Goal: Task Accomplishment & Management: Manage account settings

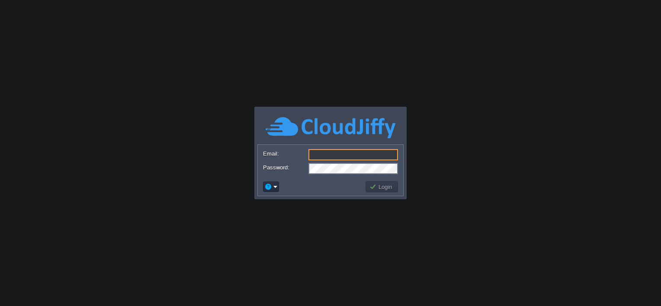
type input "[EMAIL_ADDRESS][DOMAIN_NAME]"
click at [391, 186] on button "Login" at bounding box center [381, 187] width 25 height 8
click at [386, 186] on button "Login" at bounding box center [381, 187] width 25 height 8
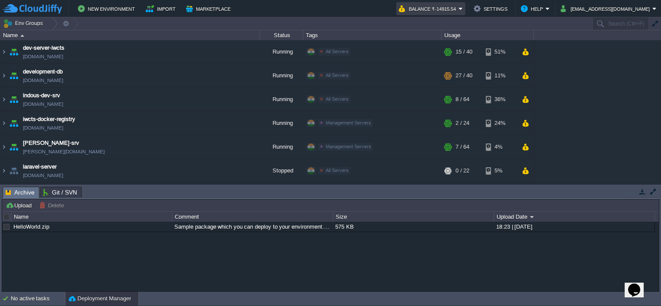
click at [458, 11] on button "Balance ₹-14915.54" at bounding box center [429, 8] width 60 height 10
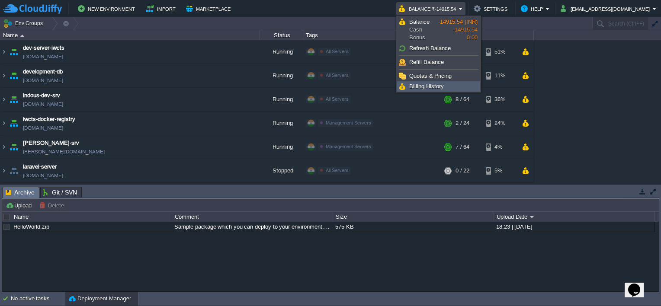
click at [428, 85] on span "Billing History" at bounding box center [426, 86] width 35 height 6
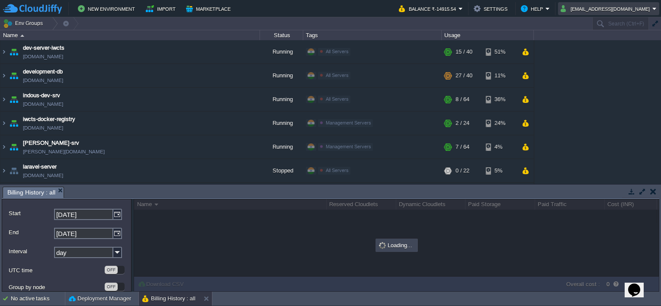
click at [609, 10] on button "[EMAIL_ADDRESS][DOMAIN_NAME]" at bounding box center [606, 8] width 92 height 10
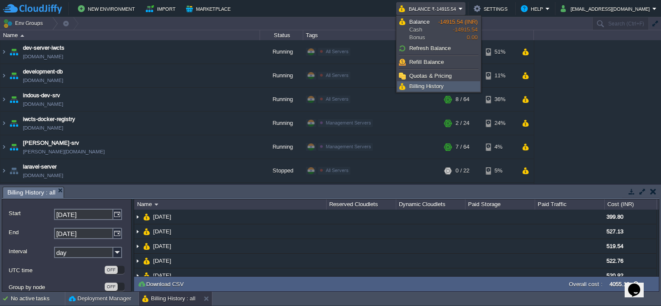
click at [433, 88] on span "Billing History" at bounding box center [426, 86] width 35 height 6
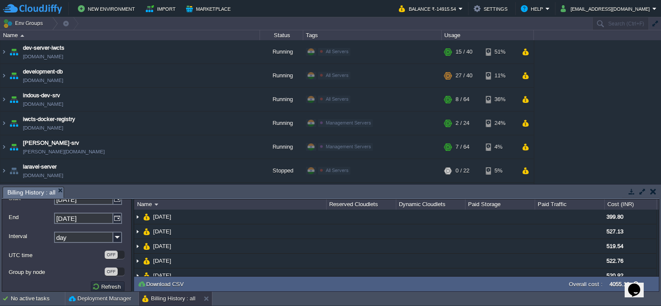
scroll to position [22, 0]
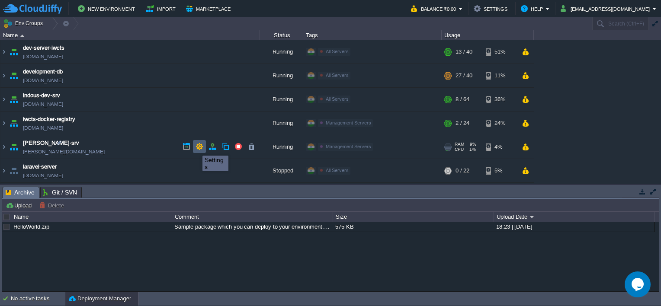
click at [201, 147] on button "button" at bounding box center [199, 147] width 8 height 8
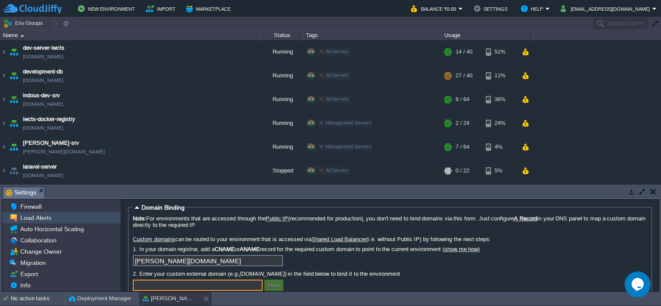
click at [40, 218] on span "Load Alerts" at bounding box center [36, 218] width 34 height 8
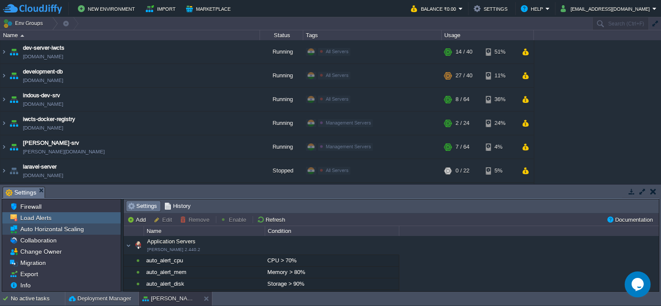
click at [53, 230] on span "Auto Horizontal Scaling" at bounding box center [52, 229] width 67 height 8
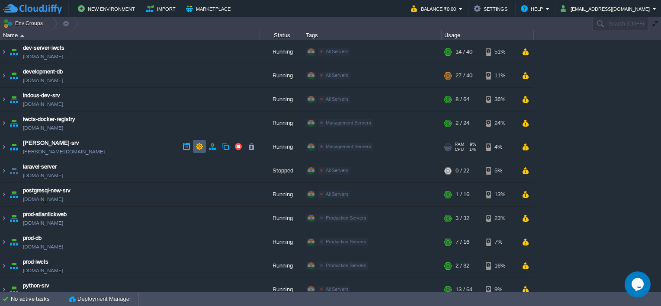
click at [202, 147] on button "button" at bounding box center [199, 147] width 8 height 8
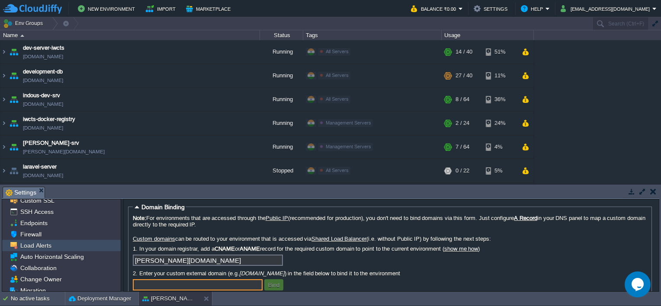
scroll to position [43, 0]
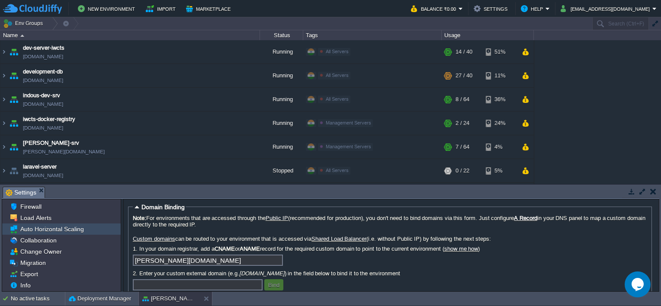
click at [50, 231] on span "Auto Horizontal Scaling" at bounding box center [52, 229] width 67 height 8
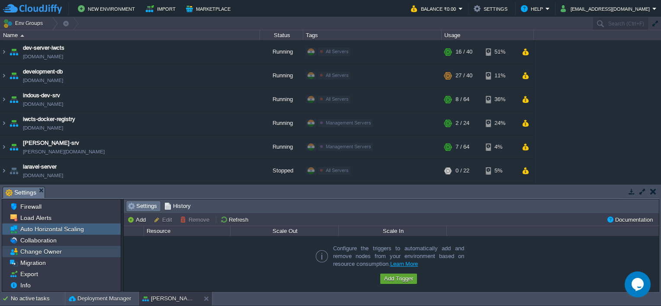
click at [42, 253] on span "Change Owner" at bounding box center [41, 252] width 45 height 8
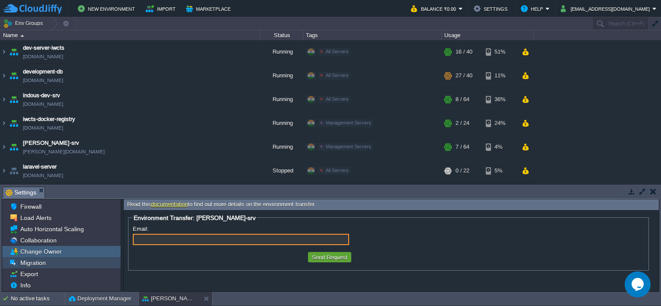
click at [41, 263] on span "Migration" at bounding box center [33, 263] width 29 height 8
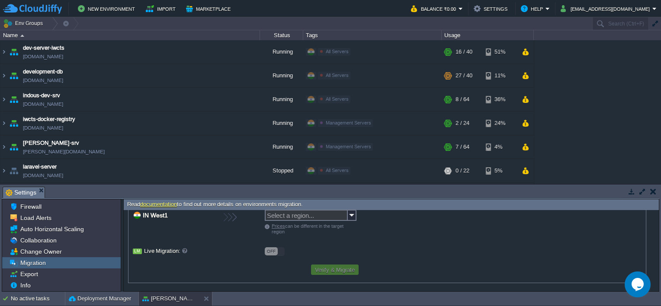
scroll to position [0, 0]
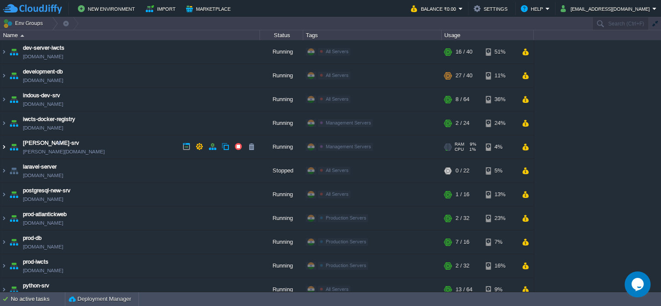
click at [6, 145] on img at bounding box center [3, 146] width 7 height 23
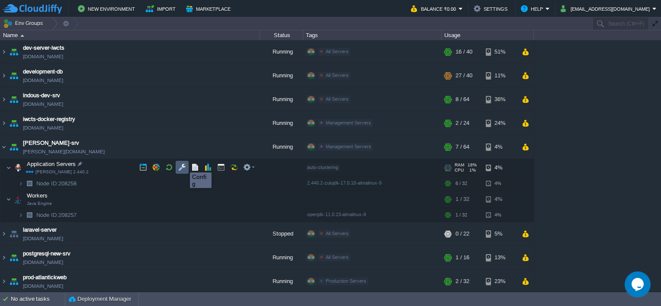
click at [183, 165] on button "button" at bounding box center [182, 167] width 8 height 8
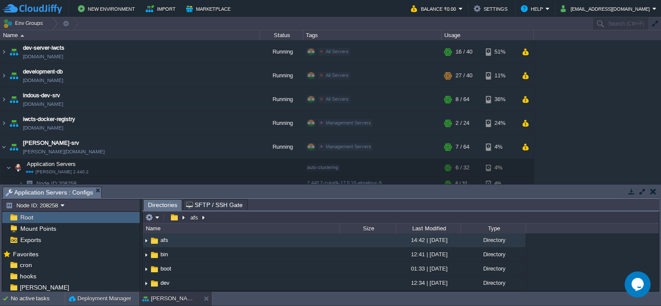
click at [655, 192] on button "button" at bounding box center [653, 192] width 6 height 8
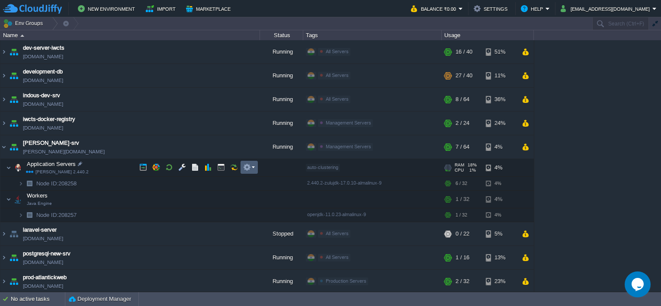
click at [247, 169] on button "button" at bounding box center [247, 167] width 8 height 8
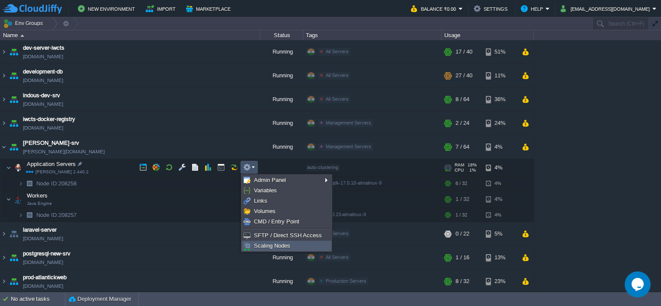
click at [282, 246] on span "Scaling Nodes" at bounding box center [272, 246] width 36 height 6
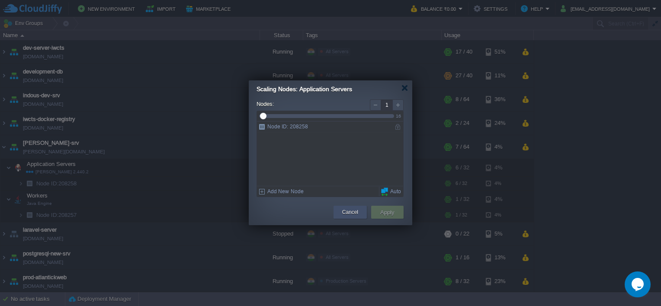
click at [356, 212] on button "Cancel" at bounding box center [350, 212] width 16 height 9
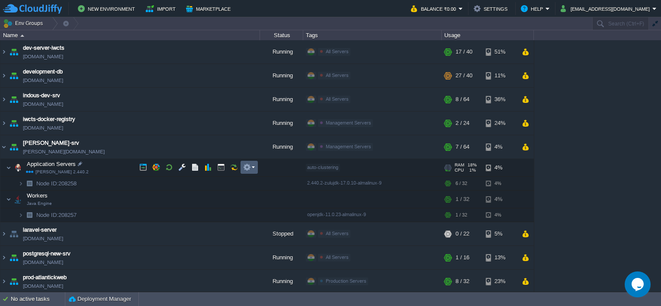
click at [256, 167] on td at bounding box center [248, 167] width 17 height 13
click at [181, 165] on button "button" at bounding box center [182, 167] width 8 height 8
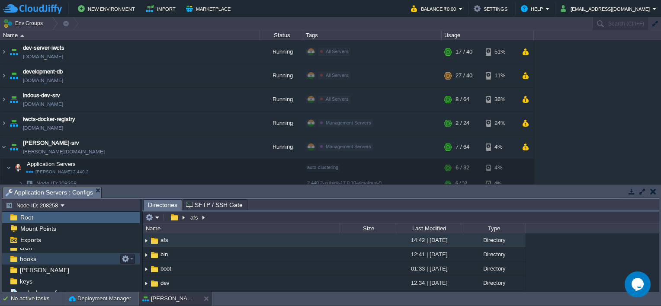
scroll to position [33, 0]
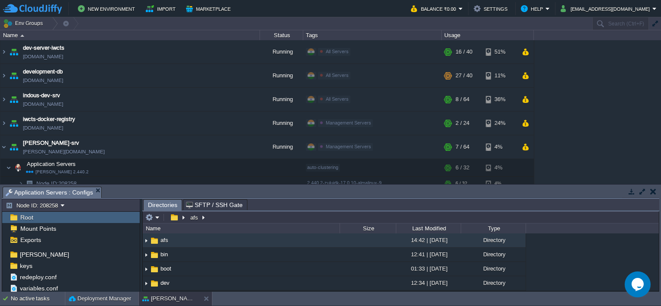
click at [652, 192] on button "button" at bounding box center [653, 192] width 6 height 8
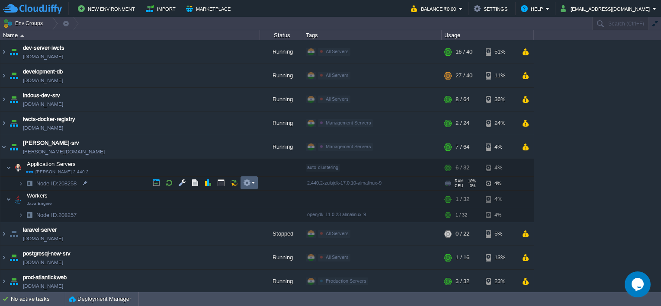
click at [244, 186] on button "button" at bounding box center [247, 183] width 8 height 8
click at [21, 183] on img at bounding box center [20, 183] width 5 height 13
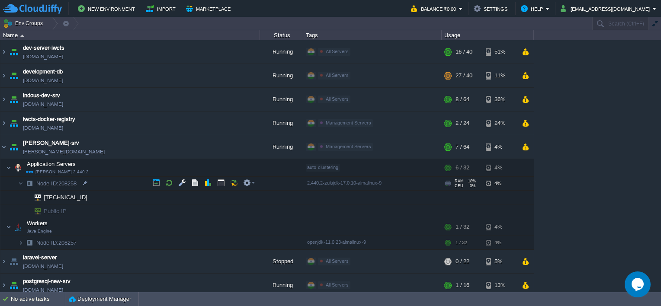
click at [455, 180] on span "RAM" at bounding box center [459, 181] width 9 height 4
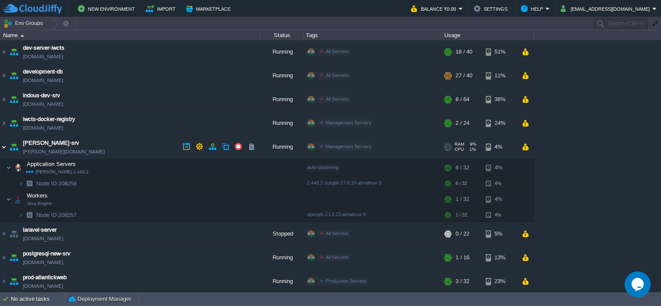
click at [5, 146] on img at bounding box center [3, 146] width 7 height 23
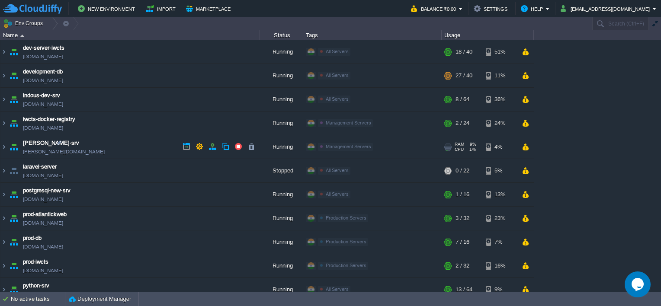
click at [13, 149] on img at bounding box center [14, 146] width 12 height 23
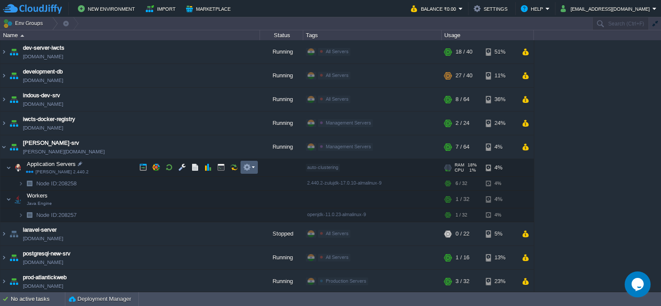
click at [244, 169] on button "button" at bounding box center [247, 167] width 8 height 8
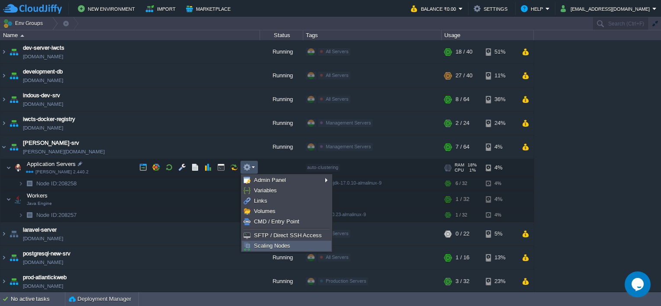
click at [266, 247] on span "Scaling Nodes" at bounding box center [272, 246] width 36 height 6
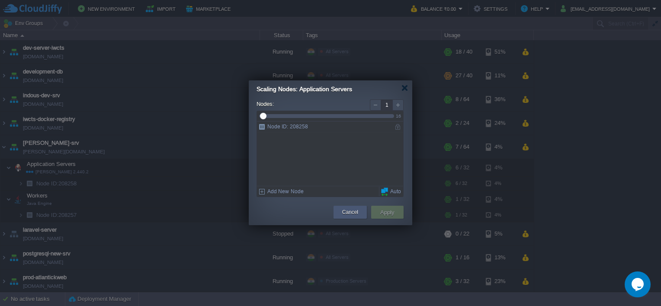
click at [351, 211] on button "Cancel" at bounding box center [350, 212] width 16 height 9
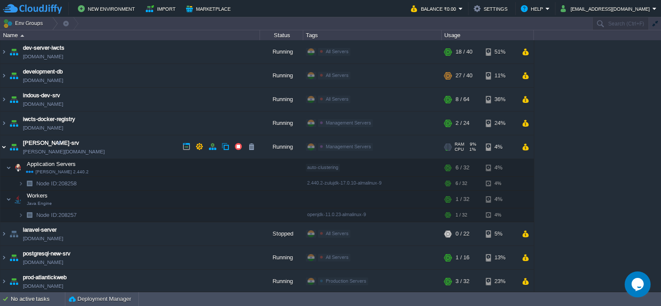
click at [5, 147] on img at bounding box center [3, 146] width 7 height 23
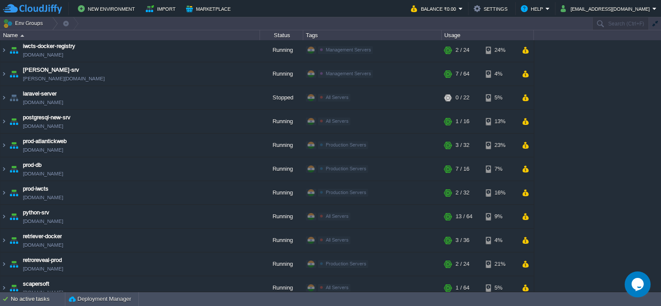
scroll to position [86, 0]
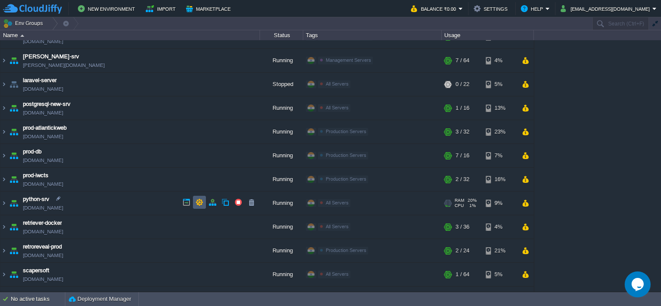
click at [196, 204] on button "button" at bounding box center [199, 203] width 8 height 8
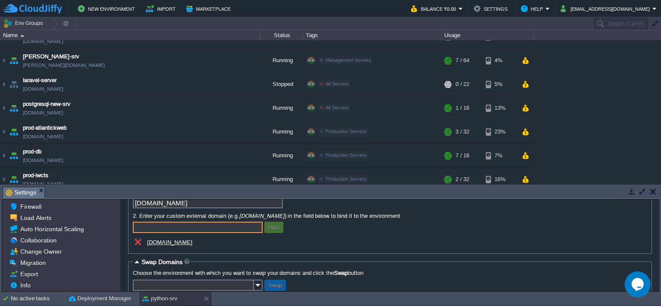
scroll to position [75, 0]
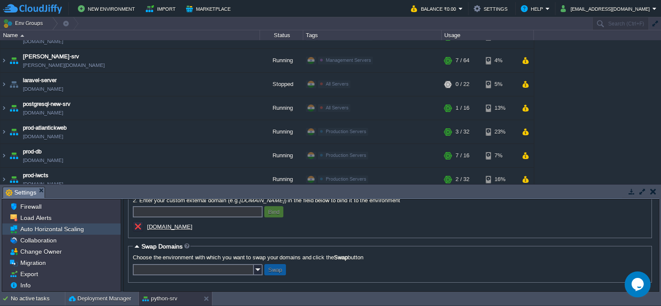
click at [35, 230] on span "Auto Horizontal Scaling" at bounding box center [52, 229] width 67 height 8
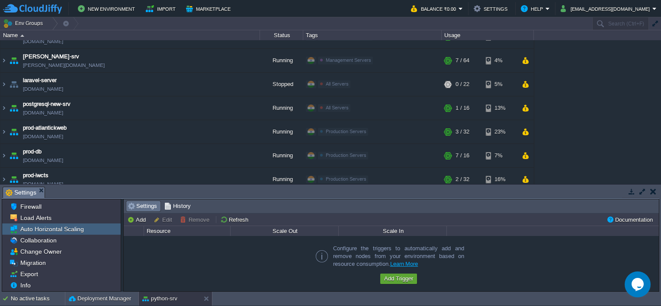
click at [655, 190] on button "button" at bounding box center [653, 192] width 6 height 8
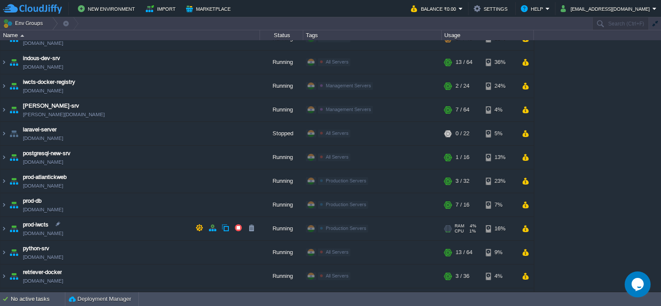
scroll to position [0, 0]
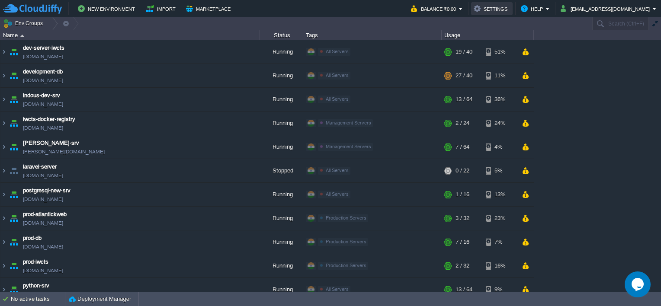
click at [510, 9] on button "Settings" at bounding box center [492, 8] width 36 height 10
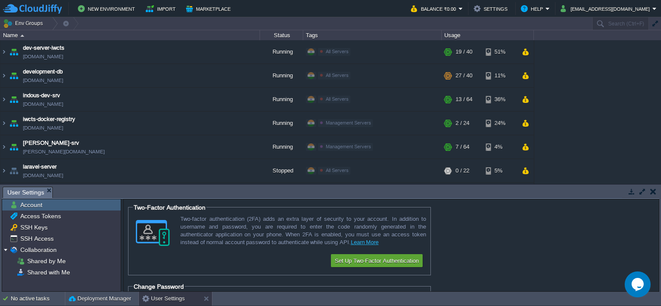
click at [654, 190] on button "button" at bounding box center [653, 192] width 6 height 8
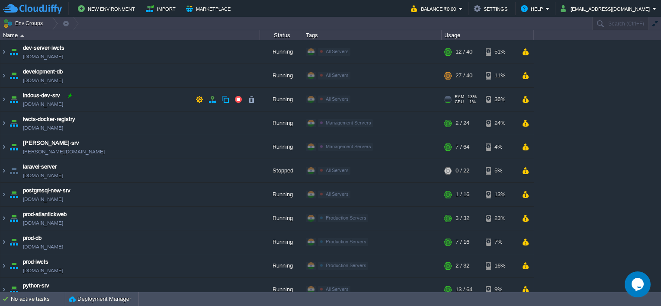
click at [69, 96] on div at bounding box center [70, 96] width 8 height 8
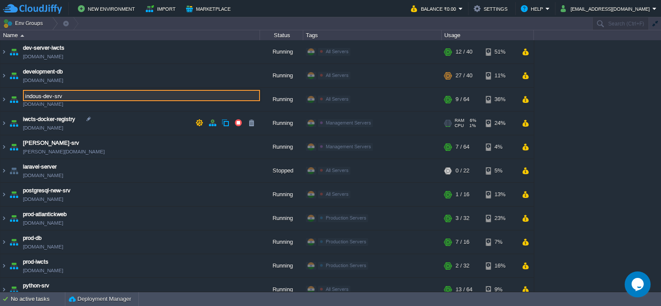
click at [97, 114] on td "iwcts-docker-registry [DOMAIN_NAME]" at bounding box center [129, 124] width 259 height 24
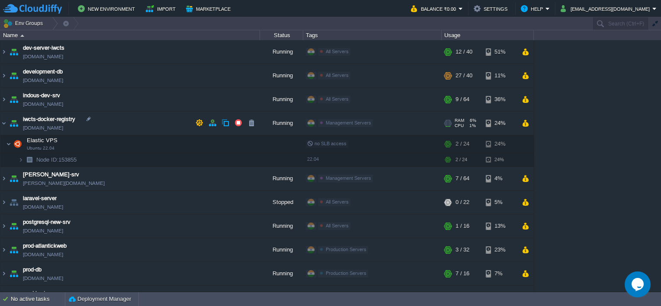
click at [101, 118] on td "iwcts-docker-registry [DOMAIN_NAME]" at bounding box center [129, 124] width 259 height 24
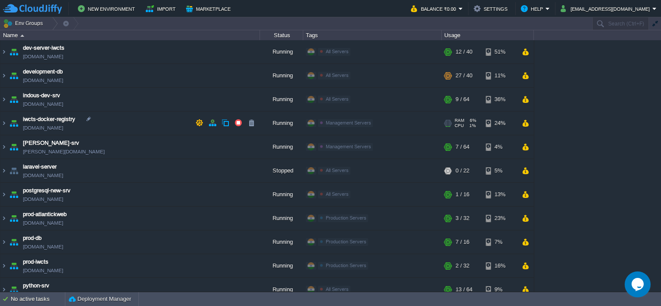
click at [102, 116] on td "iwcts-docker-registry [DOMAIN_NAME]" at bounding box center [129, 124] width 259 height 24
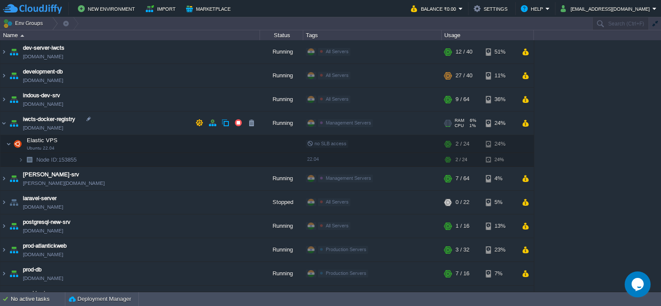
click at [102, 116] on td "iwcts-docker-registry [DOMAIN_NAME]" at bounding box center [129, 124] width 259 height 24
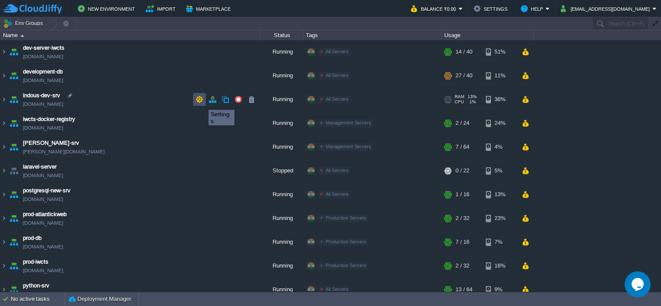
click at [202, 102] on button "button" at bounding box center [199, 100] width 8 height 8
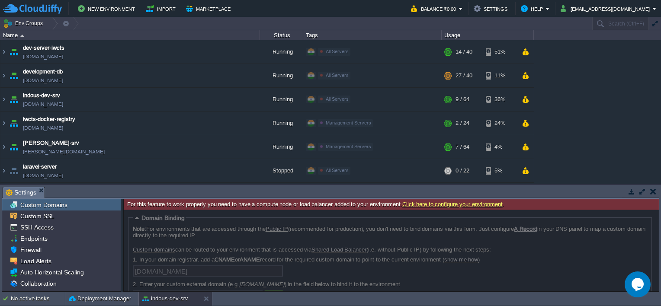
click at [464, 204] on link "Click here to configure your environment" at bounding box center [452, 204] width 100 height 6
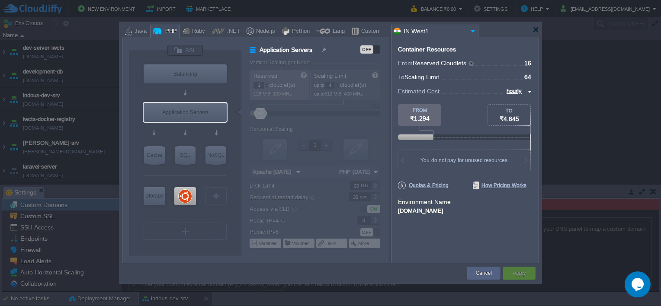
click at [528, 76] on span "64" at bounding box center [527, 77] width 7 height 7
type input "Ubuntu 22.04"
click at [433, 186] on span "Quotas & Pricing" at bounding box center [423, 186] width 51 height 8
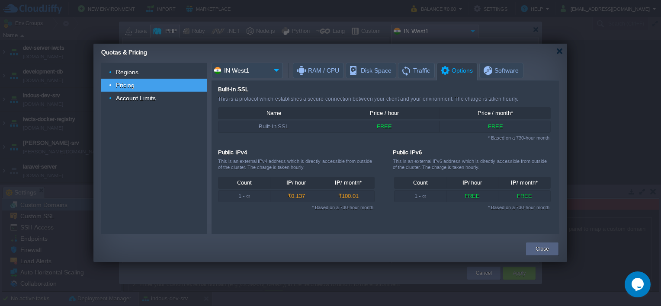
click at [444, 66] on span "Options" at bounding box center [455, 70] width 33 height 15
click at [314, 71] on span "RAM / CPU" at bounding box center [317, 70] width 43 height 15
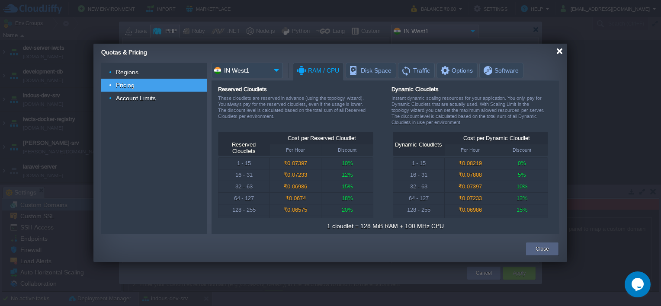
click at [560, 53] on div at bounding box center [559, 51] width 6 height 6
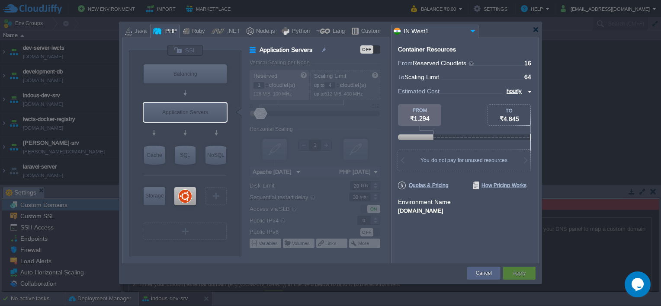
click at [530, 79] on span "64" at bounding box center [527, 77] width 7 height 7
click at [251, 50] on label "Application Servers" at bounding box center [294, 50] width 88 height 10
click at [528, 90] on img at bounding box center [528, 91] width 7 height 10
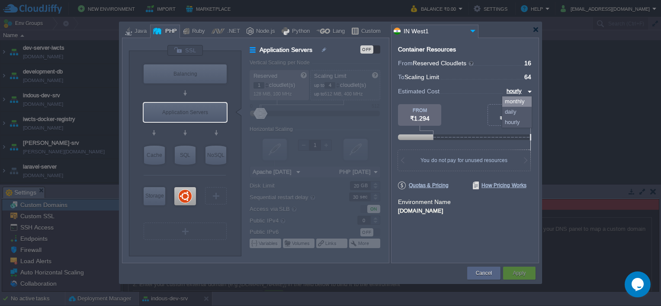
click at [521, 99] on div "monthly" at bounding box center [516, 101] width 29 height 10
click at [531, 92] on img at bounding box center [528, 91] width 7 height 10
click at [514, 120] on div "hourly" at bounding box center [515, 122] width 32 height 10
type input "hourly"
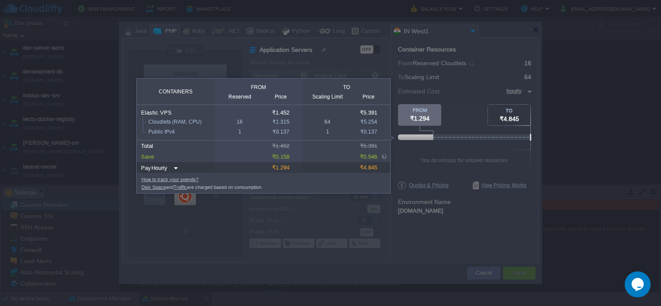
click at [467, 106] on div at bounding box center [465, 122] width 134 height 37
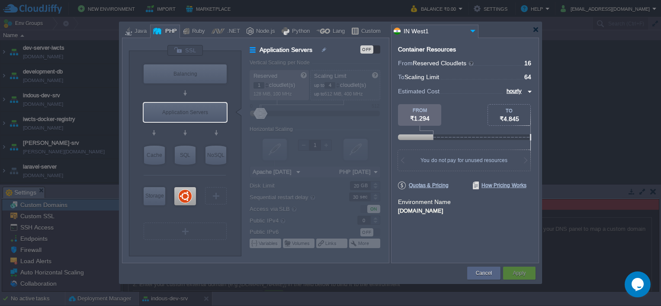
type input "NGINX 1.28.0"
click at [377, 47] on div "OFF" at bounding box center [370, 49] width 20 height 8
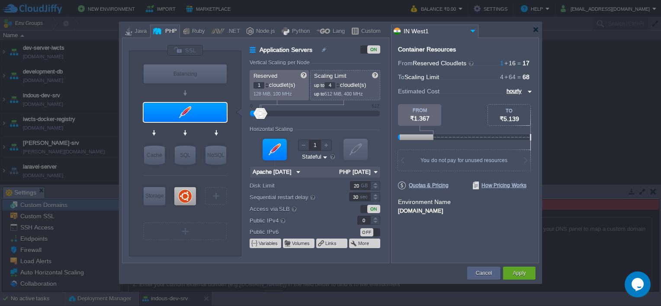
click at [373, 49] on div "ON" at bounding box center [373, 49] width 13 height 8
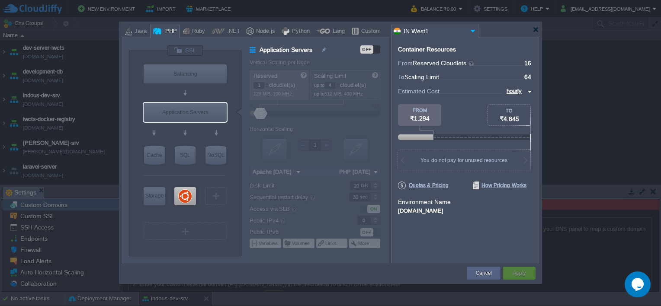
click at [375, 49] on div "OFF" at bounding box center [370, 49] width 20 height 8
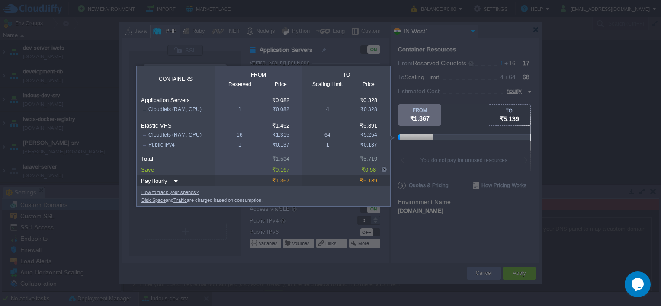
drag, startPoint x: 425, startPoint y: 138, endPoint x: 418, endPoint y: 137, distance: 7.0
click at [418, 137] on div at bounding box center [416, 137] width 33 height 6
drag, startPoint x: 530, startPoint y: 137, endPoint x: 521, endPoint y: 136, distance: 9.6
click at [521, 136] on div "TO ₹5.139 FROM ₹1.367" at bounding box center [465, 122] width 134 height 37
click at [521, 136] on div at bounding box center [532, 137] width 268 height 6
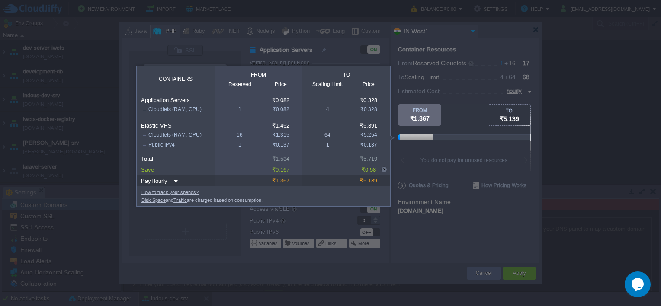
click at [505, 136] on div at bounding box center [532, 137] width 268 height 6
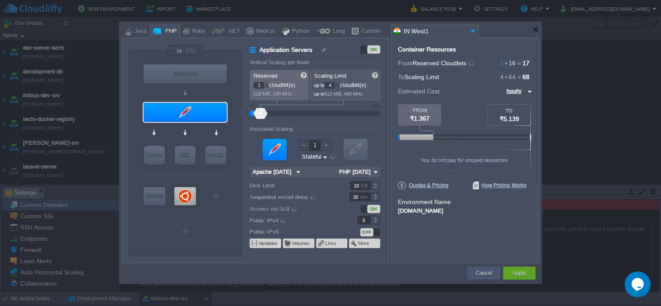
click at [480, 273] on button "Cancel" at bounding box center [484, 273] width 16 height 9
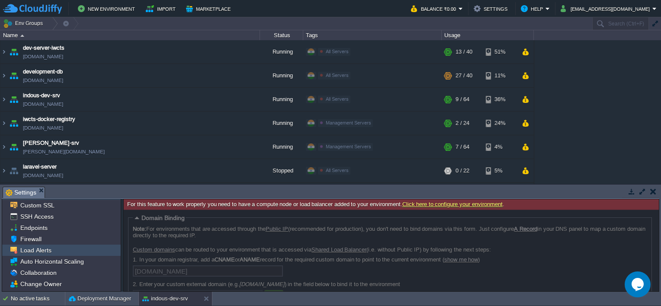
scroll to position [43, 0]
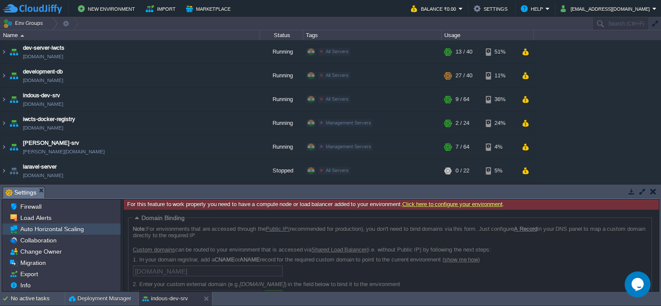
click at [69, 235] on div "Auto Horizontal Scaling" at bounding box center [61, 229] width 118 height 11
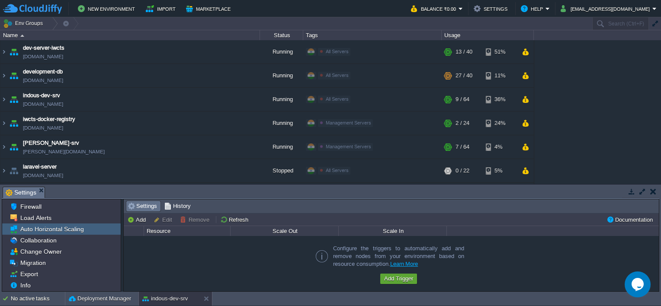
click at [131, 208] on span "Settings" at bounding box center [142, 207] width 29 height 10
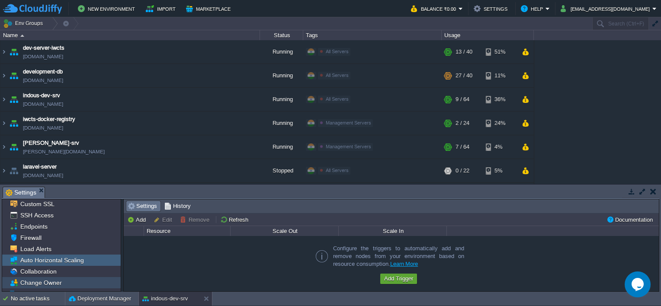
scroll to position [0, 0]
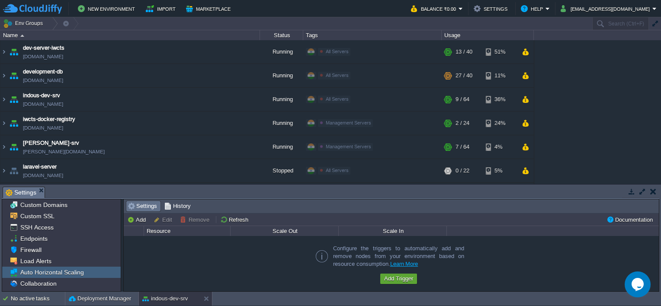
click at [650, 192] on button "button" at bounding box center [653, 192] width 6 height 8
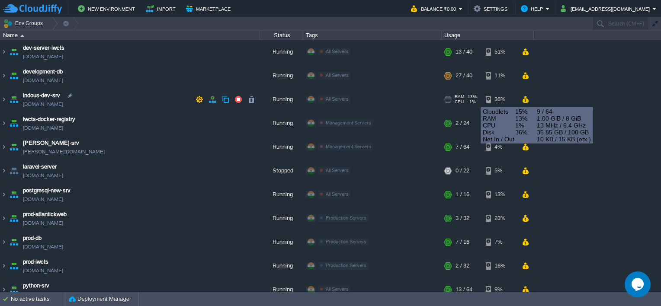
click at [467, 99] on span "1%" at bounding box center [471, 101] width 9 height 5
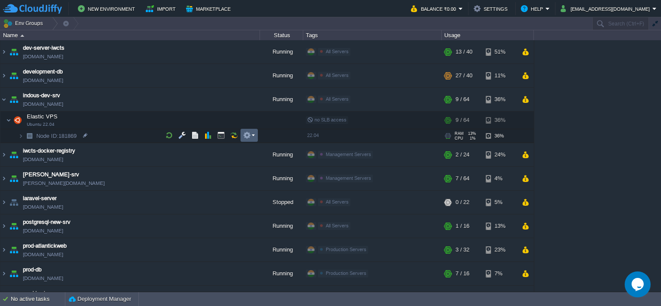
click at [252, 136] on em at bounding box center [249, 135] width 12 height 8
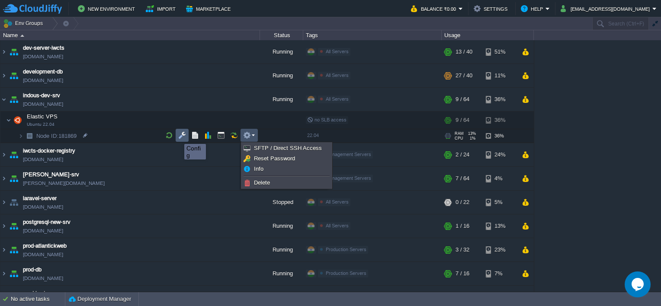
click at [178, 136] on button "button" at bounding box center [182, 135] width 8 height 8
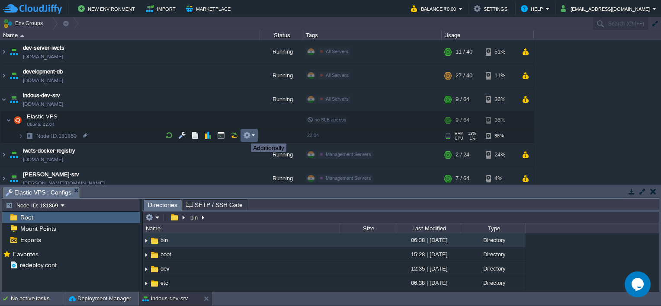
click at [247, 136] on button "button" at bounding box center [247, 135] width 8 height 8
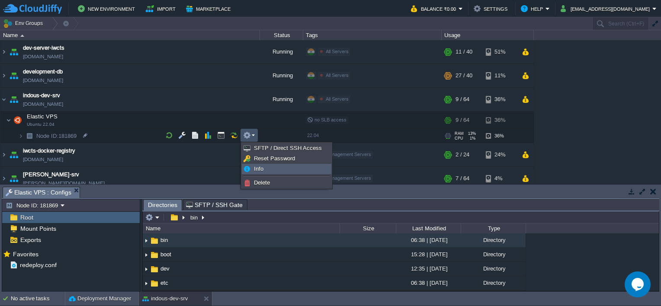
click at [253, 164] on link "Info" at bounding box center [286, 169] width 89 height 10
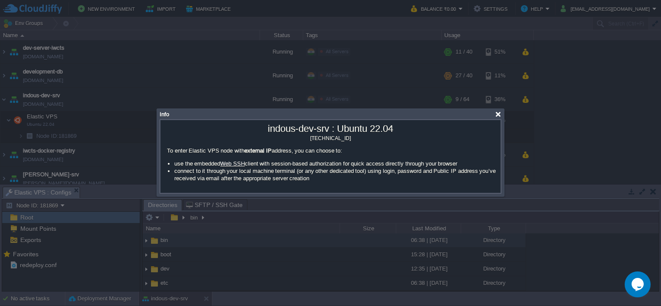
click at [496, 113] on div at bounding box center [498, 114] width 6 height 6
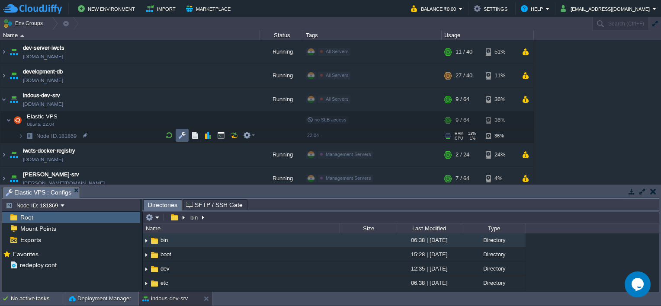
click at [177, 137] on td at bounding box center [182, 135] width 13 height 13
click at [381, 155] on div "Edit" at bounding box center [383, 155] width 17 height 8
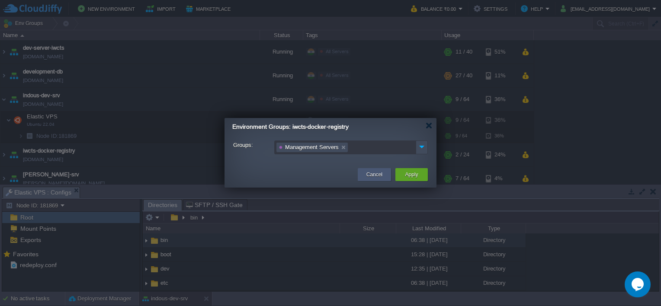
click at [383, 170] on div "Cancel" at bounding box center [374, 174] width 20 height 13
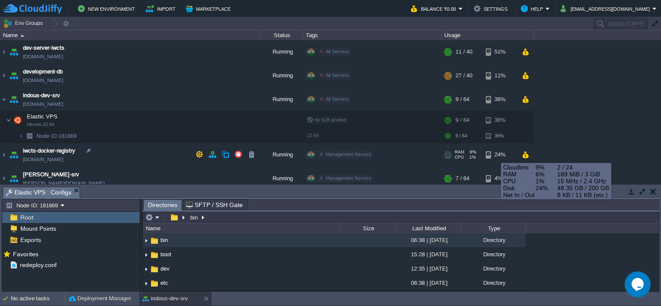
click at [493, 155] on div "24%" at bounding box center [500, 154] width 28 height 23
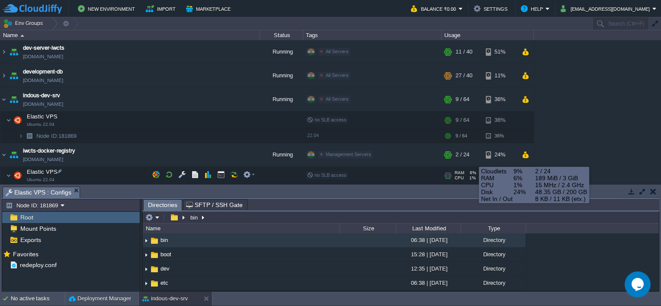
scroll to position [43, 0]
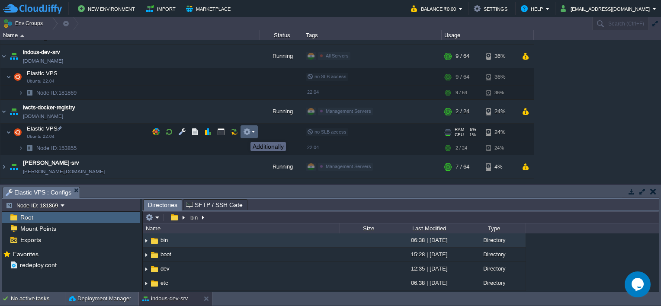
click at [246, 135] on button "button" at bounding box center [247, 132] width 8 height 8
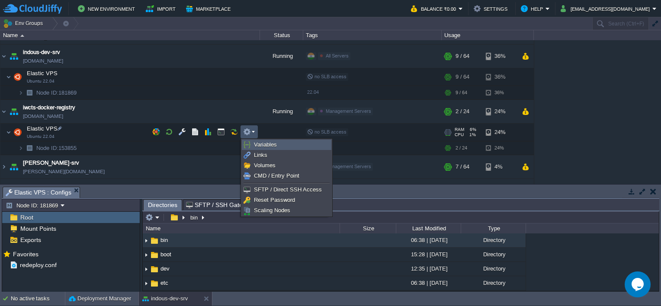
click at [253, 147] on link "Variables" at bounding box center [286, 145] width 89 height 10
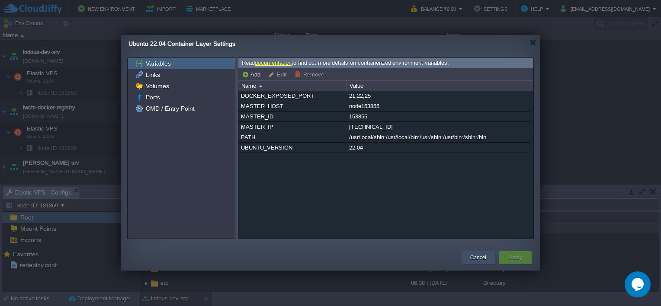
click at [477, 263] on div "Cancel" at bounding box center [478, 257] width 20 height 13
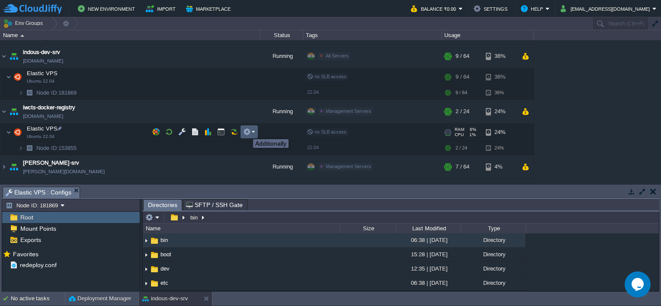
click at [247, 131] on button "button" at bounding box center [247, 132] width 8 height 8
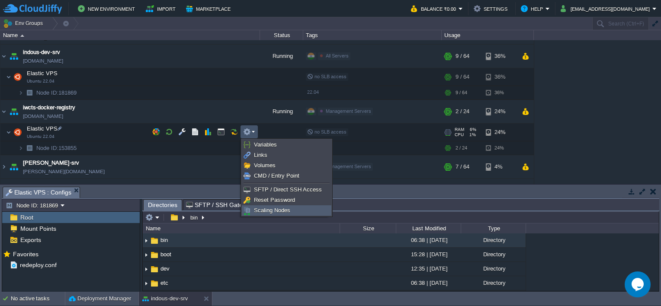
click at [267, 205] on li "Scaling Nodes" at bounding box center [287, 210] width 90 height 10
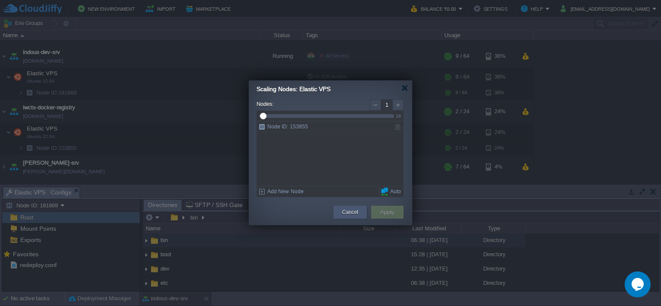
click at [352, 214] on button "Cancel" at bounding box center [350, 212] width 16 height 9
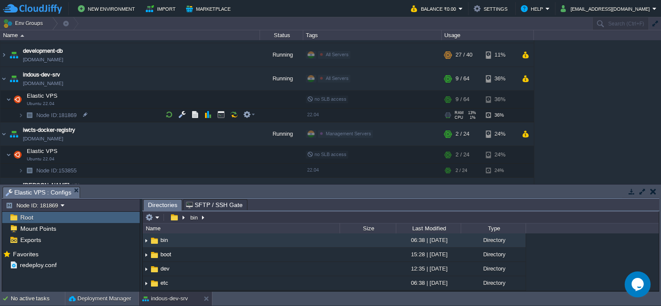
scroll to position [0, 0]
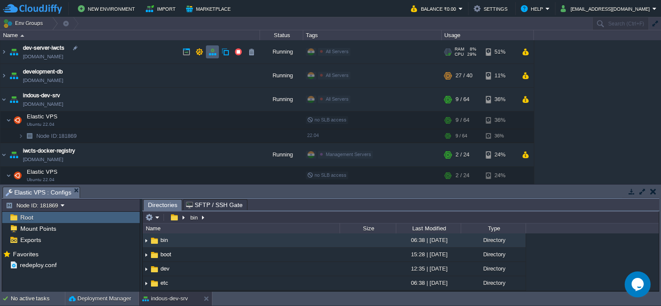
click at [215, 52] on button "button" at bounding box center [212, 52] width 8 height 8
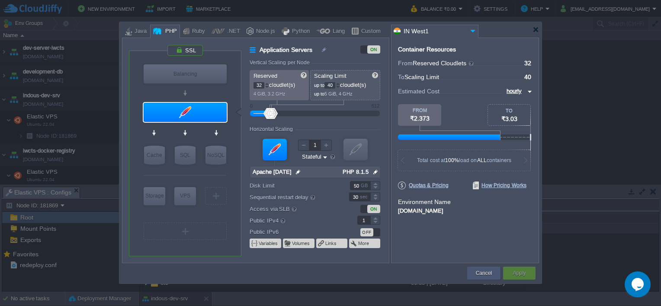
click at [479, 273] on button "Cancel" at bounding box center [484, 273] width 16 height 9
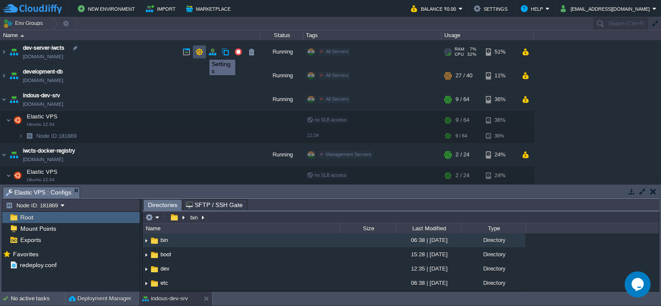
click at [200, 52] on button "button" at bounding box center [199, 52] width 8 height 8
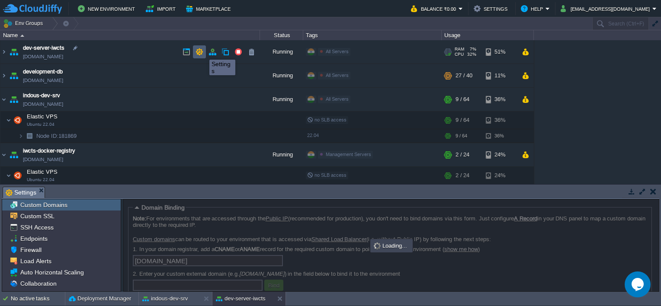
scroll to position [0, 0]
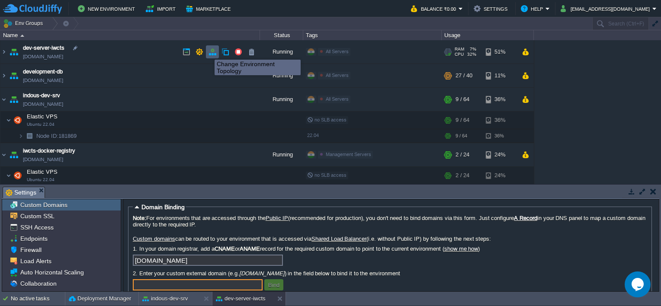
click at [210, 52] on button "button" at bounding box center [212, 52] width 8 height 8
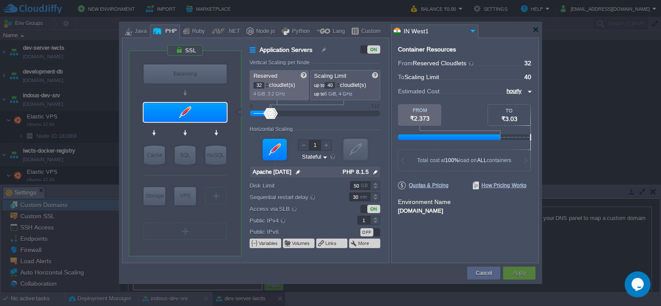
click at [530, 90] on img at bounding box center [528, 91] width 7 height 10
click at [522, 103] on div "monthly" at bounding box center [516, 101] width 29 height 10
type input "monthly"
type input "32"
type input "12"
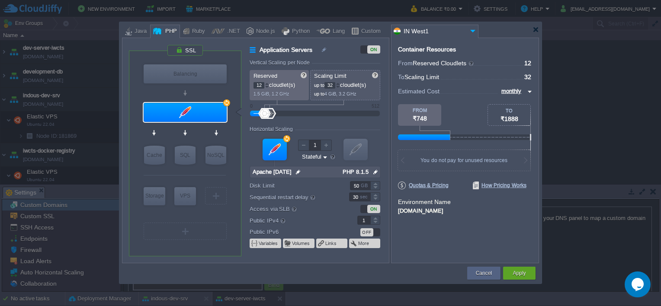
drag, startPoint x: 271, startPoint y: 112, endPoint x: 265, endPoint y: 111, distance: 6.3
click at [265, 111] on div at bounding box center [314, 114] width 111 height 10
click at [493, 271] on div "Cancel" at bounding box center [484, 273] width 20 height 13
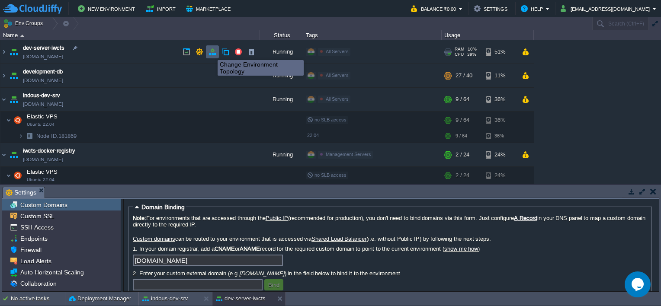
click at [211, 52] on button "button" at bounding box center [212, 52] width 8 height 8
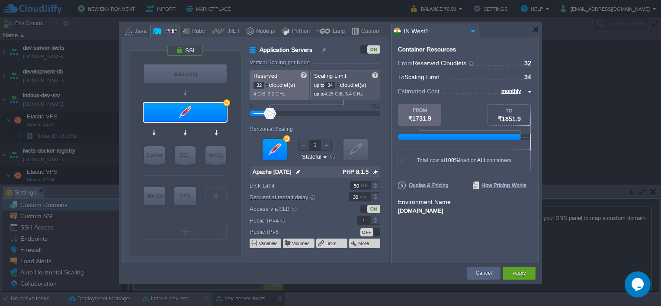
type input "32"
drag, startPoint x: 271, startPoint y: 113, endPoint x: 266, endPoint y: 114, distance: 4.8
click at [266, 114] on div at bounding box center [314, 114] width 111 height 10
type input "16"
click at [266, 83] on div at bounding box center [267, 83] width 4 height 3
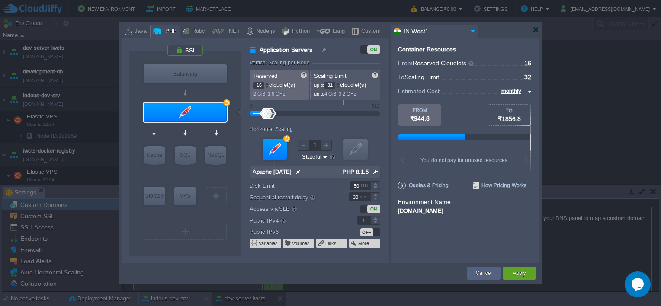
click at [340, 87] on div at bounding box center [338, 87] width 4 height 3
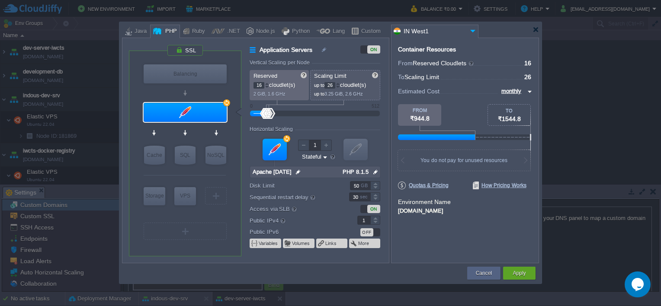
click at [340, 87] on div at bounding box center [338, 87] width 4 height 3
type input "24"
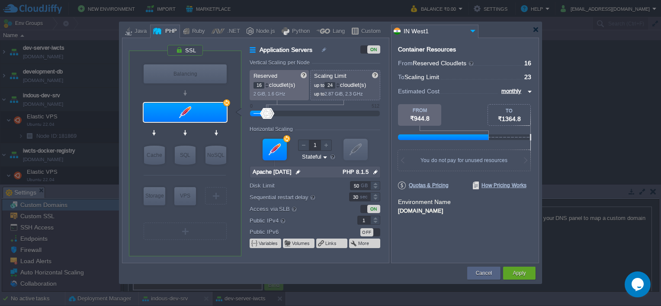
click at [340, 82] on div at bounding box center [338, 83] width 4 height 3
click at [513, 273] on button "Apply" at bounding box center [518, 273] width 13 height 9
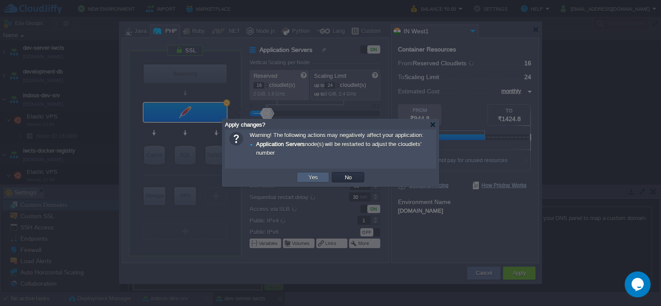
click at [312, 180] on button "Yes" at bounding box center [313, 177] width 15 height 8
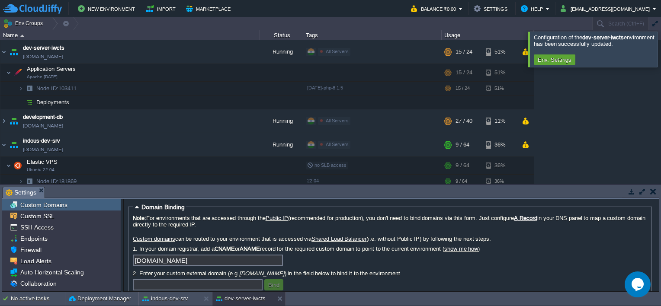
click at [652, 192] on button "button" at bounding box center [653, 192] width 6 height 8
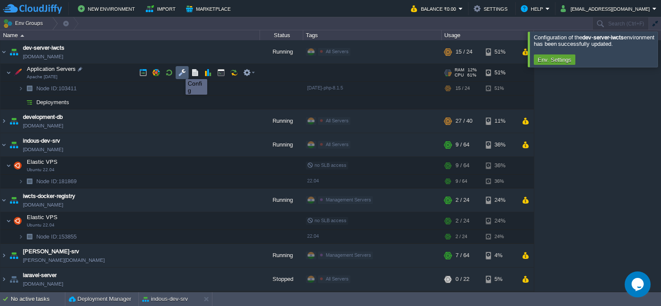
click at [182, 71] on button "button" at bounding box center [182, 73] width 8 height 8
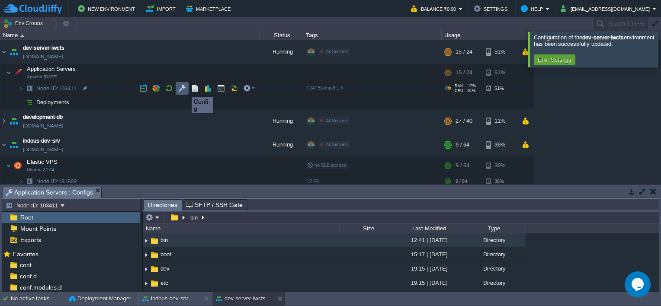
click at [184, 90] on button "button" at bounding box center [182, 88] width 8 height 8
click at [250, 89] on button "button" at bounding box center [247, 88] width 8 height 8
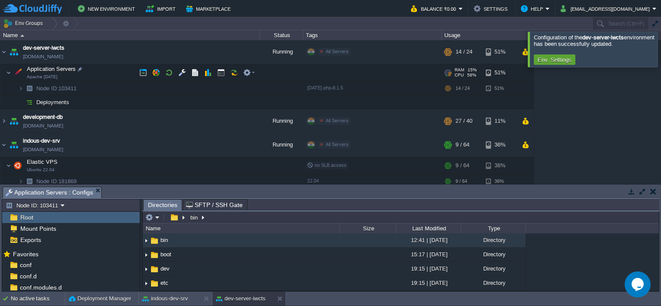
click at [122, 73] on td "Application Servers Apache [DATE]" at bounding box center [129, 73] width 259 height 18
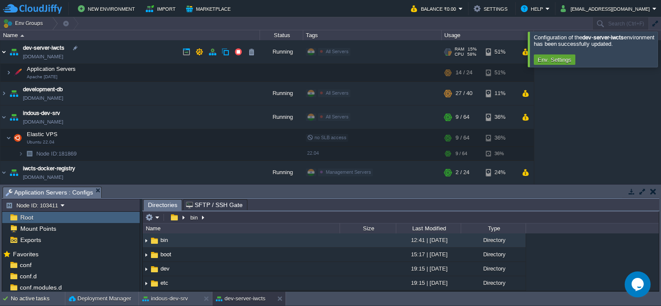
click at [6, 52] on img at bounding box center [3, 51] width 7 height 23
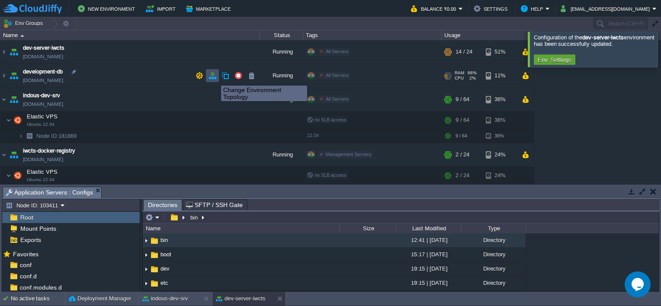
click at [215, 78] on button "button" at bounding box center [212, 76] width 8 height 8
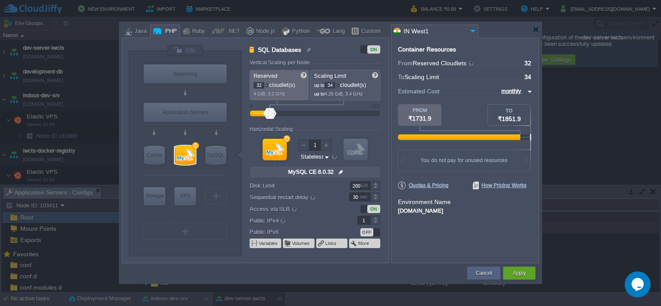
type input "32"
type input "10"
drag, startPoint x: 274, startPoint y: 115, endPoint x: 264, endPoint y: 115, distance: 10.0
click at [264, 115] on div at bounding box center [314, 114] width 111 height 10
click at [340, 86] on div at bounding box center [338, 87] width 4 height 3
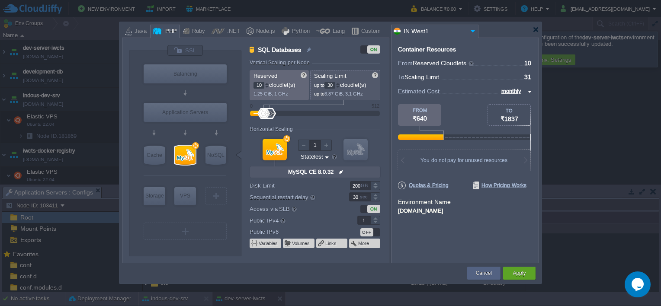
click at [340, 86] on div at bounding box center [338, 87] width 4 height 3
click at [339, 83] on div at bounding box center [338, 83] width 4 height 3
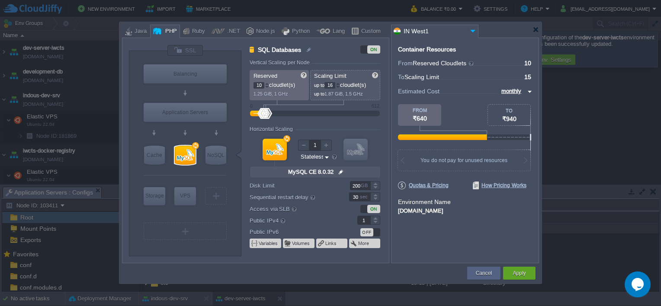
click at [339, 83] on div at bounding box center [338, 83] width 4 height 3
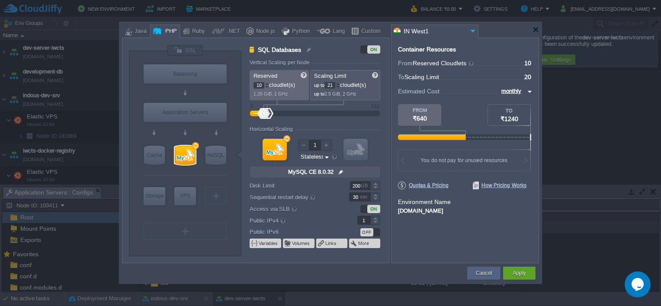
click at [339, 83] on div at bounding box center [338, 83] width 4 height 3
type input "24"
click at [339, 83] on div at bounding box center [338, 83] width 4 height 3
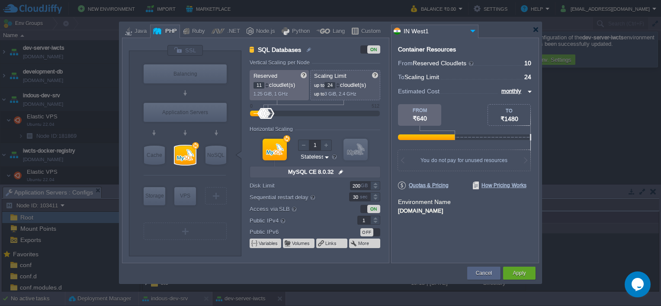
click at [267, 83] on div at bounding box center [267, 83] width 4 height 3
type input "12"
click at [268, 83] on div at bounding box center [267, 83] width 4 height 3
click at [528, 269] on div "Apply" at bounding box center [518, 273] width 19 height 13
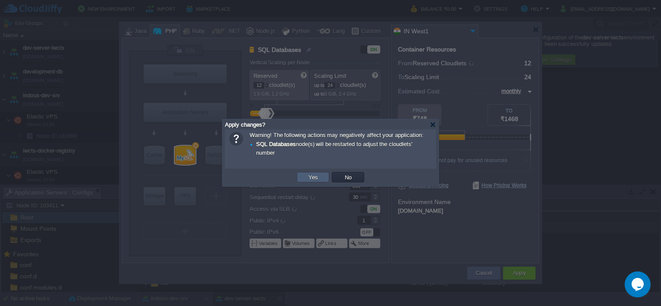
click at [324, 176] on td "Yes" at bounding box center [313, 177] width 32 height 10
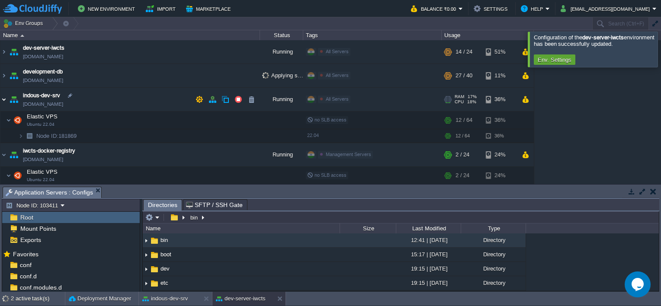
click at [4, 100] on img at bounding box center [3, 99] width 7 height 23
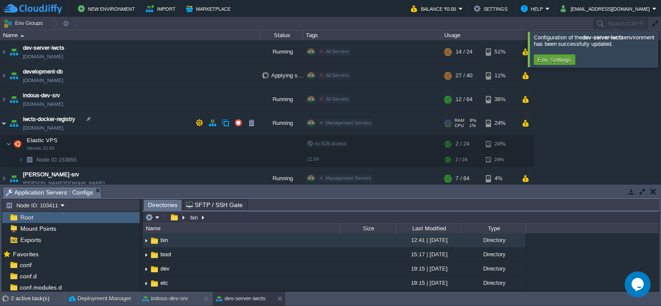
click at [5, 123] on img at bounding box center [3, 123] width 7 height 23
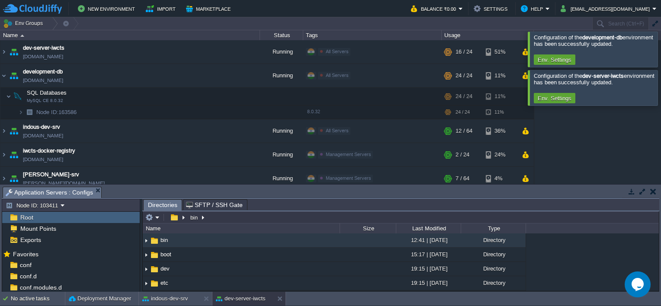
click at [660, 50] on div at bounding box center [671, 49] width 0 height 35
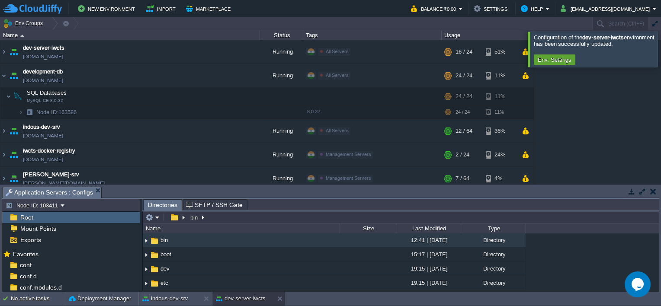
click at [660, 50] on div at bounding box center [671, 49] width 0 height 35
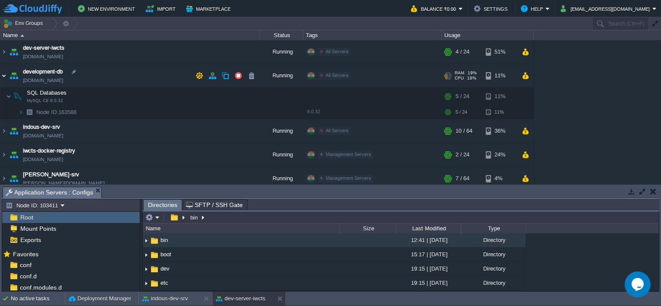
click at [5, 76] on img at bounding box center [3, 75] width 7 height 23
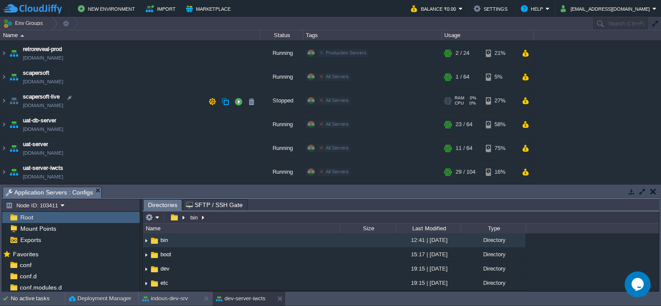
scroll to position [0, 0]
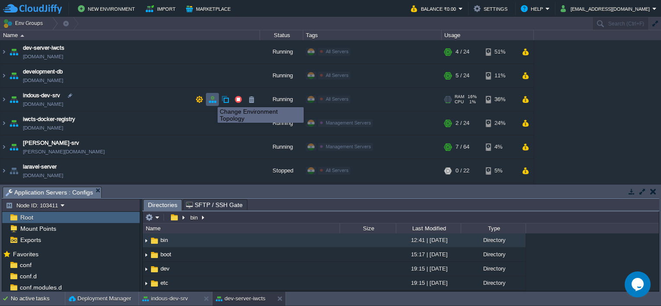
click at [211, 99] on button "button" at bounding box center [212, 100] width 8 height 8
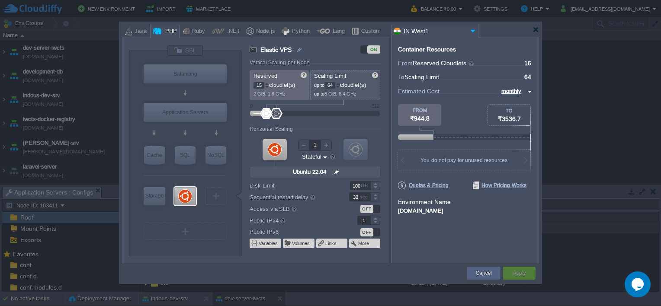
click at [267, 88] on div at bounding box center [267, 87] width 4 height 3
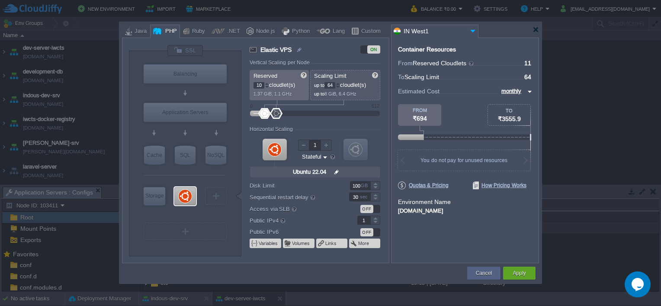
click at [267, 88] on div at bounding box center [267, 87] width 4 height 3
type input "8"
click at [267, 88] on div at bounding box center [267, 87] width 4 height 3
click at [339, 87] on div at bounding box center [338, 87] width 4 height 3
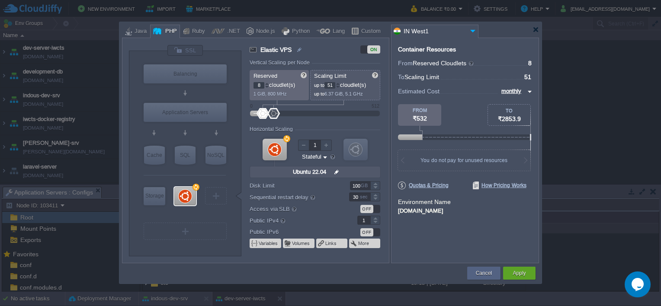
click at [339, 87] on div at bounding box center [338, 87] width 4 height 3
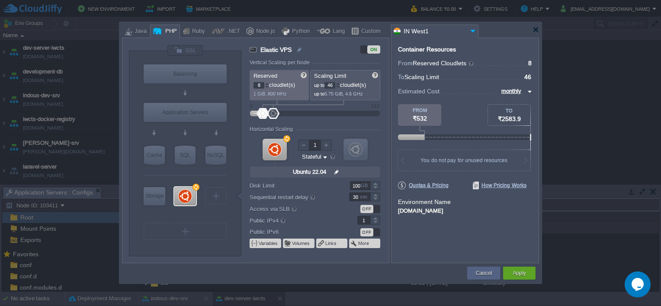
click at [339, 87] on div at bounding box center [338, 87] width 4 height 3
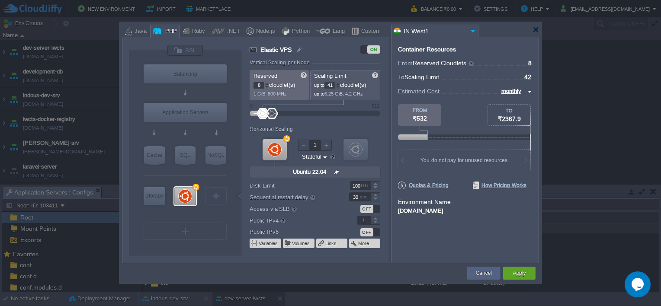
click at [339, 87] on div at bounding box center [338, 87] width 4 height 3
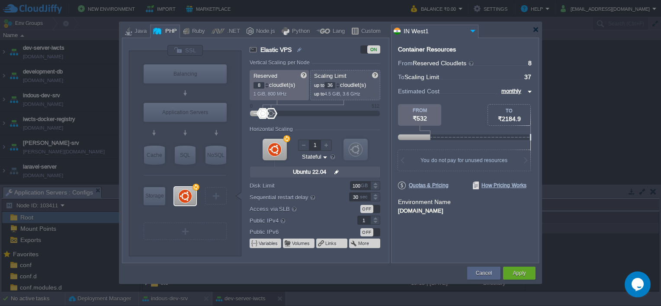
click at [339, 87] on div at bounding box center [338, 87] width 4 height 3
type input "32"
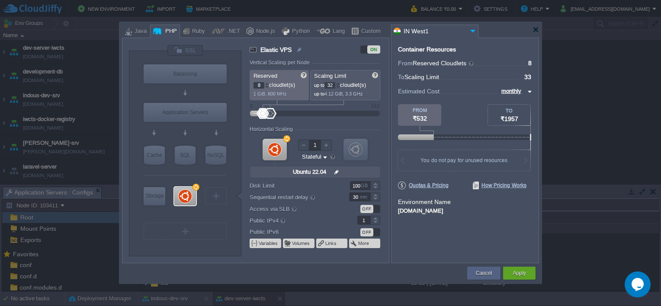
click at [339, 87] on div at bounding box center [338, 87] width 4 height 3
click at [513, 274] on button "Apply" at bounding box center [518, 273] width 13 height 9
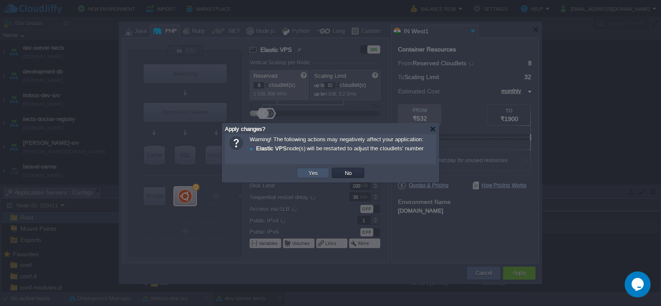
click at [311, 176] on button "Yes" at bounding box center [313, 173] width 15 height 8
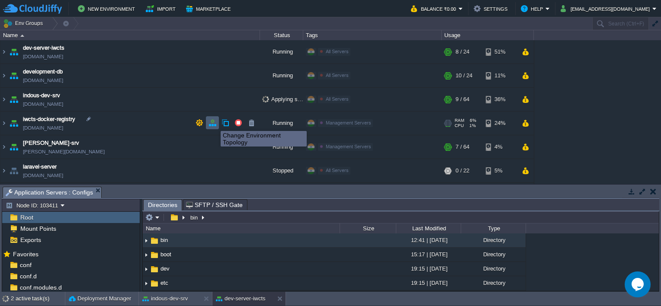
click at [214, 123] on button "button" at bounding box center [212, 123] width 8 height 8
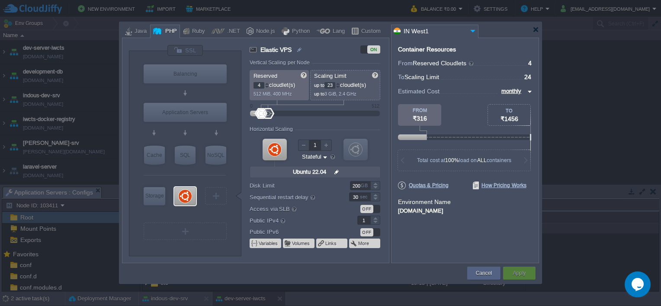
click at [339, 86] on div at bounding box center [338, 87] width 4 height 3
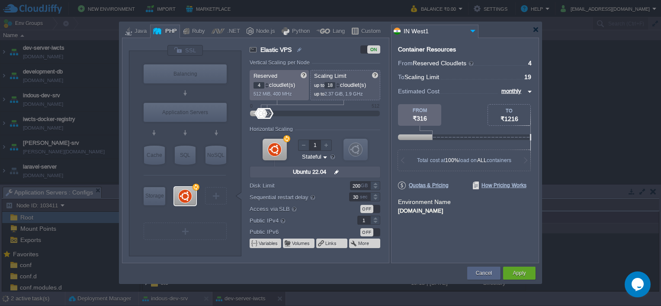
click at [339, 86] on div at bounding box center [338, 87] width 4 height 3
type input "16"
click at [339, 86] on div at bounding box center [338, 87] width 4 height 3
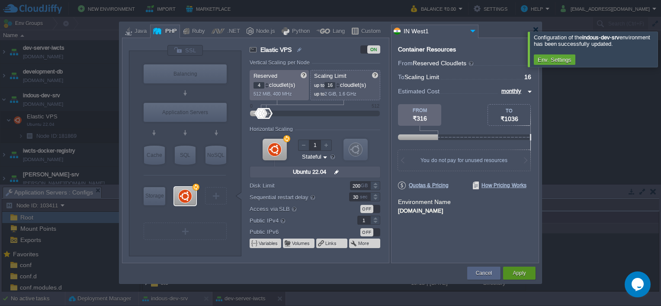
click at [522, 273] on button "Apply" at bounding box center [518, 273] width 13 height 9
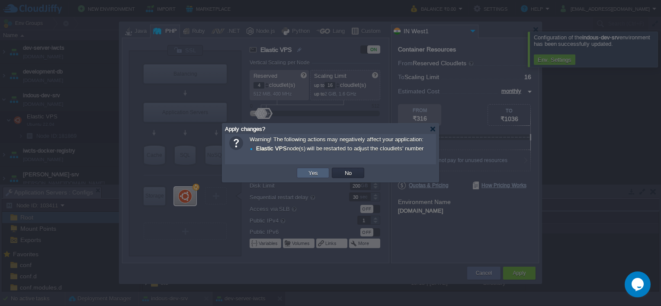
click at [313, 168] on td "Yes" at bounding box center [313, 173] width 32 height 10
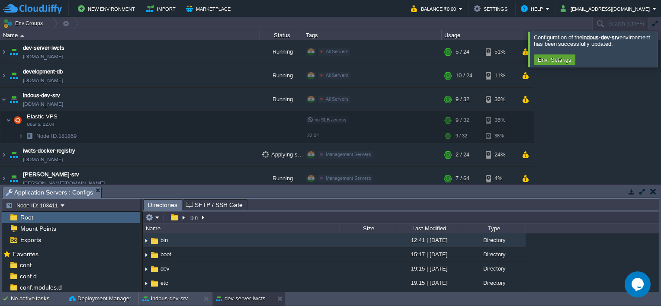
click at [660, 45] on div at bounding box center [671, 49] width 0 height 35
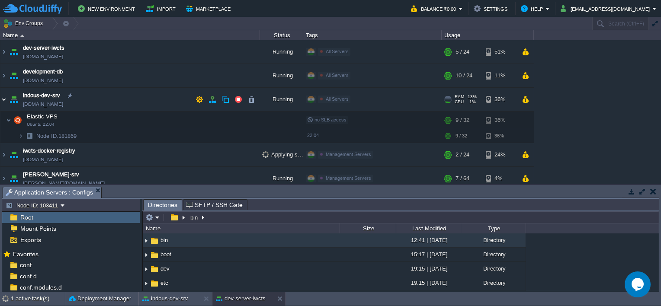
click at [2, 98] on img at bounding box center [3, 99] width 7 height 23
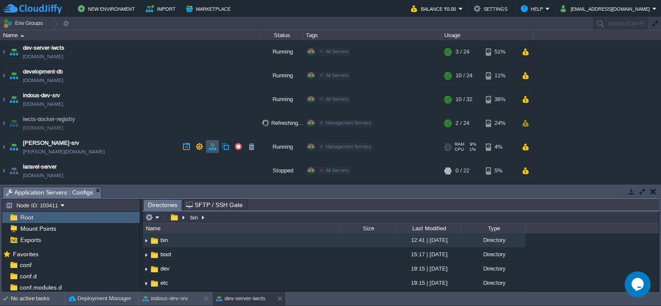
click at [213, 147] on button "button" at bounding box center [212, 147] width 8 height 8
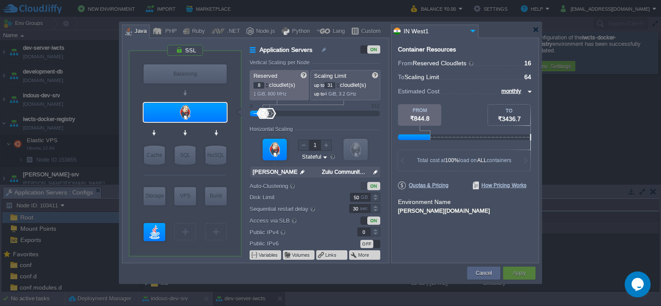
click at [339, 87] on div at bounding box center [338, 87] width 4 height 3
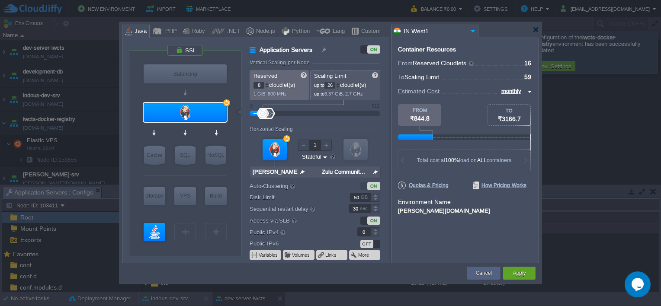
click at [339, 87] on div at bounding box center [338, 87] width 4 height 3
type input "24"
click at [339, 87] on div at bounding box center [338, 87] width 4 height 3
click at [267, 86] on div at bounding box center [267, 87] width 4 height 3
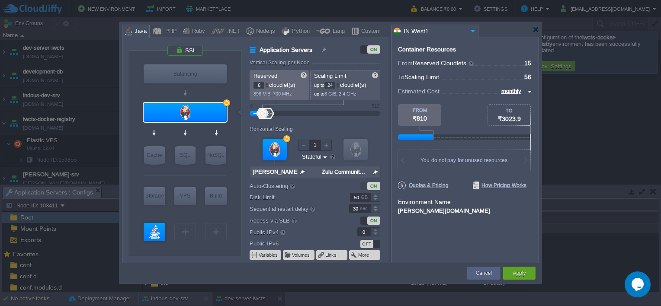
click at [267, 86] on div at bounding box center [267, 87] width 4 height 3
type input "4"
click at [267, 86] on div at bounding box center [267, 87] width 4 height 3
click at [339, 88] on div at bounding box center [338, 87] width 4 height 3
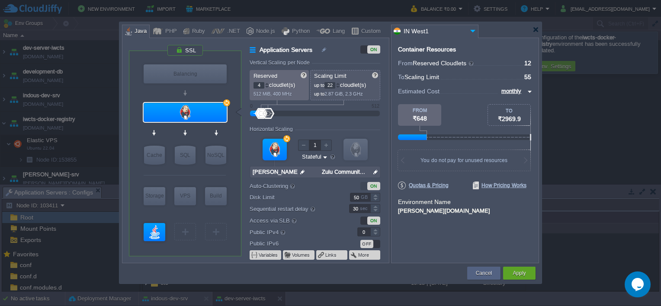
click at [339, 88] on div at bounding box center [338, 87] width 4 height 3
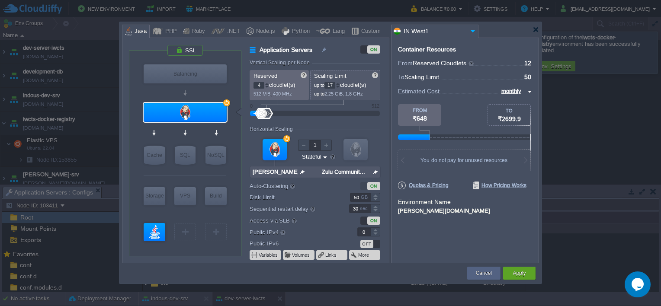
click at [339, 88] on div at bounding box center [338, 87] width 4 height 3
type input "16"
click at [339, 88] on div at bounding box center [338, 87] width 4 height 3
click at [527, 271] on div "Apply" at bounding box center [518, 273] width 19 height 13
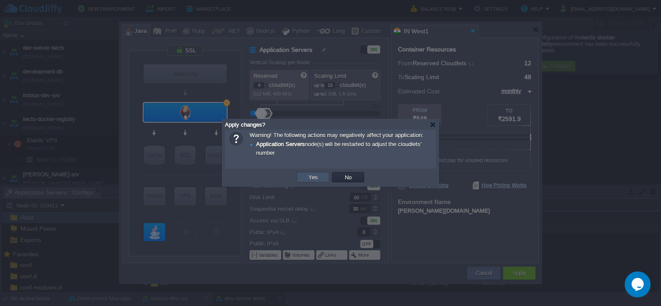
click at [317, 179] on button "Yes" at bounding box center [313, 177] width 15 height 8
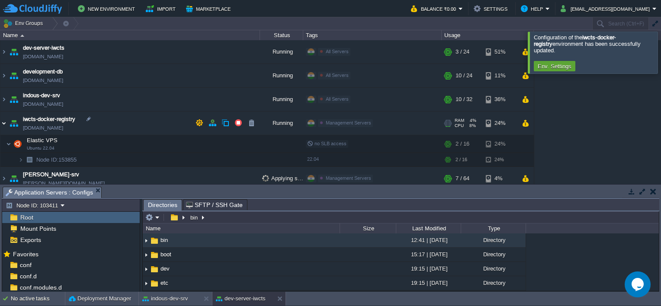
click at [3, 123] on img at bounding box center [3, 123] width 7 height 23
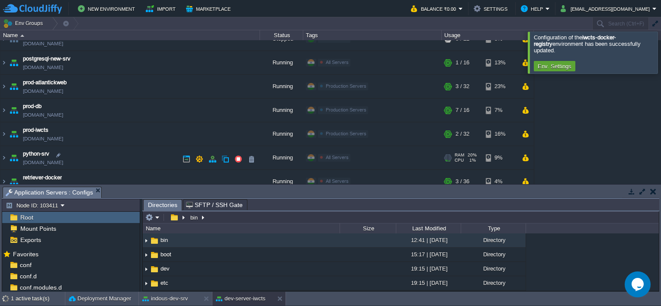
scroll to position [86, 0]
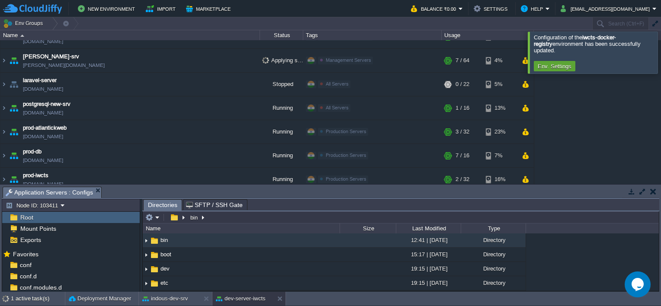
click at [660, 48] on div at bounding box center [671, 53] width 0 height 42
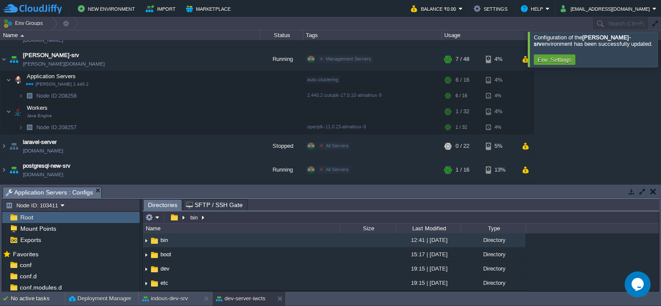
click at [660, 48] on div at bounding box center [671, 49] width 0 height 35
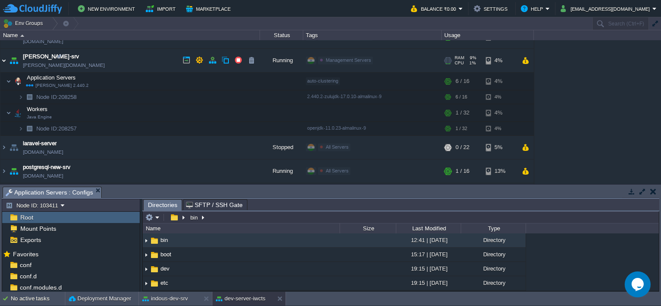
click at [4, 59] on img at bounding box center [3, 60] width 7 height 23
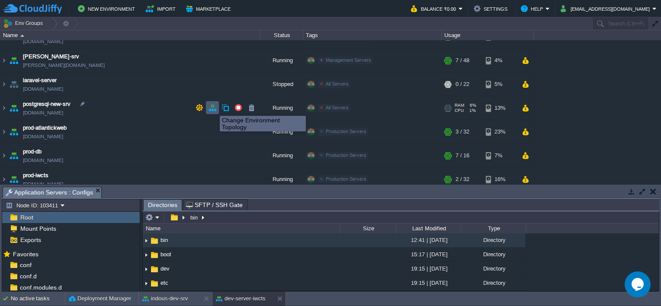
click at [211, 108] on button "button" at bounding box center [212, 108] width 8 height 8
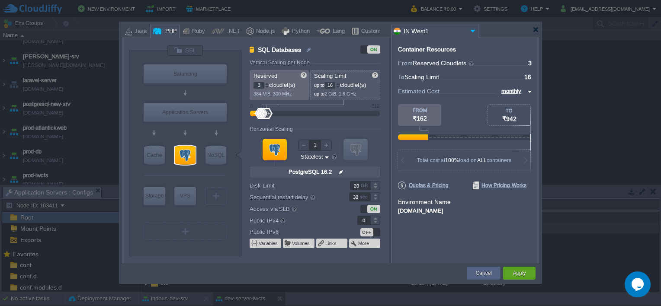
click at [266, 87] on div at bounding box center [267, 87] width 4 height 3
click at [268, 82] on div at bounding box center [267, 83] width 4 height 3
type input "4"
click at [268, 82] on div at bounding box center [267, 83] width 4 height 3
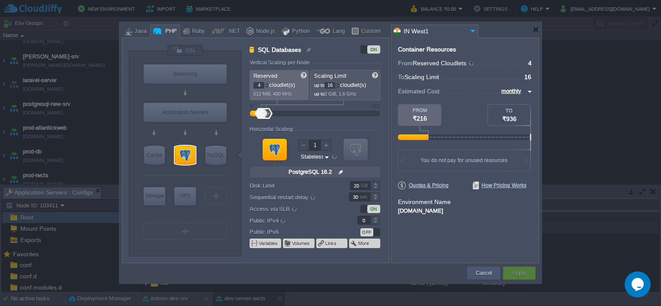
click at [495, 269] on div "Cancel" at bounding box center [483, 273] width 33 height 13
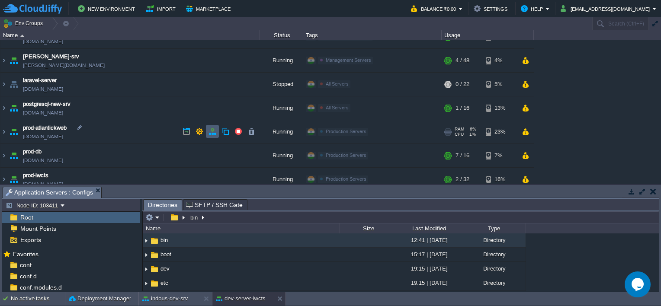
click at [211, 133] on button "button" at bounding box center [212, 132] width 8 height 8
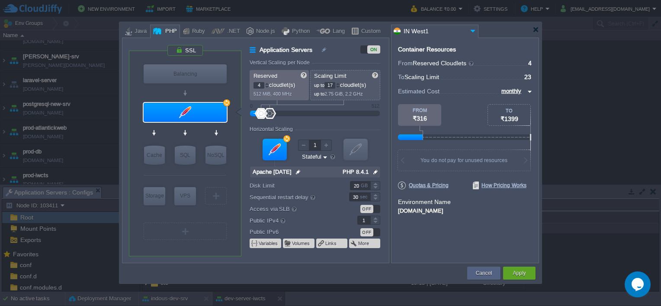
click at [339, 88] on div at bounding box center [338, 87] width 4 height 3
type input "16"
click at [339, 88] on div at bounding box center [338, 87] width 4 height 3
click at [513, 274] on button "Apply" at bounding box center [518, 273] width 13 height 9
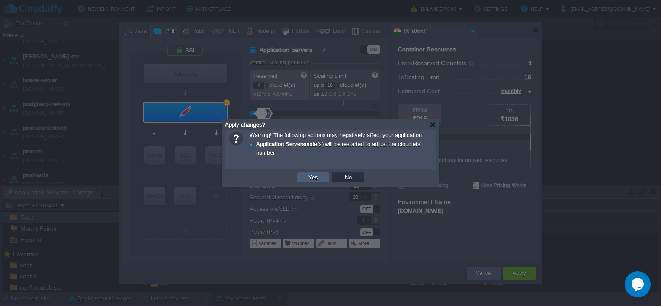
click at [315, 178] on button "Yes" at bounding box center [313, 177] width 15 height 8
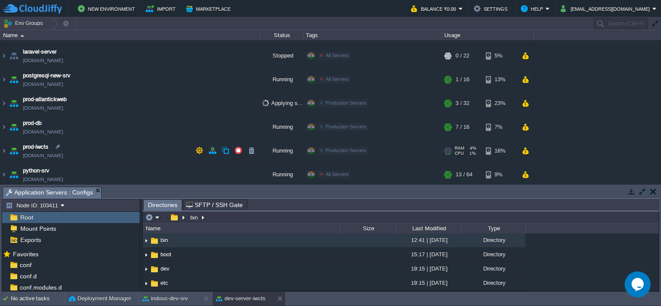
scroll to position [130, 0]
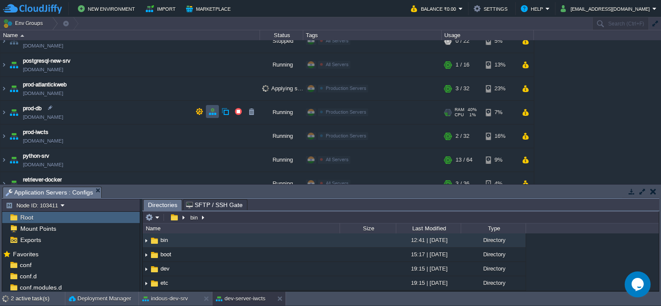
click at [208, 111] on button "button" at bounding box center [212, 112] width 8 height 8
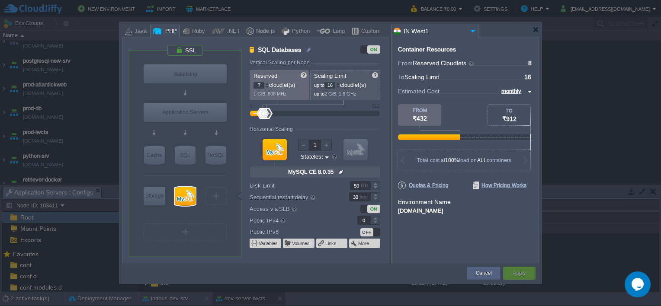
click at [266, 86] on div at bounding box center [267, 87] width 4 height 3
type input "4"
click at [266, 86] on div at bounding box center [267, 87] width 4 height 3
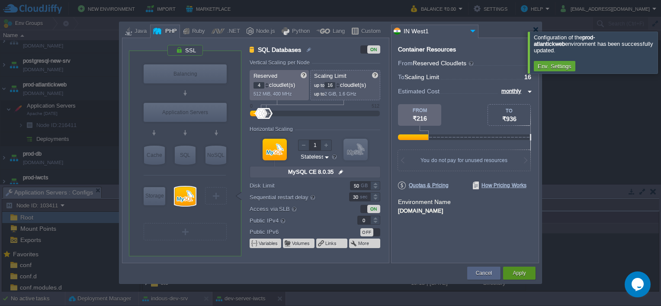
click at [511, 270] on div "Apply" at bounding box center [518, 273] width 19 height 13
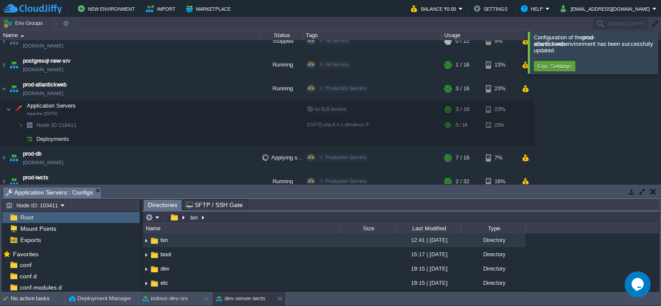
click at [660, 47] on div at bounding box center [671, 53] width 0 height 42
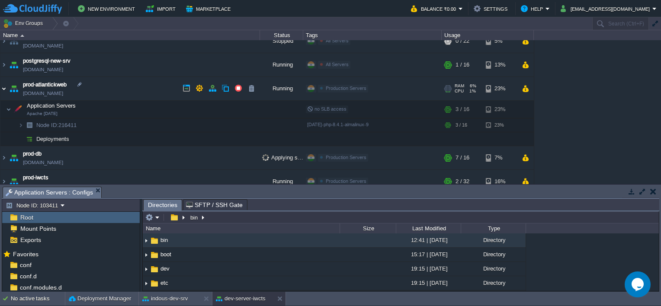
click at [6, 88] on img at bounding box center [3, 88] width 7 height 23
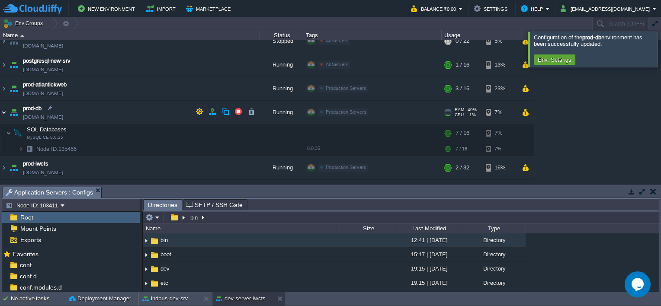
click at [5, 113] on img at bounding box center [3, 112] width 7 height 23
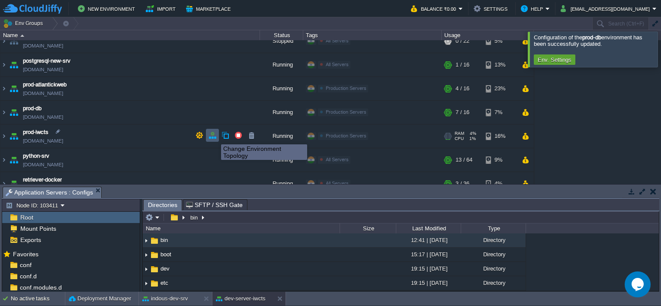
click at [215, 137] on button "button" at bounding box center [212, 135] width 8 height 8
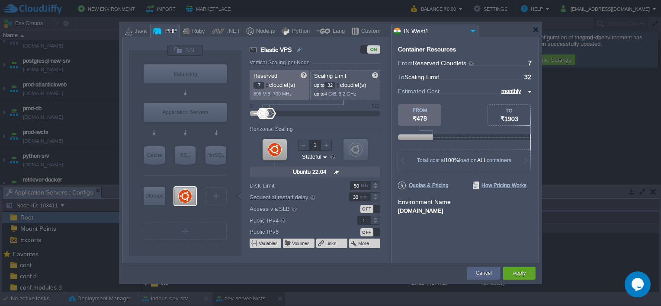
click at [266, 86] on div at bounding box center [267, 87] width 4 height 3
type input "4"
click at [266, 86] on div at bounding box center [267, 87] width 4 height 3
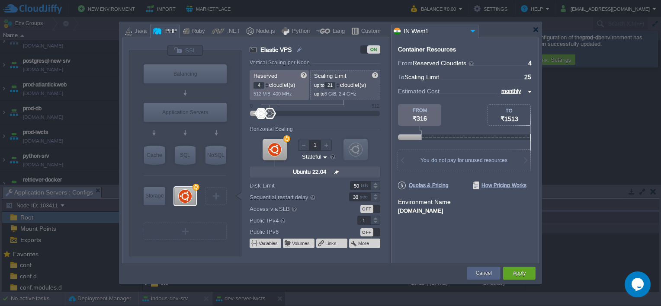
click at [339, 86] on div at bounding box center [338, 87] width 4 height 3
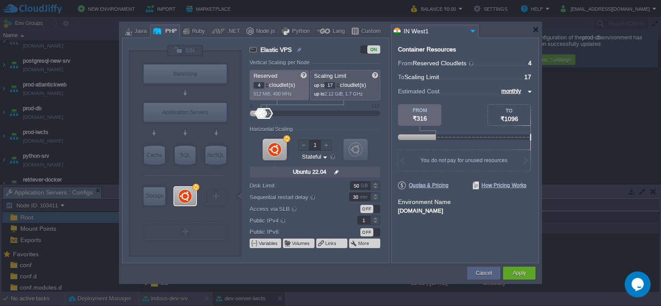
type input "16"
click at [339, 86] on div at bounding box center [338, 87] width 4 height 3
click at [510, 268] on div "Apply" at bounding box center [518, 273] width 19 height 13
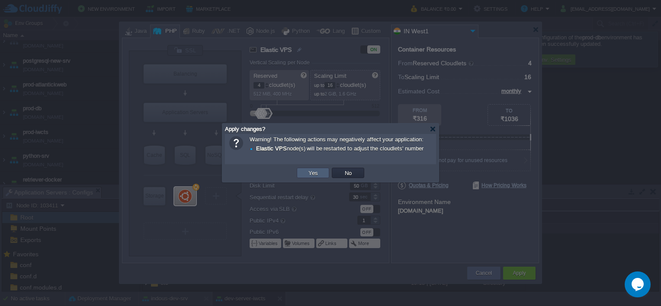
click at [319, 173] on button "Yes" at bounding box center [313, 173] width 15 height 8
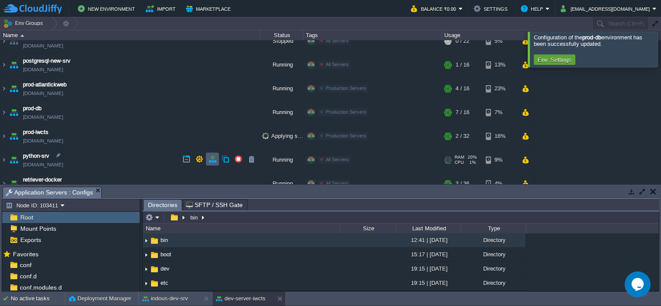
click at [209, 160] on button "button" at bounding box center [212, 159] width 8 height 8
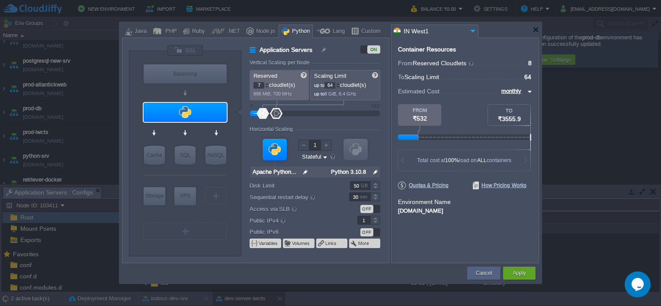
click at [266, 86] on div at bounding box center [267, 87] width 4 height 3
type input "4"
click at [266, 86] on div at bounding box center [267, 87] width 4 height 3
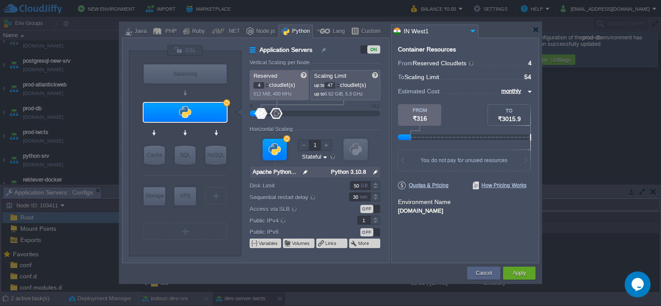
click at [340, 87] on div at bounding box center [338, 87] width 4 height 3
type input "32"
click at [339, 83] on div at bounding box center [338, 83] width 4 height 3
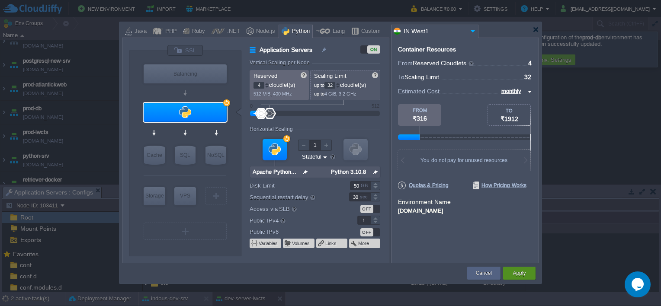
click at [527, 272] on div "Apply" at bounding box center [518, 273] width 19 height 13
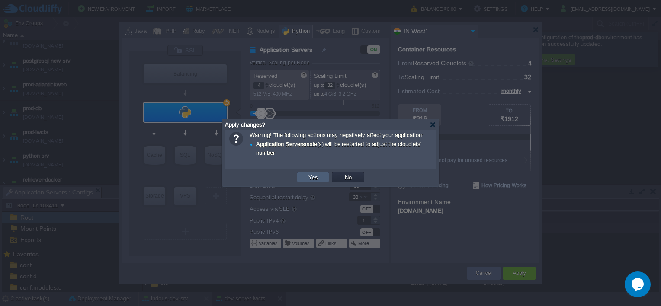
click at [322, 176] on td "Yes" at bounding box center [313, 177] width 32 height 10
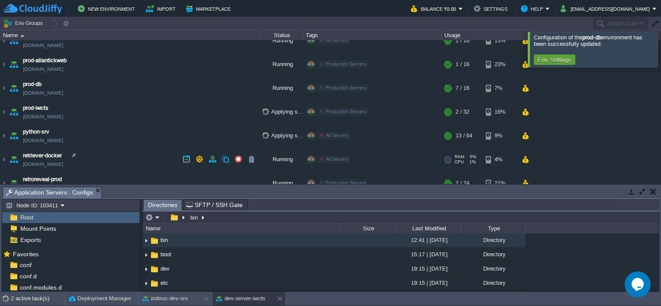
scroll to position [173, 0]
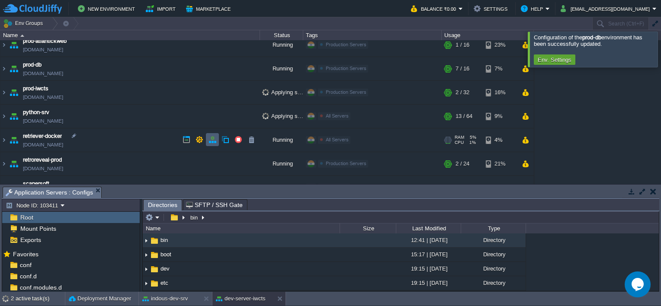
click at [210, 144] on td at bounding box center [212, 139] width 13 height 13
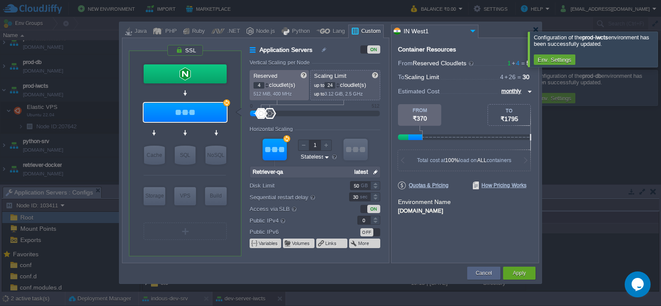
click at [339, 88] on div at bounding box center [338, 87] width 4 height 3
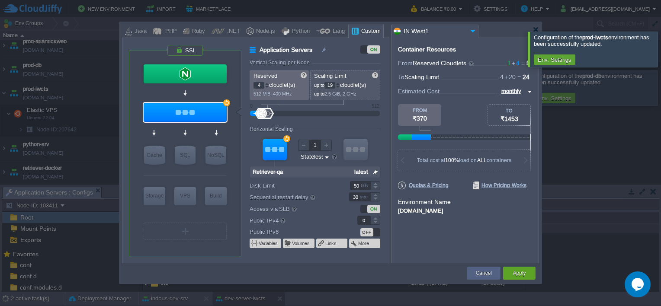
click at [339, 88] on div at bounding box center [338, 87] width 4 height 3
type input "16"
click at [339, 88] on div at bounding box center [338, 87] width 4 height 3
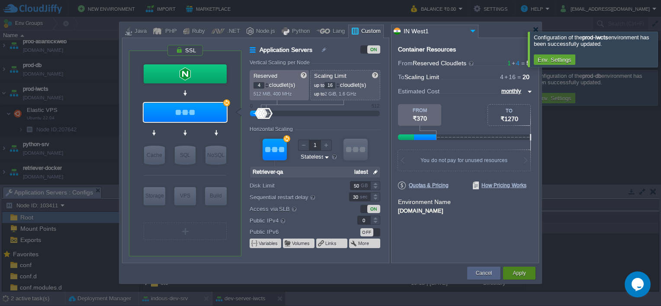
click at [516, 270] on button "Apply" at bounding box center [518, 273] width 13 height 9
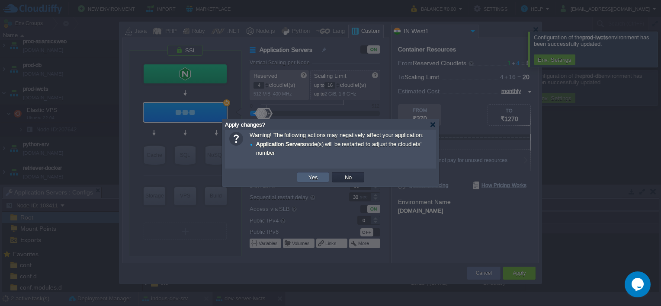
click at [315, 179] on button "Yes" at bounding box center [313, 177] width 15 height 8
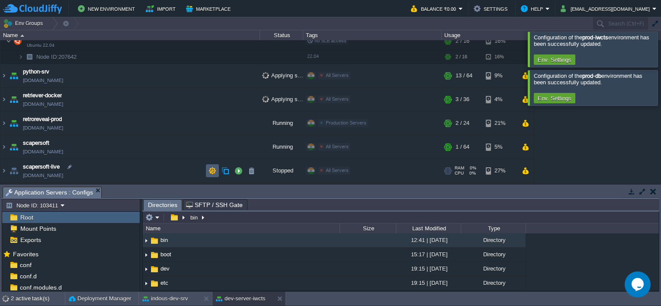
scroll to position [259, 0]
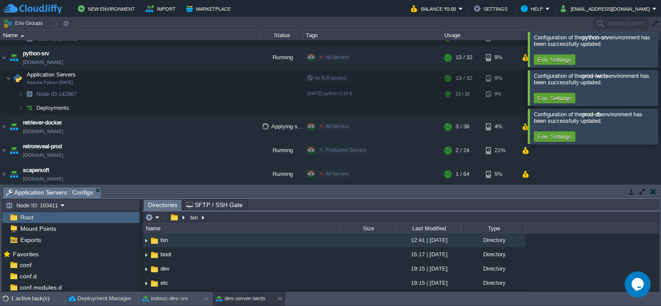
click at [660, 54] on div at bounding box center [671, 49] width 0 height 35
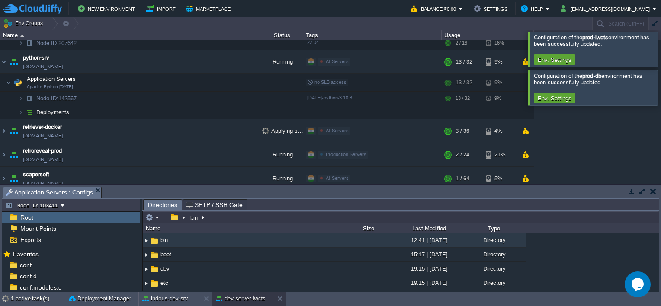
click at [660, 54] on div at bounding box center [671, 49] width 0 height 35
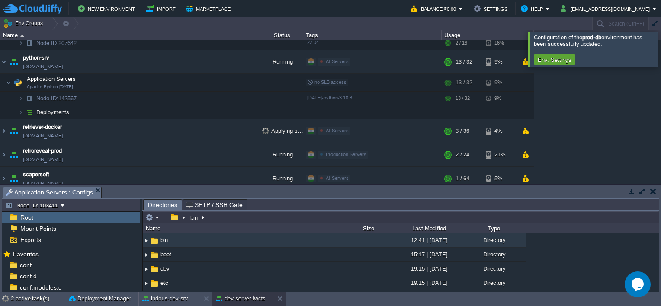
click at [660, 54] on div at bounding box center [671, 49] width 0 height 35
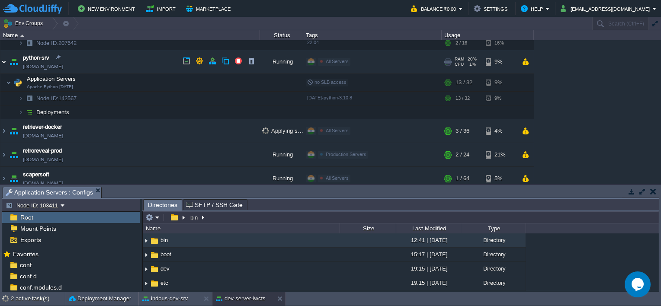
click at [4, 61] on img at bounding box center [3, 61] width 7 height 23
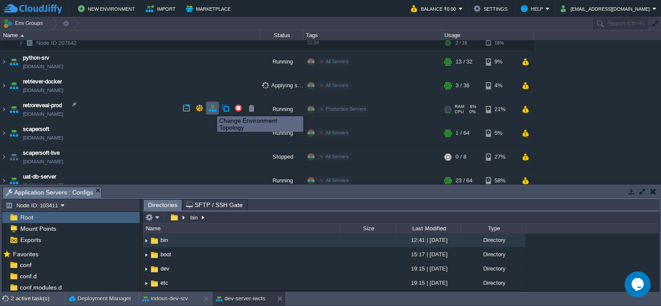
click at [213, 109] on button "button" at bounding box center [212, 108] width 8 height 8
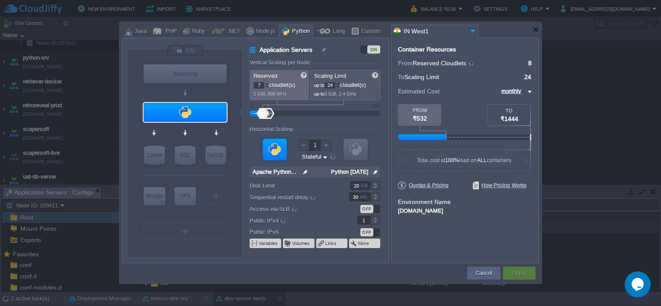
click at [267, 86] on div at bounding box center [267, 87] width 4 height 3
type input "4"
click at [267, 86] on div at bounding box center [267, 87] width 4 height 3
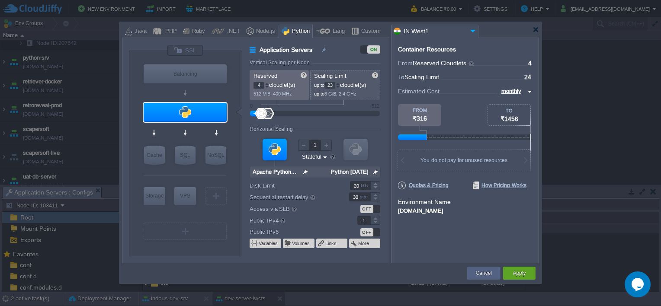
click at [340, 86] on div at bounding box center [338, 87] width 4 height 3
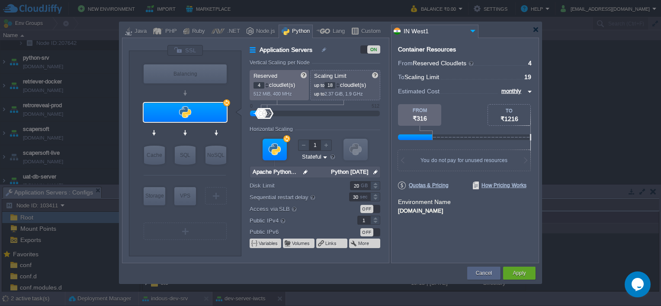
click at [340, 86] on div at bounding box center [338, 87] width 4 height 3
type input "16"
click at [340, 86] on div at bounding box center [338, 87] width 4 height 3
click at [521, 276] on button "Apply" at bounding box center [518, 273] width 13 height 9
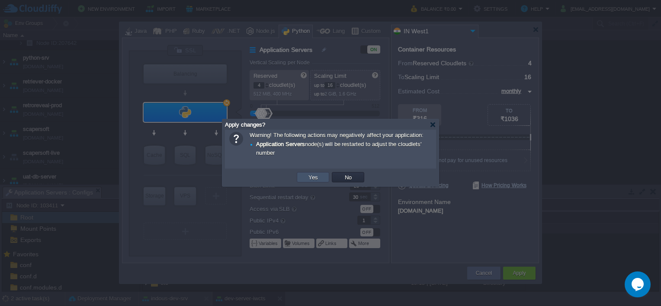
click at [315, 179] on button "Yes" at bounding box center [313, 177] width 15 height 8
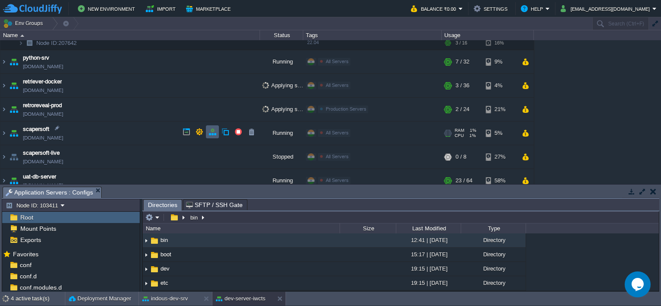
click at [208, 133] on button "button" at bounding box center [212, 132] width 8 height 8
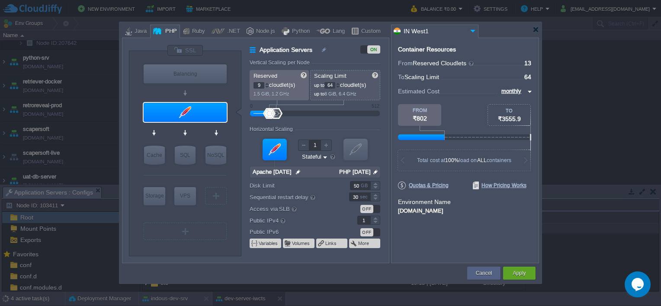
click at [268, 87] on div at bounding box center [267, 87] width 4 height 3
type input "8"
click at [268, 83] on div at bounding box center [267, 83] width 4 height 3
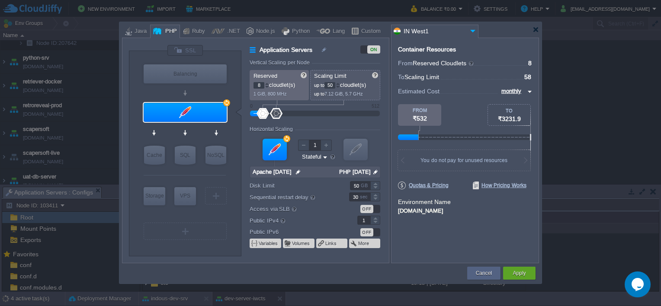
click at [340, 86] on div at bounding box center [338, 87] width 4 height 3
type input "32"
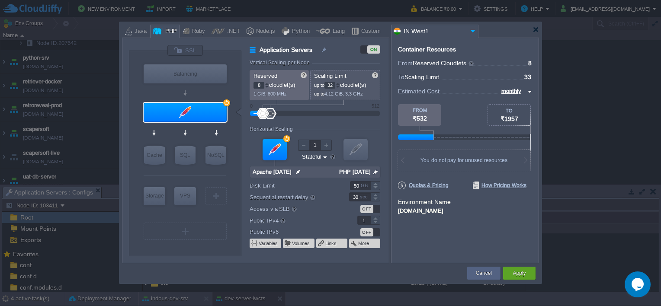
click at [340, 86] on div at bounding box center [338, 87] width 4 height 3
click at [515, 270] on button "Apply" at bounding box center [518, 273] width 13 height 9
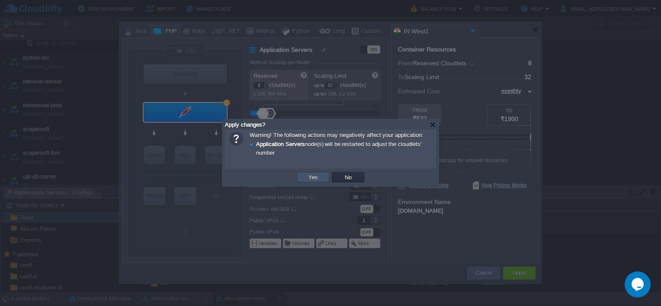
click at [314, 179] on button "Yes" at bounding box center [313, 177] width 15 height 8
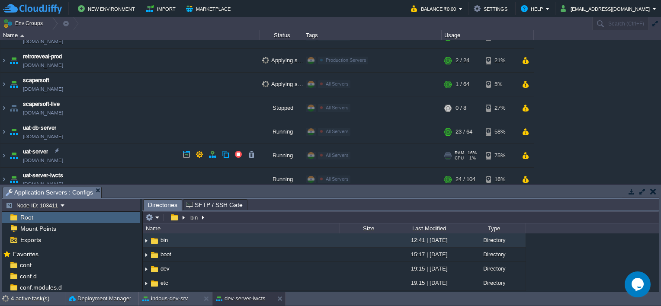
scroll to position [314, 0]
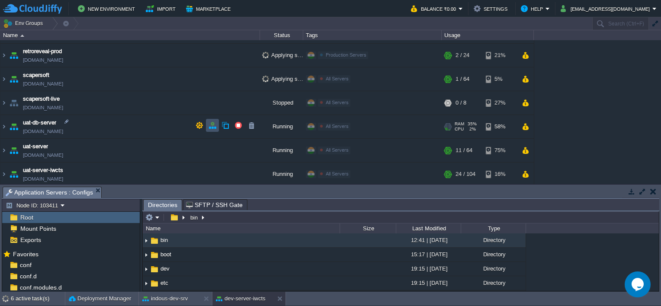
click at [212, 127] on button "button" at bounding box center [212, 126] width 8 height 8
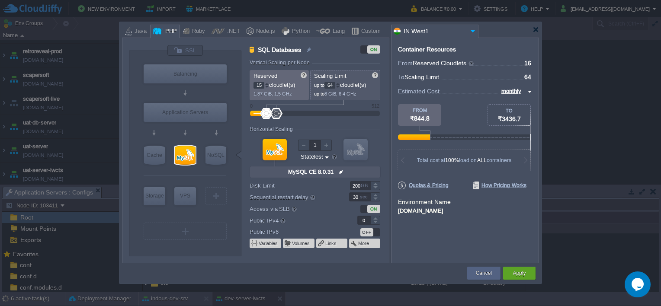
click at [266, 86] on div at bounding box center [267, 87] width 4 height 3
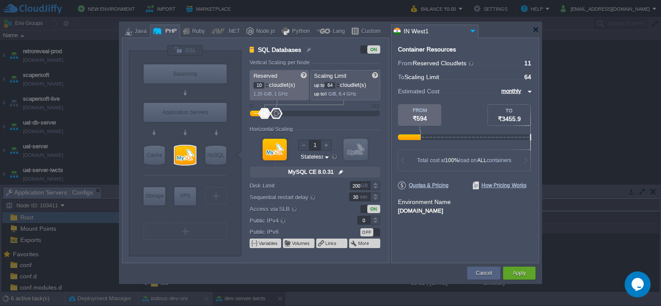
click at [266, 86] on div at bounding box center [267, 87] width 4 height 3
type input "8"
click at [266, 86] on div at bounding box center [267, 87] width 4 height 3
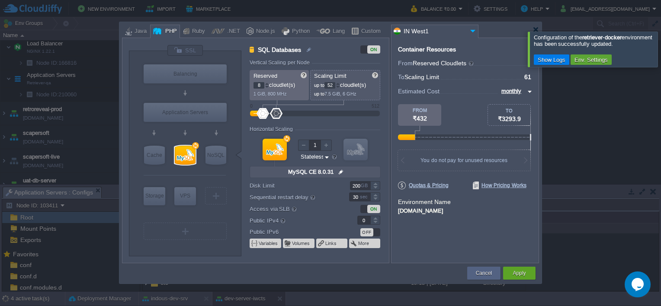
click at [339, 86] on div at bounding box center [338, 87] width 4 height 3
type input "32"
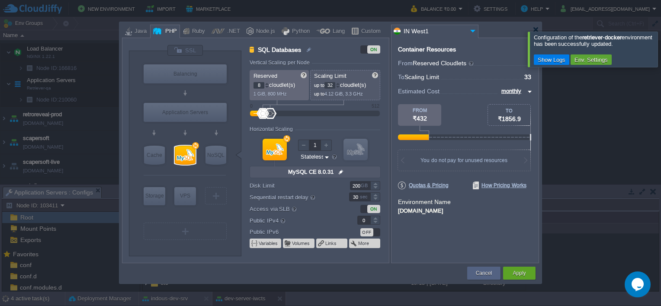
click at [339, 86] on div at bounding box center [338, 87] width 4 height 3
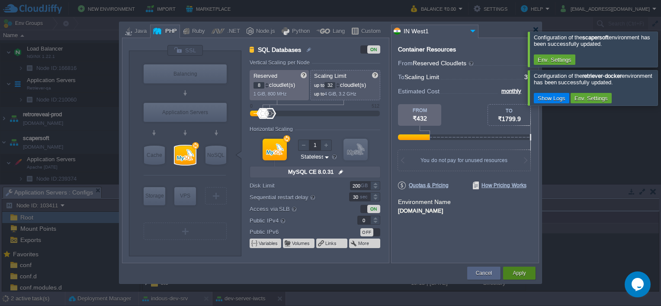
click at [521, 275] on button "Apply" at bounding box center [518, 273] width 13 height 9
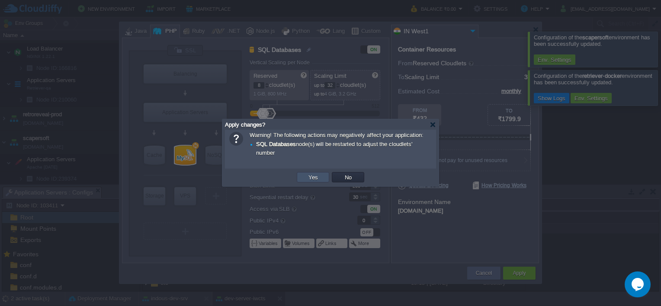
click at [310, 181] on button "Yes" at bounding box center [313, 177] width 15 height 8
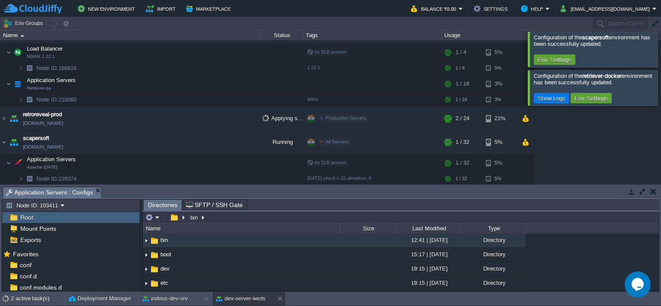
click at [660, 45] on div at bounding box center [671, 49] width 0 height 35
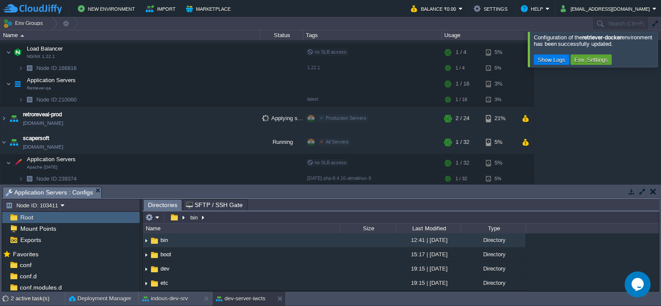
click at [660, 45] on div at bounding box center [671, 49] width 0 height 35
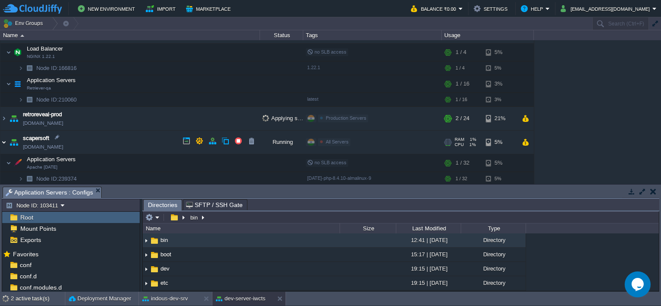
click at [3, 141] on img at bounding box center [3, 142] width 7 height 23
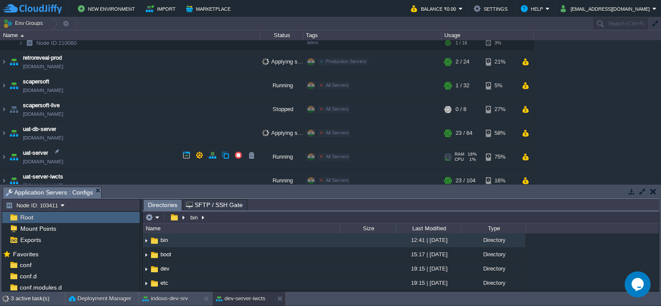
scroll to position [377, 0]
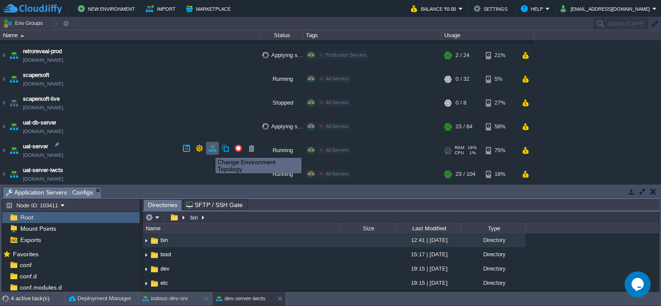
click at [209, 150] on button "button" at bounding box center [212, 148] width 8 height 8
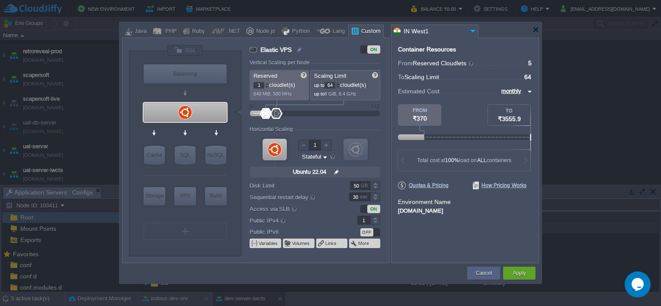
type input "0"
click at [268, 86] on div at bounding box center [267, 87] width 4 height 3
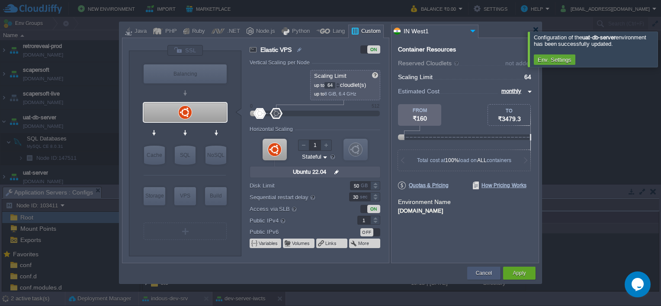
click at [495, 273] on div "Cancel" at bounding box center [483, 273] width 33 height 13
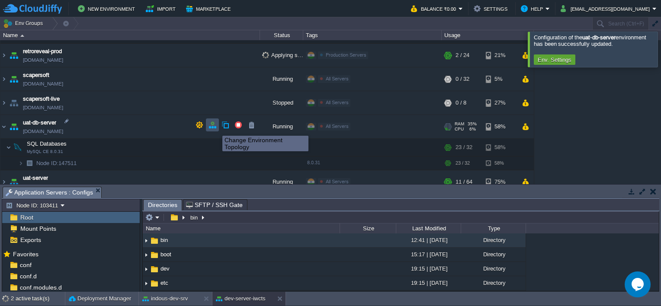
click at [216, 128] on button "button" at bounding box center [212, 125] width 8 height 8
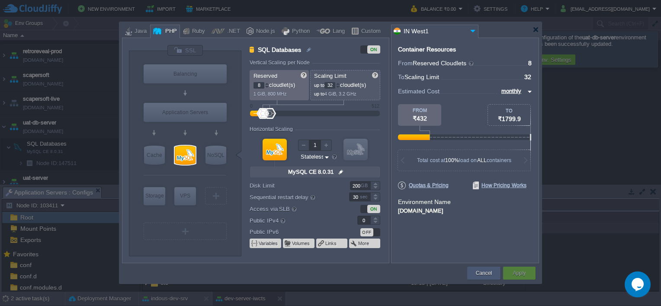
click at [495, 277] on div "Cancel" at bounding box center [483, 273] width 33 height 13
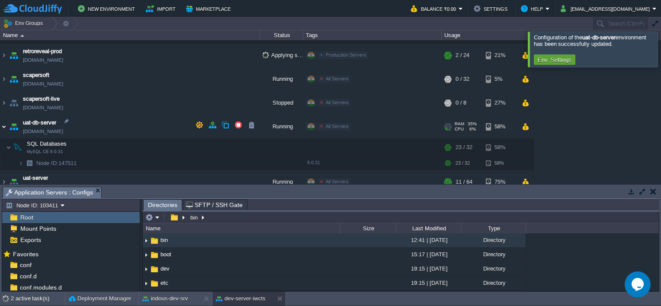
click at [6, 123] on img at bounding box center [3, 126] width 7 height 23
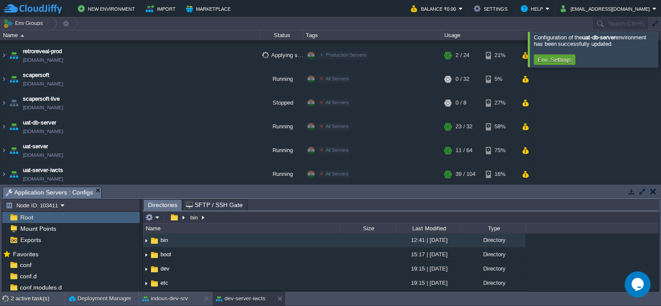
click at [660, 48] on div at bounding box center [671, 49] width 0 height 35
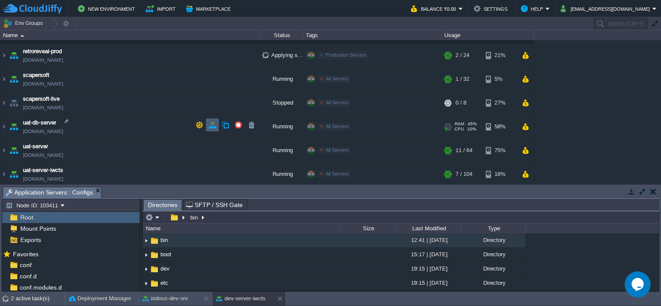
click at [212, 126] on button "button" at bounding box center [212, 125] width 8 height 8
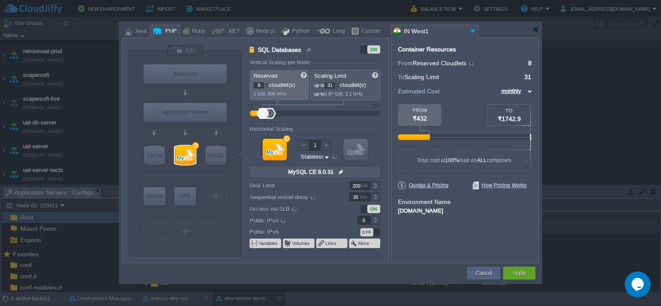
click at [339, 86] on div at bounding box center [338, 87] width 4 height 3
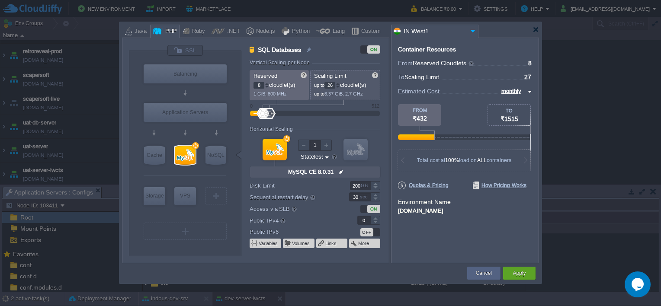
click at [339, 86] on div at bounding box center [338, 87] width 4 height 3
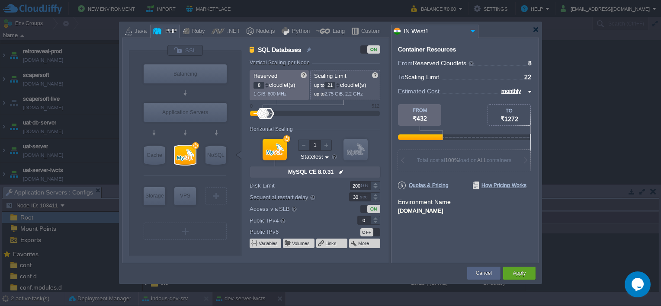
click at [339, 86] on div at bounding box center [338, 87] width 4 height 3
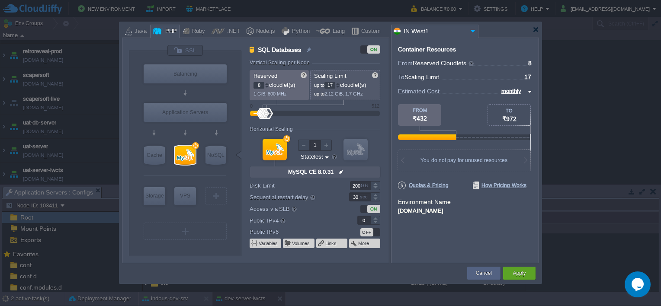
type input "16"
click at [339, 86] on div at bounding box center [338, 87] width 4 height 3
click at [517, 273] on button "Apply" at bounding box center [518, 273] width 13 height 9
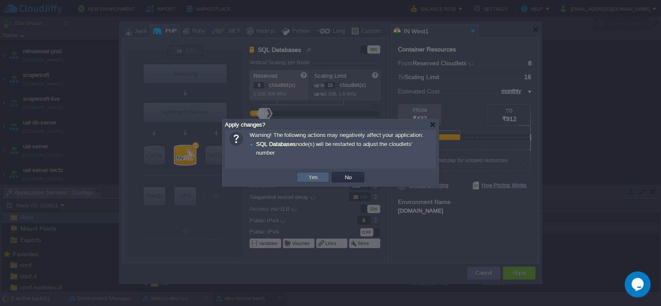
click at [322, 177] on td "Yes" at bounding box center [313, 177] width 32 height 10
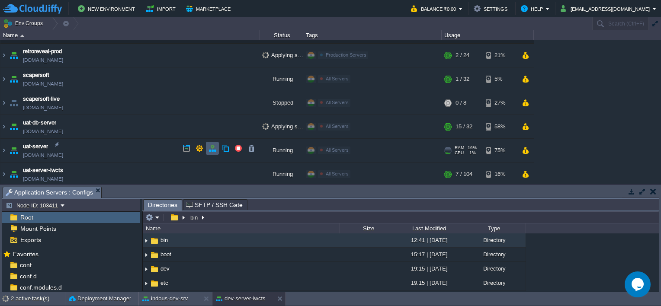
click at [211, 150] on button "button" at bounding box center [212, 148] width 8 height 8
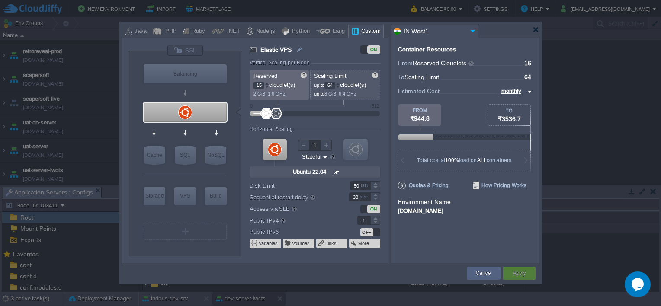
click at [268, 87] on div at bounding box center [267, 87] width 4 height 3
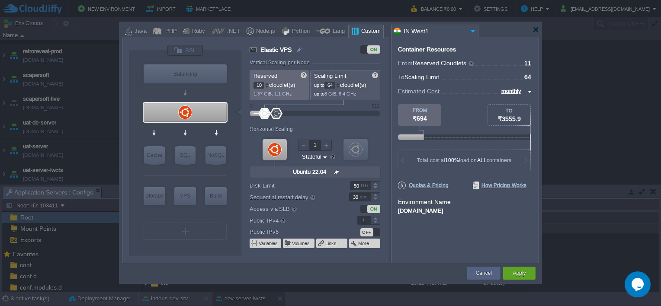
click at [268, 87] on div at bounding box center [267, 87] width 4 height 3
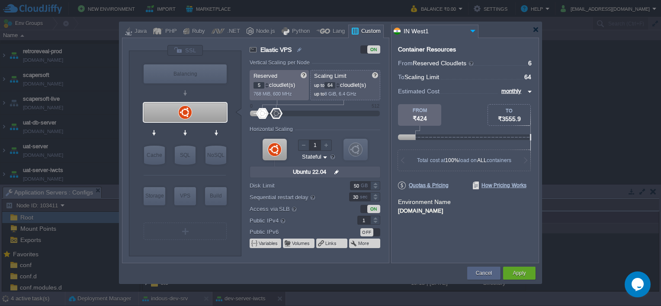
click at [268, 87] on div at bounding box center [267, 87] width 4 height 3
type input "4"
click at [268, 87] on div at bounding box center [267, 87] width 4 height 3
click at [338, 86] on div at bounding box center [338, 87] width 4 height 3
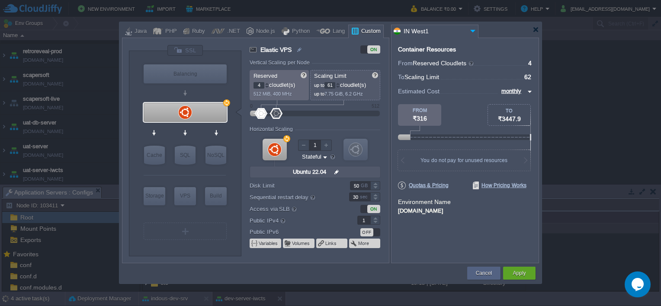
click at [338, 86] on div at bounding box center [338, 87] width 4 height 3
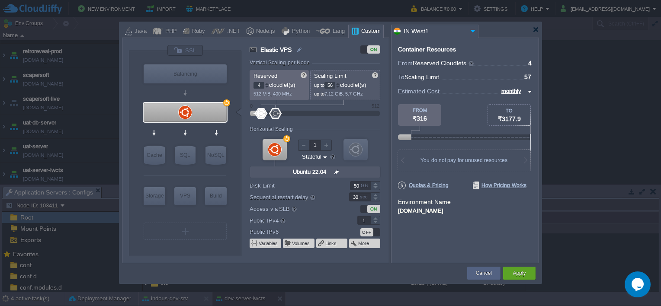
click at [338, 86] on div at bounding box center [338, 87] width 4 height 3
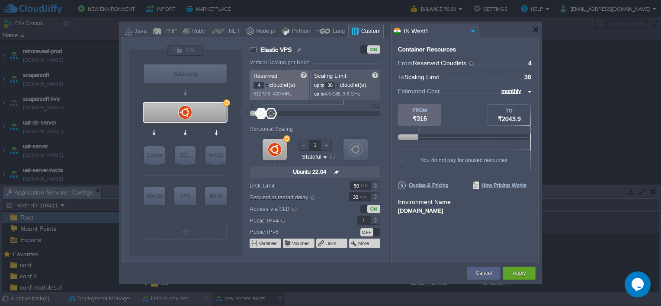
click at [338, 86] on div at bounding box center [338, 87] width 4 height 3
type input "32"
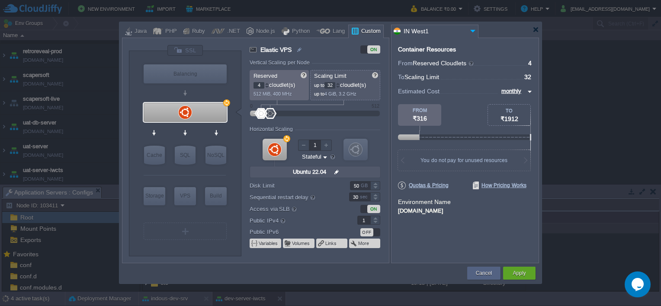
click at [338, 86] on div at bounding box center [338, 87] width 4 height 3
click at [523, 273] on button "Apply" at bounding box center [518, 273] width 13 height 9
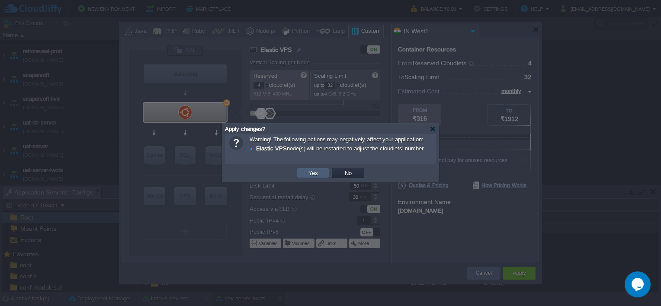
click at [324, 170] on td "Yes" at bounding box center [313, 173] width 32 height 10
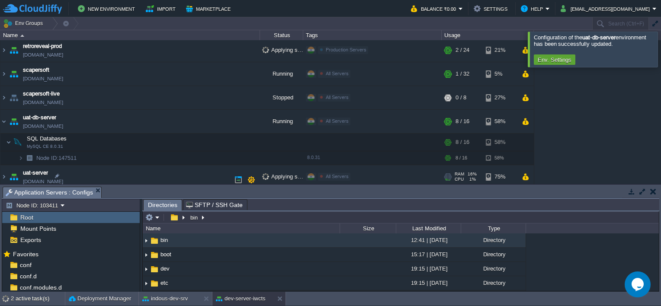
scroll to position [408, 0]
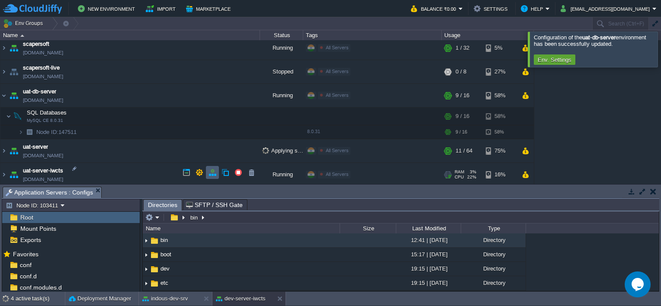
click at [211, 175] on button "button" at bounding box center [212, 173] width 8 height 8
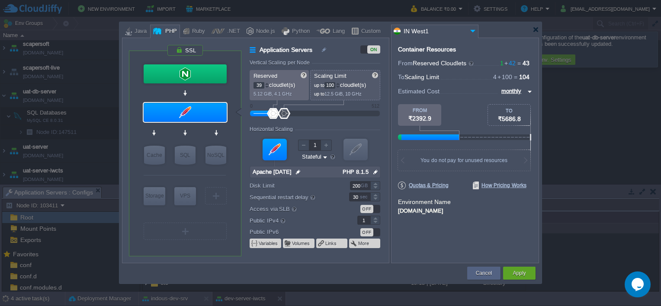
click at [268, 86] on div at bounding box center [267, 87] width 4 height 3
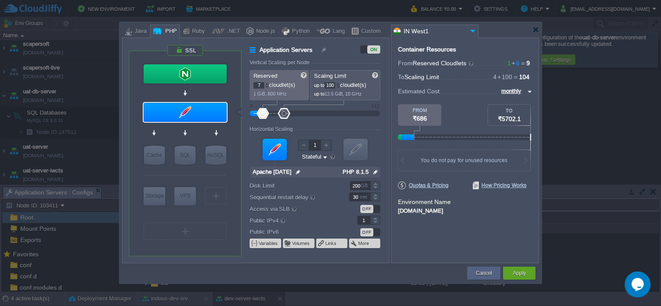
click at [268, 86] on div at bounding box center [267, 87] width 4 height 3
type input "4"
click at [268, 86] on div at bounding box center [267, 87] width 4 height 3
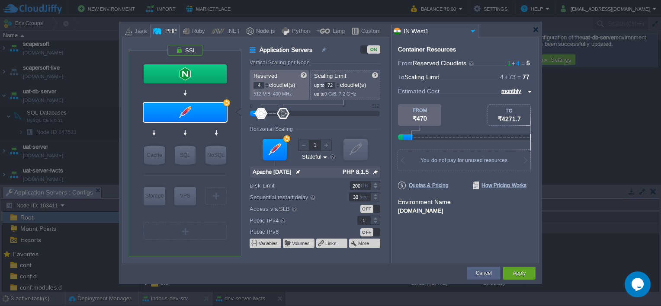
click at [340, 88] on div at bounding box center [338, 87] width 4 height 3
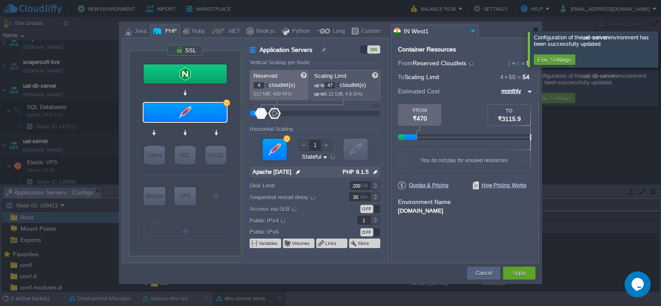
click at [340, 88] on div at bounding box center [338, 87] width 4 height 3
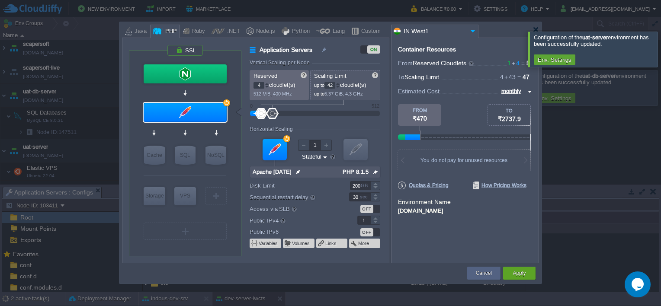
click at [340, 88] on div at bounding box center [338, 87] width 4 height 3
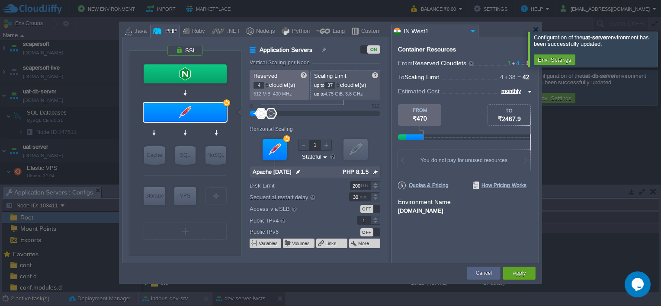
click at [340, 88] on div at bounding box center [338, 87] width 4 height 3
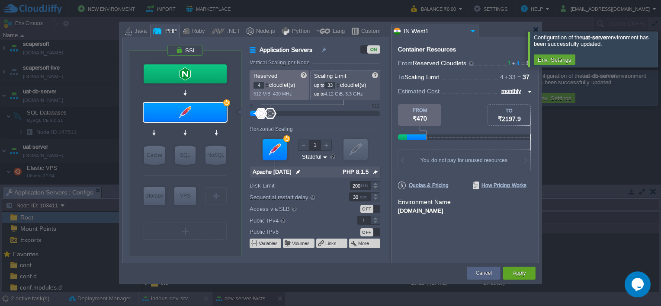
type input "32"
click at [340, 88] on div at bounding box center [338, 87] width 4 height 3
click at [528, 271] on div "Apply" at bounding box center [518, 273] width 19 height 13
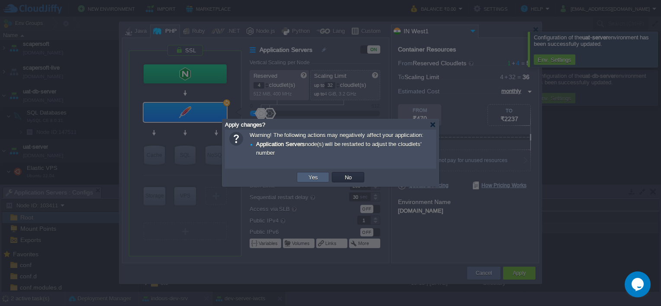
click at [322, 180] on td "Yes" at bounding box center [313, 177] width 32 height 10
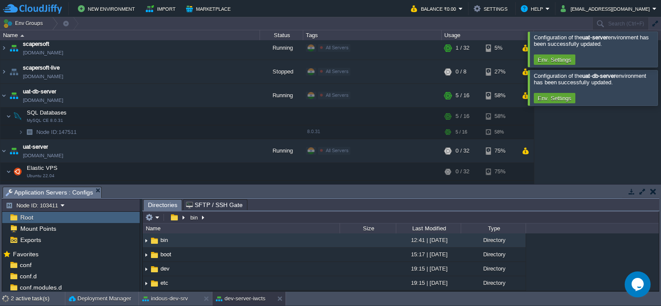
click at [660, 51] on div at bounding box center [671, 49] width 0 height 35
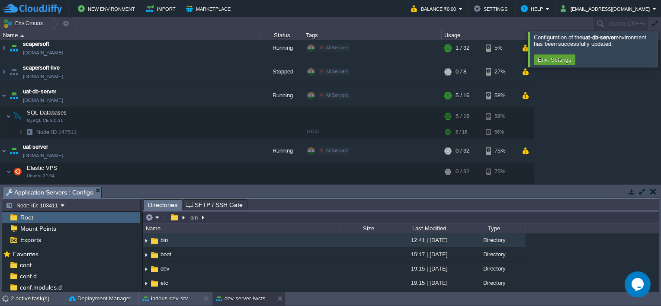
click at [660, 51] on div at bounding box center [671, 49] width 0 height 35
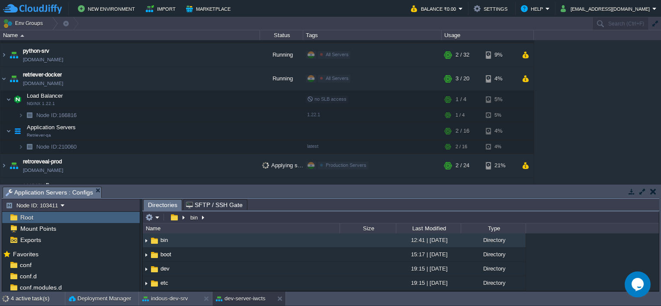
scroll to position [137, 0]
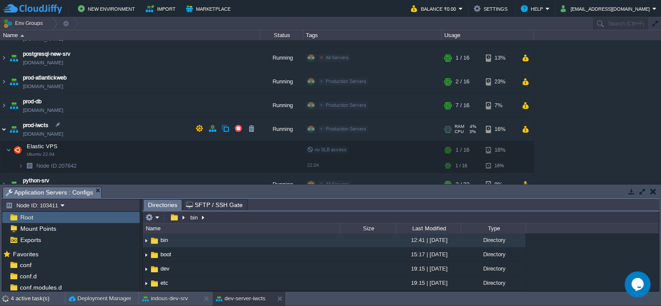
click at [3, 127] on img at bounding box center [3, 129] width 7 height 23
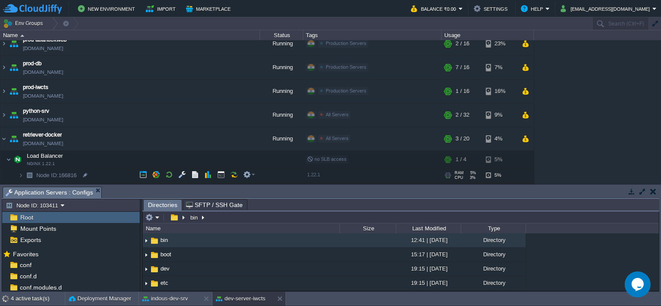
scroll to position [223, 0]
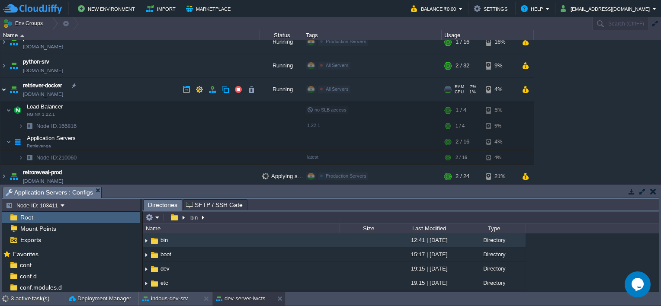
click at [6, 92] on img at bounding box center [3, 90] width 7 height 23
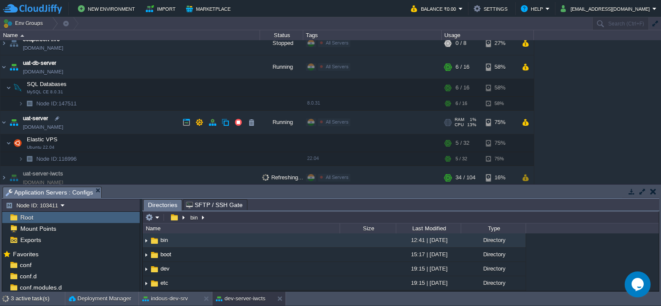
scroll to position [345, 0]
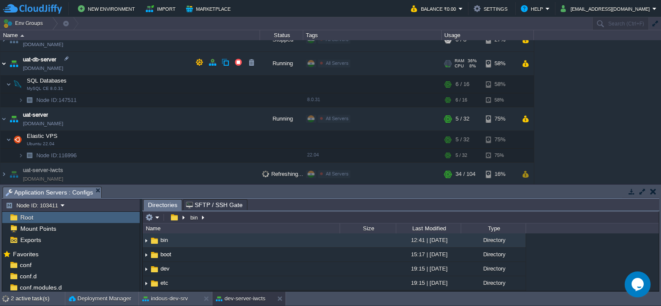
click at [6, 62] on img at bounding box center [3, 63] width 7 height 23
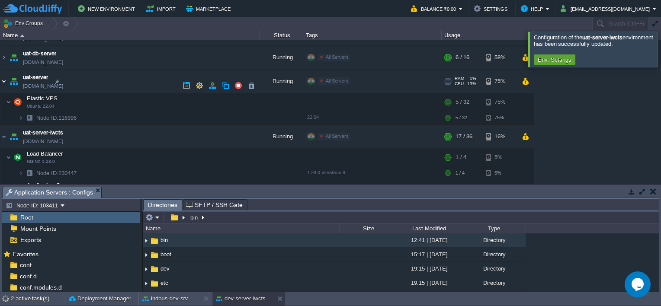
click at [3, 84] on img at bounding box center [3, 87] width 7 height 23
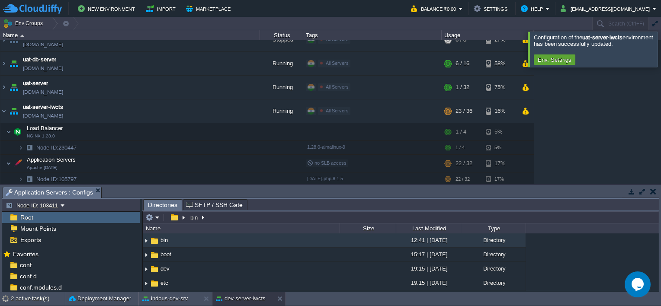
click at [660, 54] on div at bounding box center [671, 49] width 0 height 35
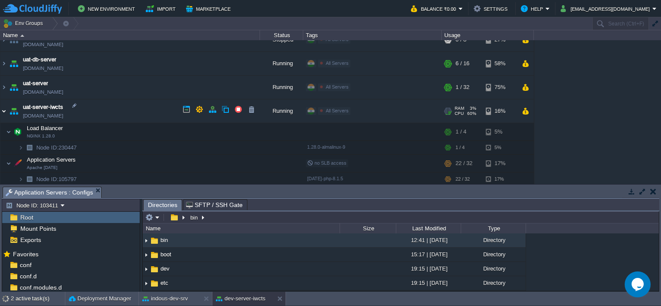
click at [4, 108] on img at bounding box center [3, 110] width 7 height 23
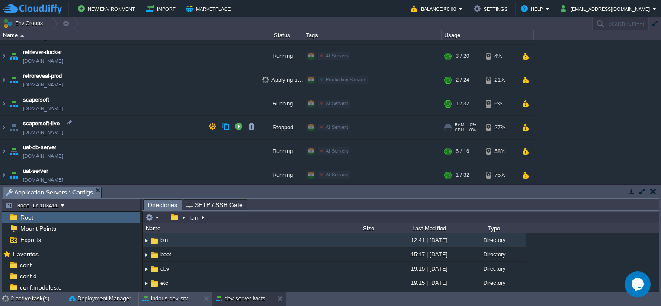
scroll to position [239, 0]
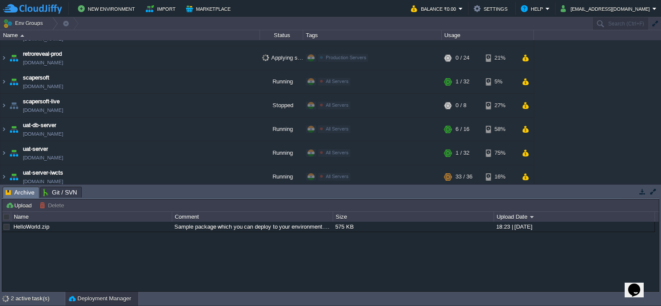
scroll to position [282, 0]
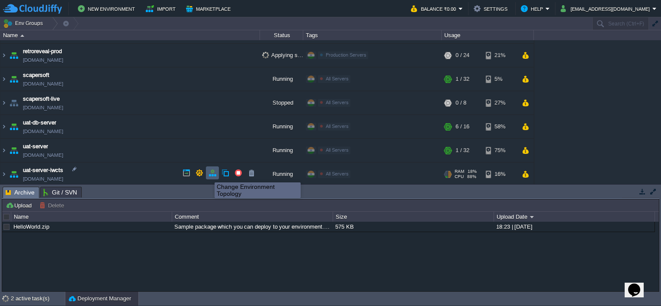
click at [208, 175] on button "button" at bounding box center [212, 173] width 8 height 8
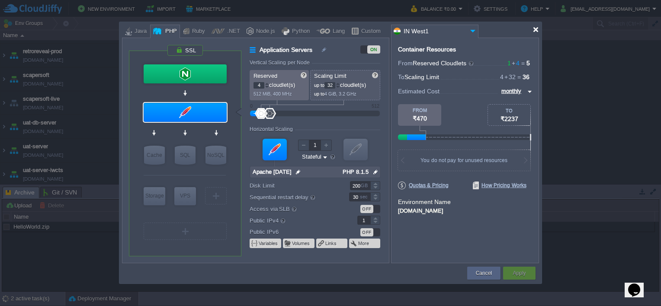
click at [536, 29] on div at bounding box center [535, 29] width 6 height 6
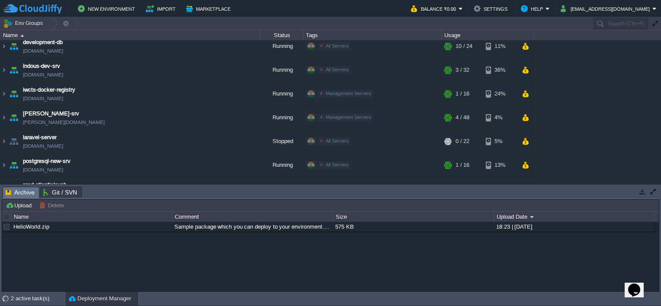
scroll to position [0, 0]
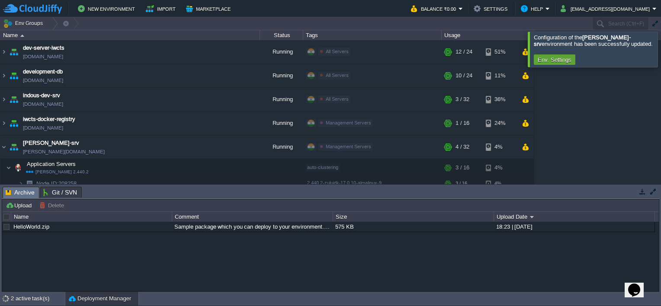
click at [660, 57] on div at bounding box center [671, 49] width 0 height 35
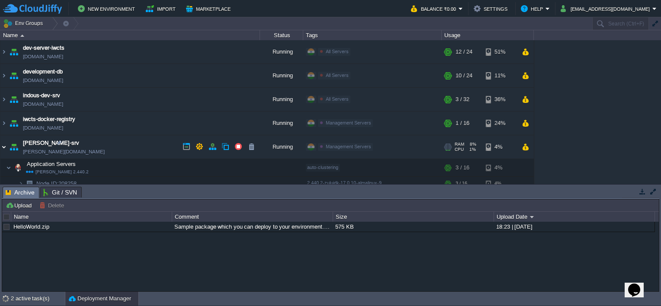
click at [3, 145] on img at bounding box center [3, 146] width 7 height 23
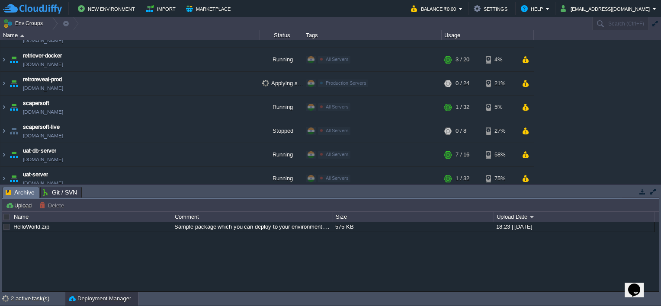
scroll to position [259, 0]
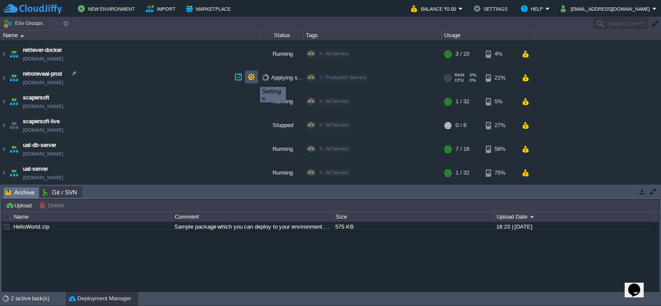
click at [253, 79] on button "button" at bounding box center [251, 77] width 8 height 8
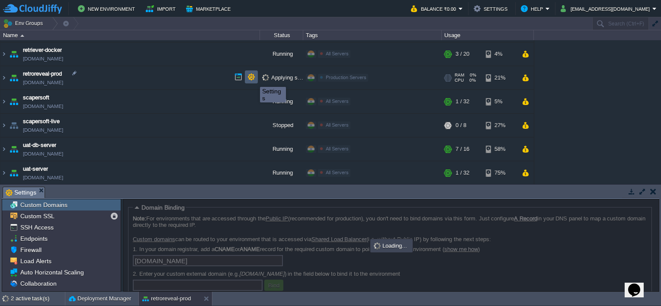
scroll to position [0, 0]
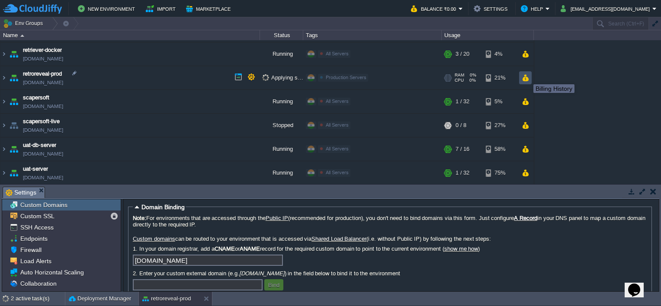
click at [527, 77] on button "button" at bounding box center [525, 78] width 7 height 8
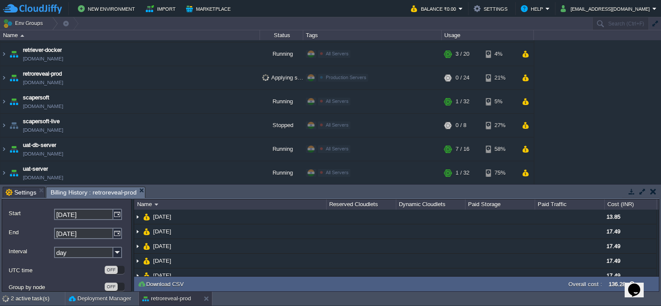
click at [650, 192] on button "button" at bounding box center [653, 192] width 6 height 8
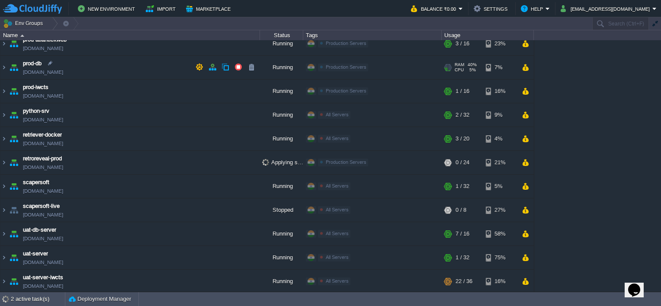
scroll to position [0, 0]
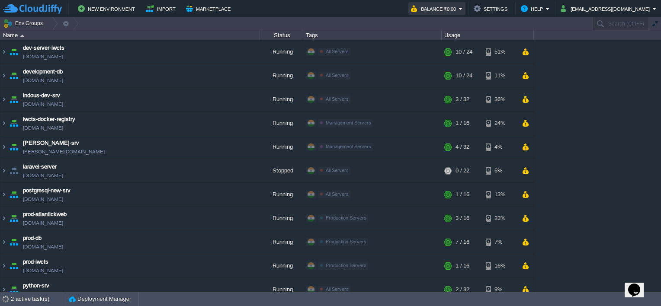
click at [447, 11] on button "Balance ₹0.00" at bounding box center [435, 8] width 48 height 10
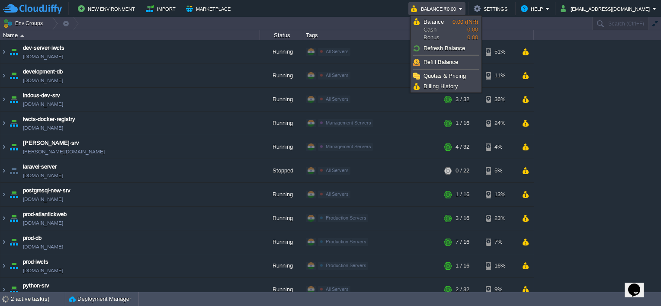
click at [451, 7] on button "Balance ₹0.00" at bounding box center [435, 8] width 48 height 10
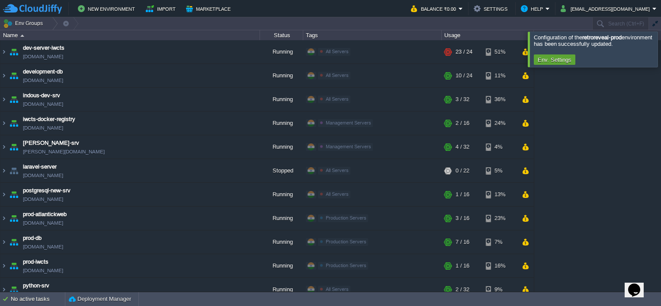
click at [660, 51] on div at bounding box center [671, 49] width 0 height 35
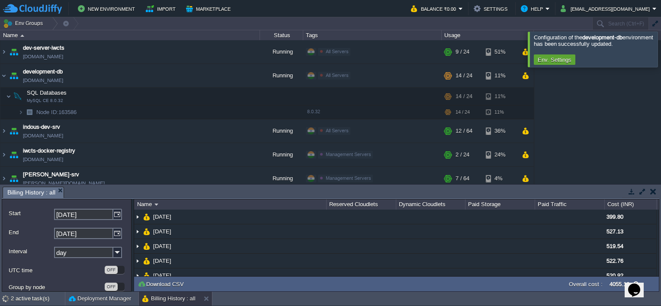
scroll to position [22, 0]
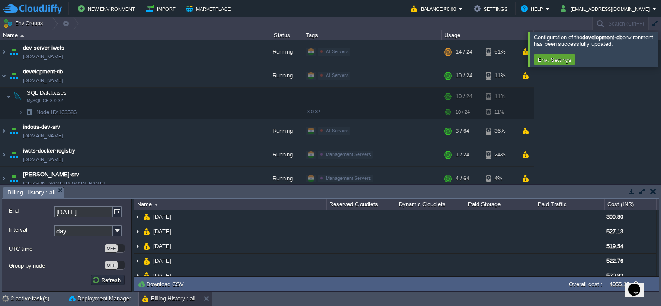
click at [660, 43] on div at bounding box center [671, 49] width 0 height 35
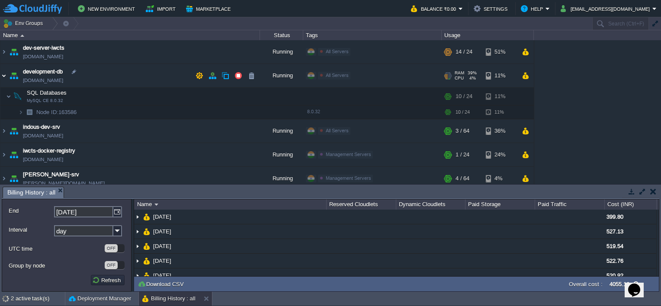
click at [2, 74] on img at bounding box center [3, 75] width 7 height 23
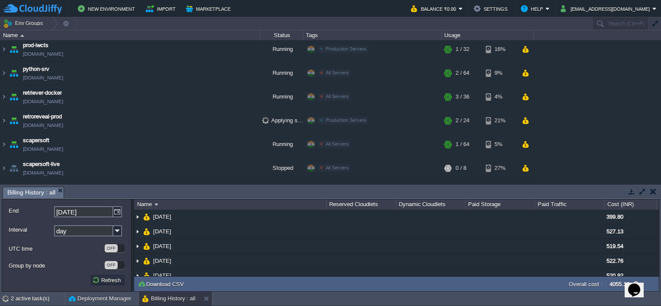
scroll to position [216, 0]
click at [207, 74] on td at bounding box center [212, 72] width 13 height 13
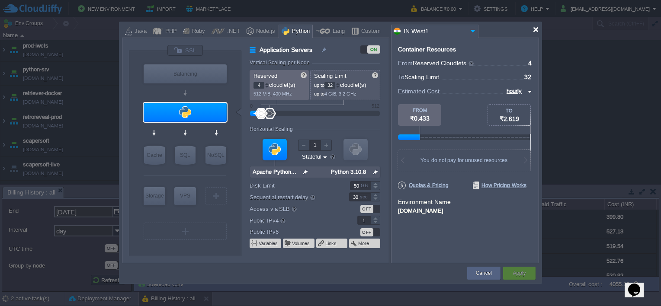
click at [535, 32] on div at bounding box center [535, 29] width 6 height 6
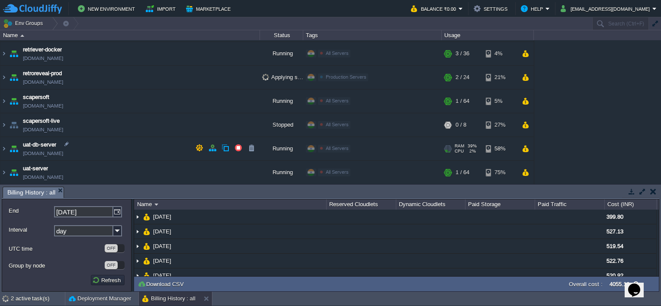
scroll to position [282, 0]
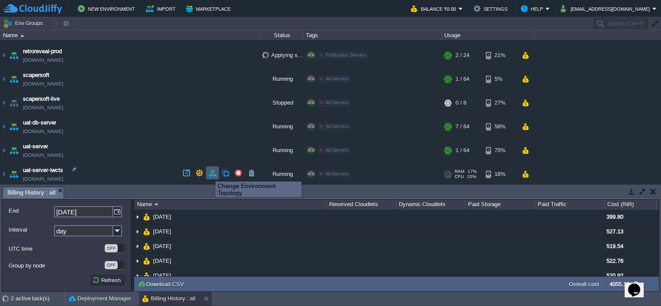
click at [209, 174] on button "button" at bounding box center [212, 173] width 8 height 8
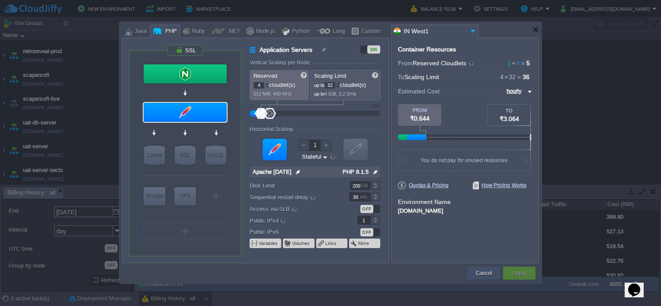
click at [479, 274] on button "Cancel" at bounding box center [484, 273] width 16 height 9
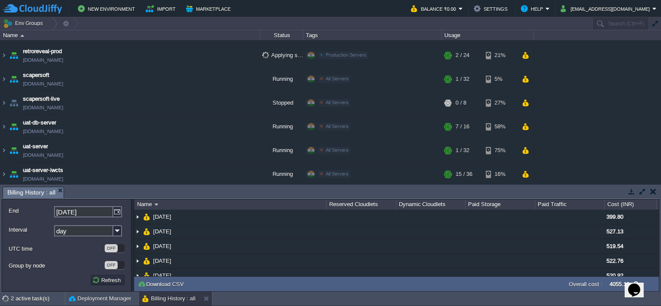
click at [649, 191] on td at bounding box center [652, 191] width 11 height 10
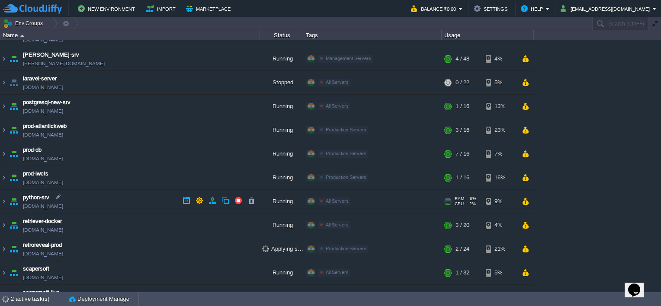
scroll to position [0, 0]
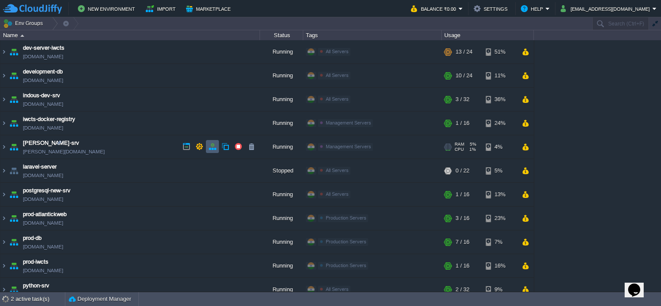
click at [215, 148] on button "button" at bounding box center [212, 147] width 8 height 8
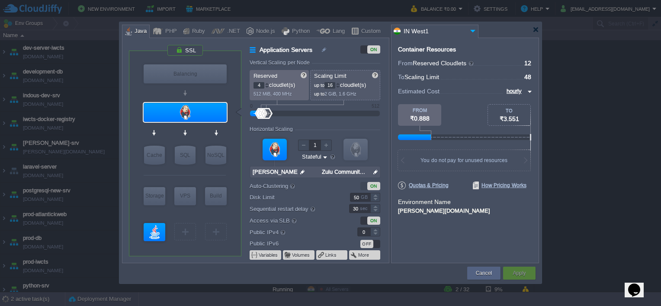
click at [529, 76] on span "48" at bounding box center [527, 77] width 7 height 7
type input "Java Engine"
click at [155, 236] on div at bounding box center [155, 232] width 22 height 18
type input "Workers"
type input "8"
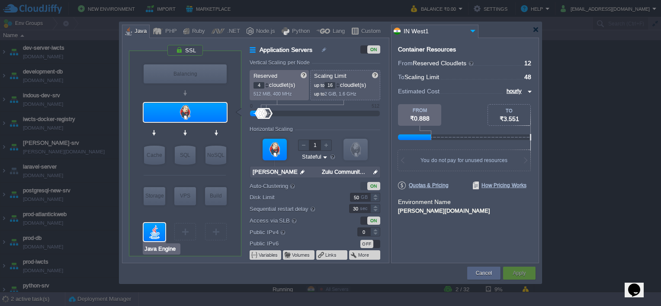
type input "32"
type input "Java Engine"
type input "null"
type input "Oracle OpenJD..."
type input "Stateless"
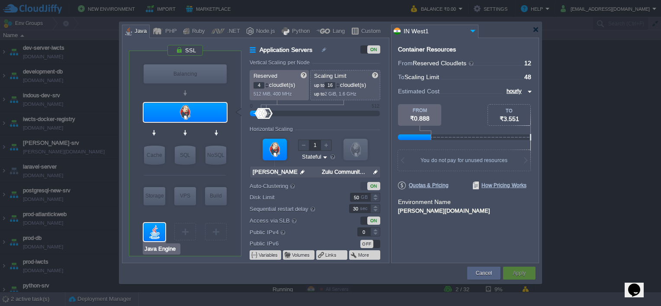
type input "100"
type input "0"
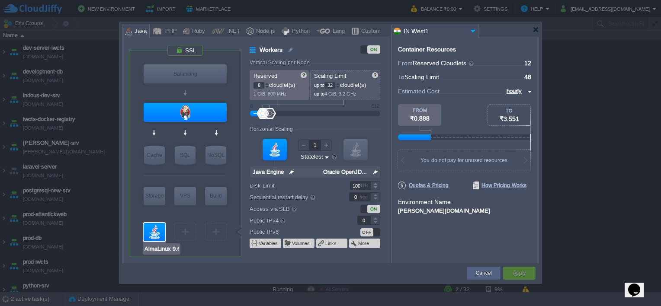
type input "Redis 7.2.4"
click at [268, 89] on p "1 GiB, 800 MHz" at bounding box center [279, 93] width 52 height 8
click at [268, 88] on div at bounding box center [267, 87] width 4 height 3
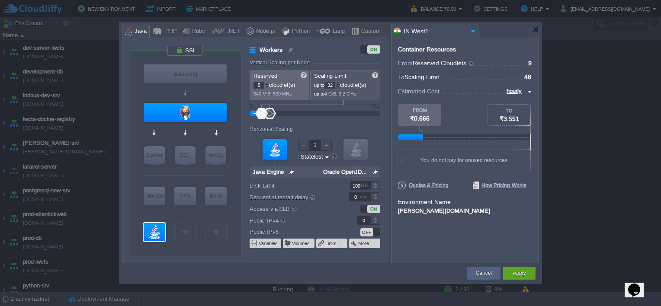
type input "4"
click at [268, 88] on div at bounding box center [267, 87] width 4 height 3
click at [340, 86] on div at bounding box center [338, 87] width 4 height 3
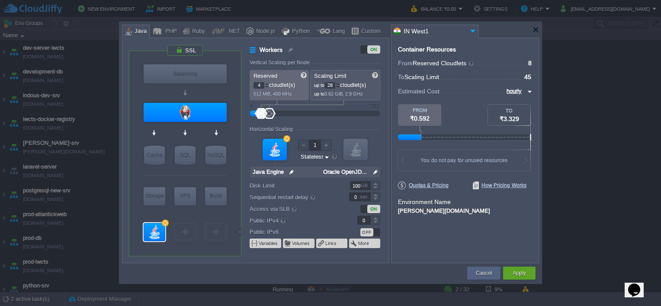
click at [340, 86] on div at bounding box center [338, 87] width 4 height 3
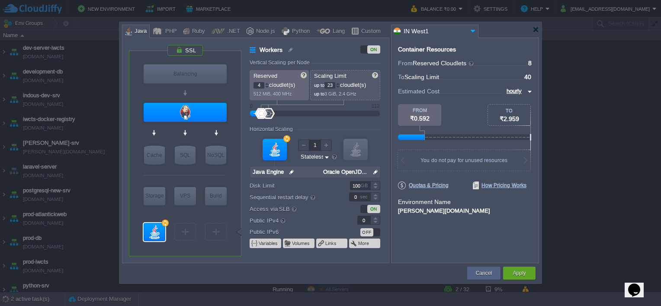
click at [340, 86] on div at bounding box center [338, 87] width 4 height 3
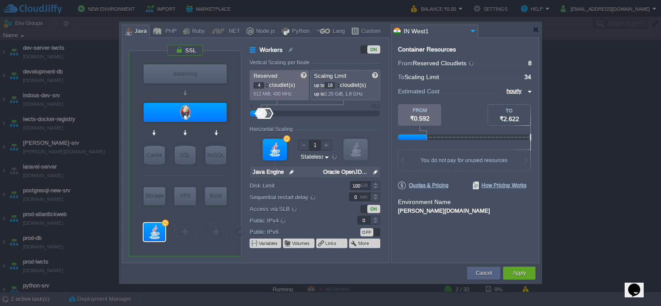
click at [340, 86] on div at bounding box center [338, 87] width 4 height 3
type input "16"
click at [340, 86] on div at bounding box center [338, 87] width 4 height 3
click at [518, 270] on button "Apply" at bounding box center [518, 273] width 13 height 9
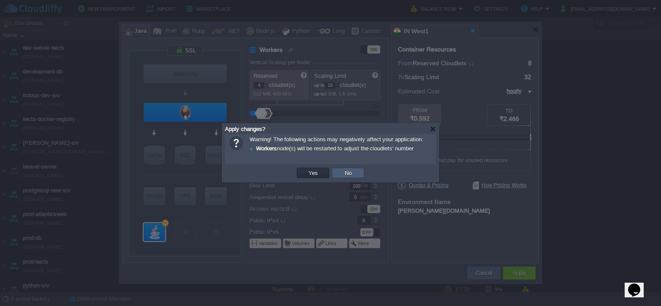
click at [351, 172] on button "No" at bounding box center [348, 173] width 12 height 8
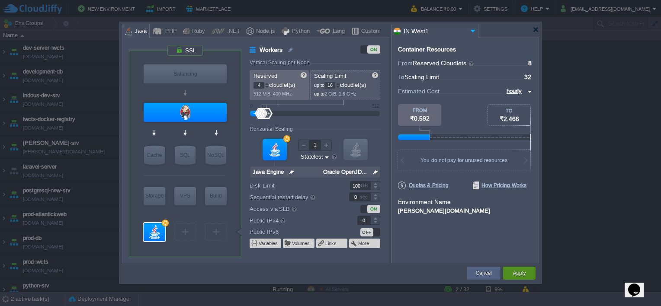
click at [519, 273] on button "Apply" at bounding box center [518, 273] width 13 height 9
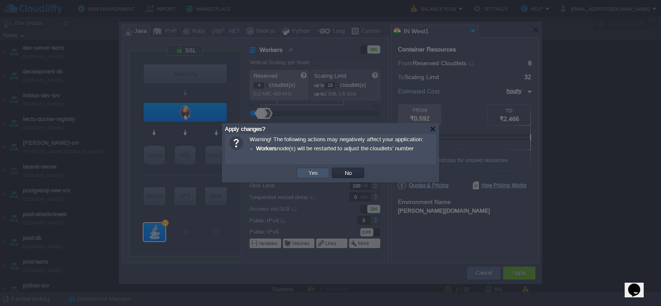
click at [310, 172] on button "Yes" at bounding box center [313, 173] width 15 height 8
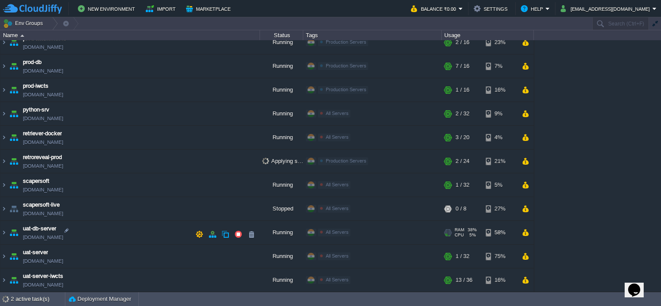
scroll to position [175, 0]
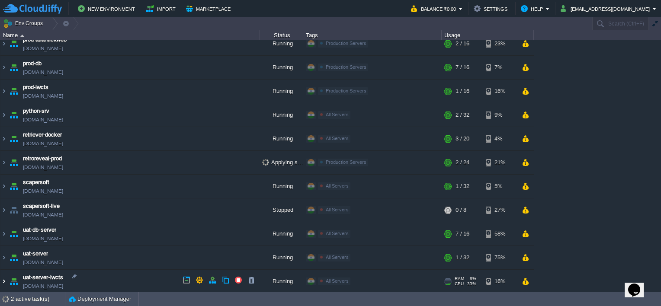
click at [6, 280] on img at bounding box center [3, 281] width 7 height 23
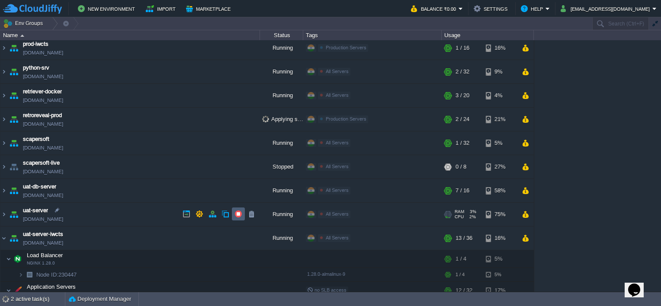
scroll to position [251, 0]
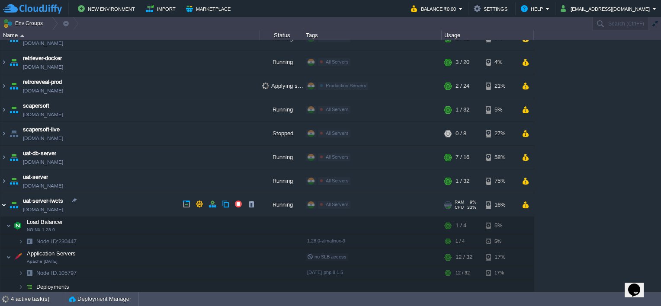
click at [3, 203] on img at bounding box center [3, 205] width 7 height 23
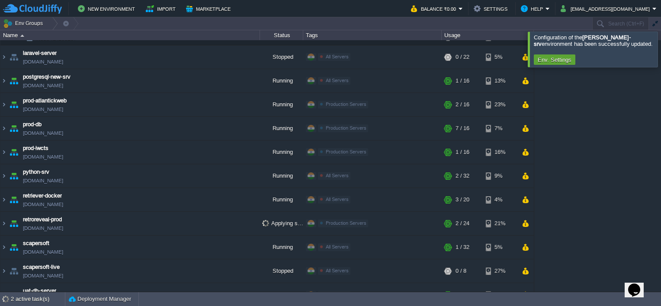
click at [660, 52] on div at bounding box center [671, 49] width 0 height 35
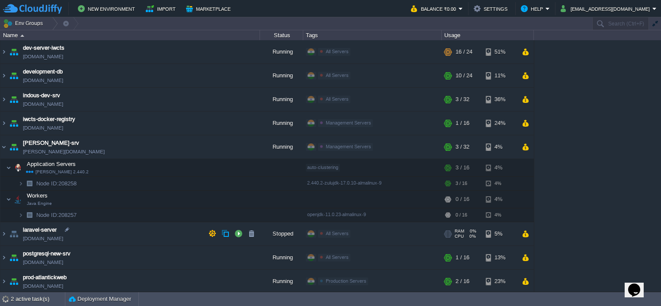
scroll to position [237, 0]
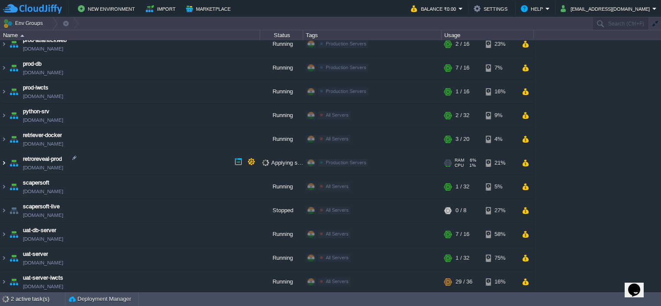
click at [6, 162] on img at bounding box center [3, 162] width 7 height 23
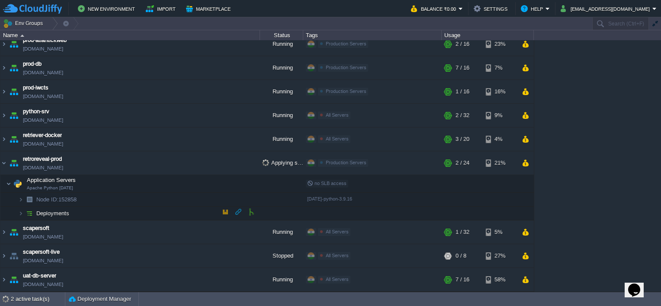
click at [23, 211] on img at bounding box center [29, 213] width 12 height 13
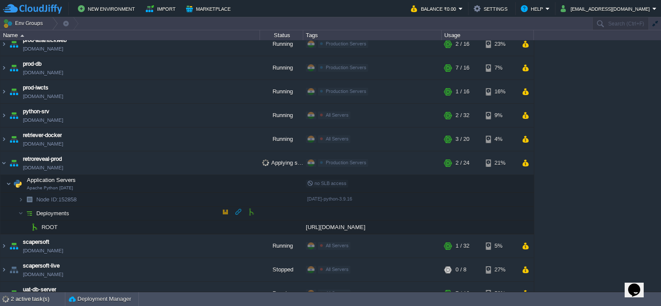
click at [23, 211] on img at bounding box center [29, 213] width 12 height 13
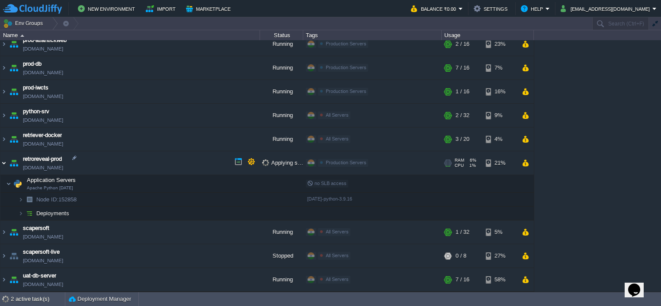
click at [3, 160] on img at bounding box center [3, 162] width 7 height 23
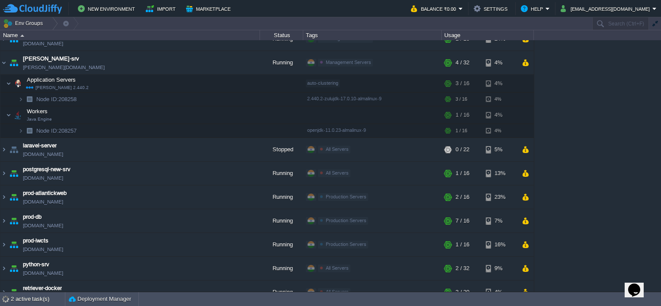
scroll to position [0, 0]
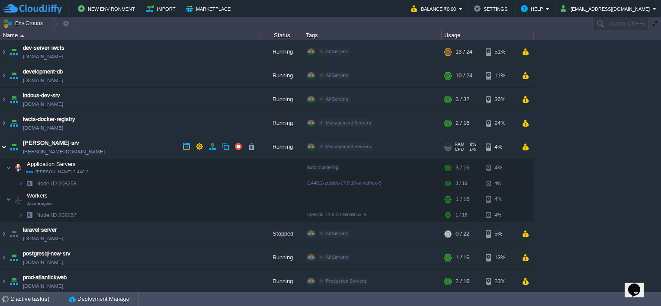
click at [3, 147] on img at bounding box center [3, 146] width 7 height 23
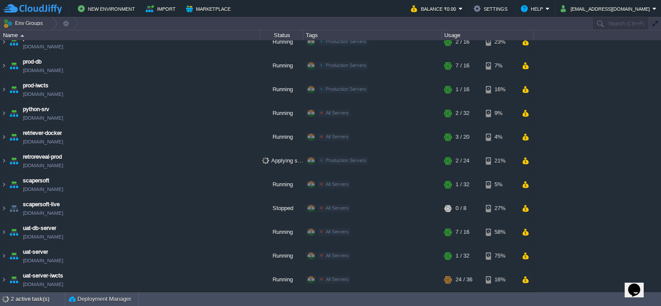
scroll to position [175, 0]
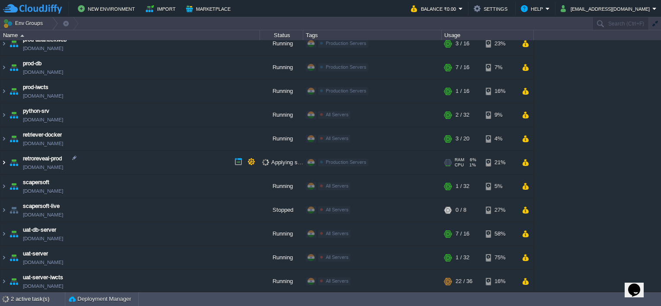
click at [4, 162] on img at bounding box center [3, 162] width 7 height 23
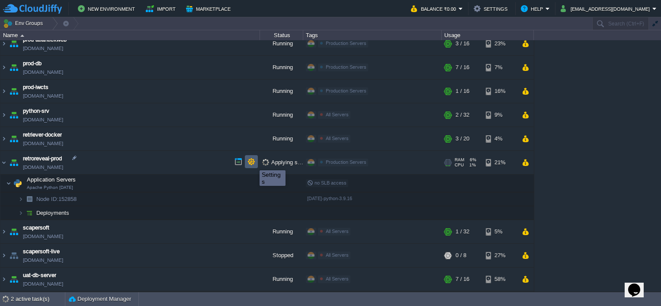
click at [253, 163] on button "button" at bounding box center [251, 162] width 8 height 8
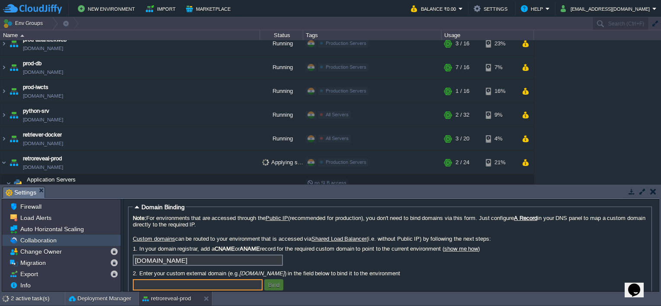
scroll to position [0, 0]
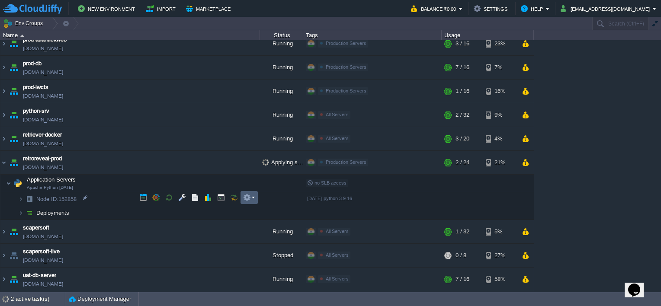
click at [251, 200] on em at bounding box center [249, 198] width 12 height 8
click at [172, 197] on button "button" at bounding box center [169, 198] width 8 height 8
click at [42, 298] on div "2 active task(s)" at bounding box center [38, 299] width 54 height 14
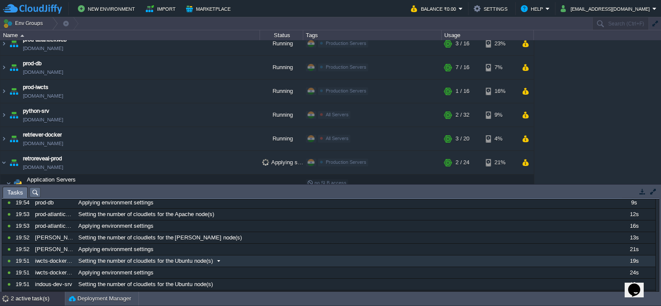
scroll to position [429, 0]
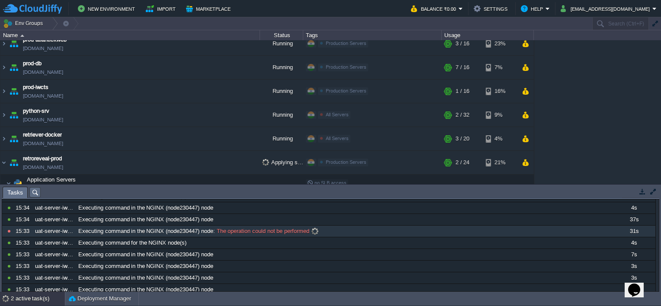
click at [203, 228] on span "Executing command in the NGINX (node230447) node" at bounding box center [145, 231] width 135 height 8
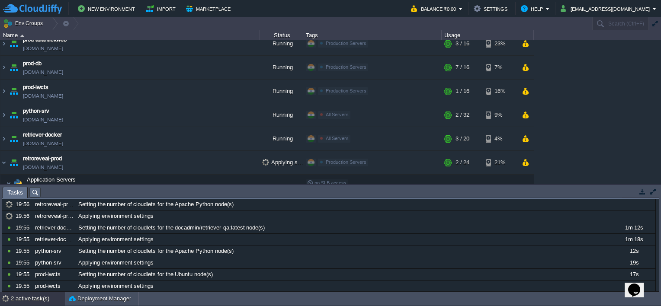
scroll to position [148, 0]
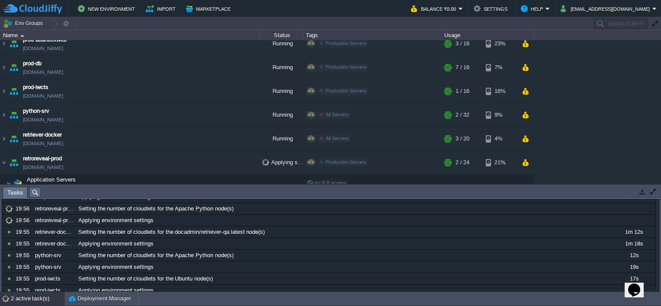
click at [641, 192] on button "button" at bounding box center [642, 192] width 8 height 8
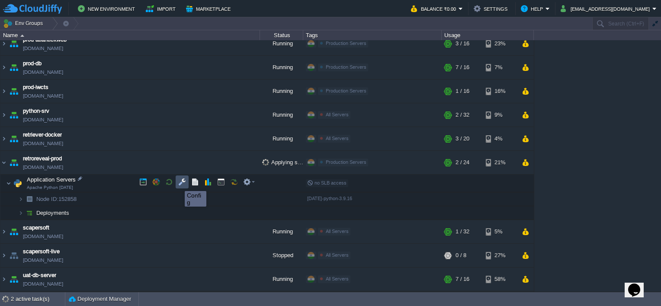
click at [178, 183] on button "button" at bounding box center [182, 182] width 8 height 8
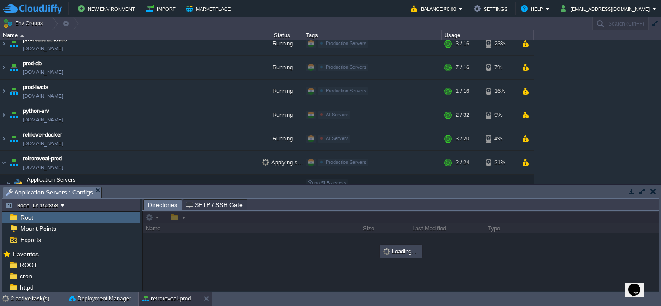
click at [653, 191] on button "button" at bounding box center [653, 192] width 6 height 8
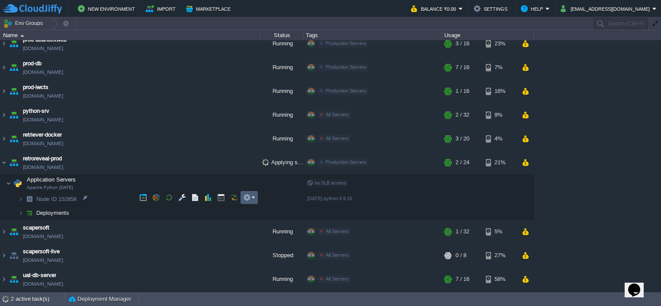
click at [247, 202] on td at bounding box center [248, 197] width 17 height 13
click at [248, 200] on button "button" at bounding box center [247, 198] width 8 height 8
click at [4, 164] on img at bounding box center [3, 162] width 7 height 23
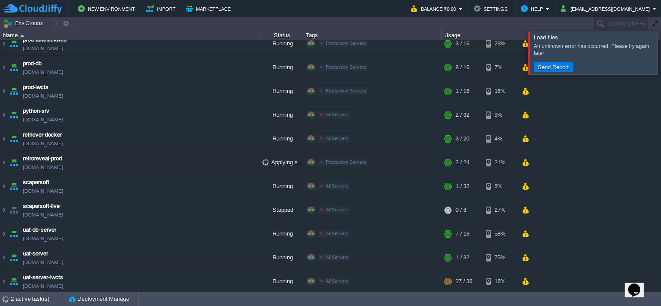
click at [660, 61] on div at bounding box center [671, 53] width 0 height 42
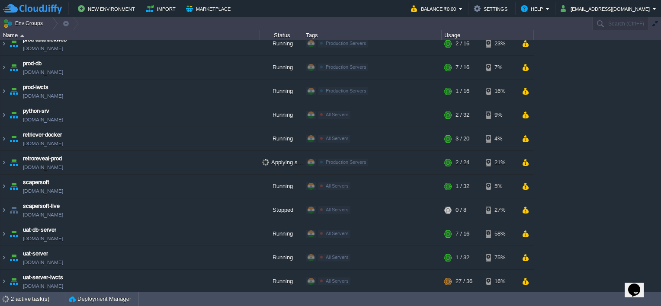
scroll to position [0, 0]
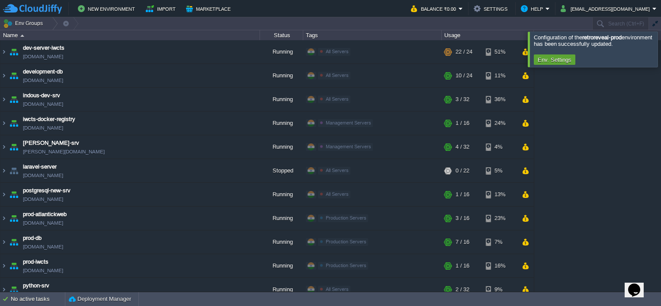
click at [660, 49] on div at bounding box center [671, 49] width 0 height 35
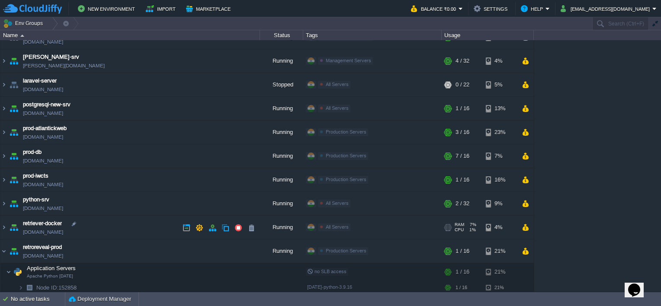
scroll to position [86, 0]
click at [3, 249] on img at bounding box center [3, 250] width 7 height 23
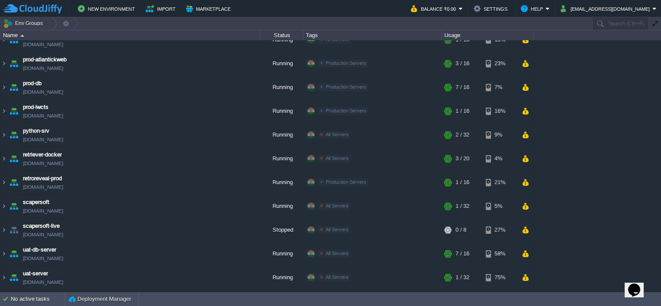
scroll to position [175, 0]
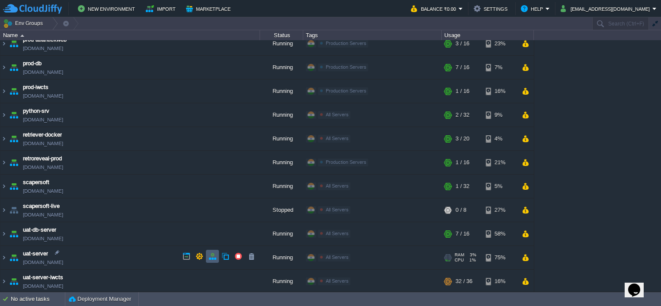
click at [207, 256] on td at bounding box center [212, 256] width 13 height 13
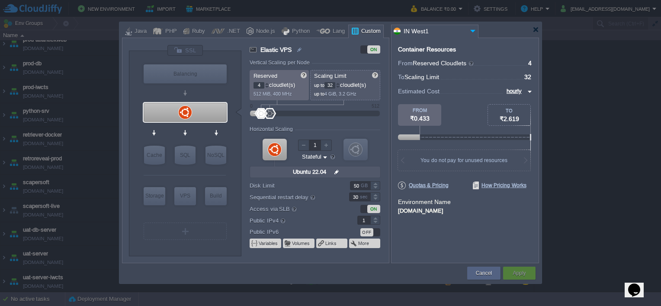
click at [530, 90] on img at bounding box center [528, 91] width 7 height 10
click at [525, 99] on div "monthly" at bounding box center [516, 101] width 29 height 10
type input "monthly"
click at [476, 273] on button "Cancel" at bounding box center [484, 273] width 16 height 9
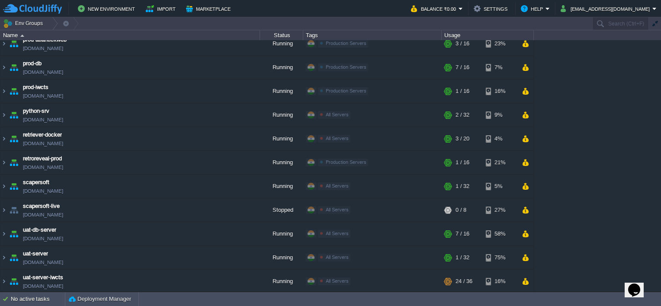
scroll to position [0, 0]
